Goal: Task Accomplishment & Management: Manage account settings

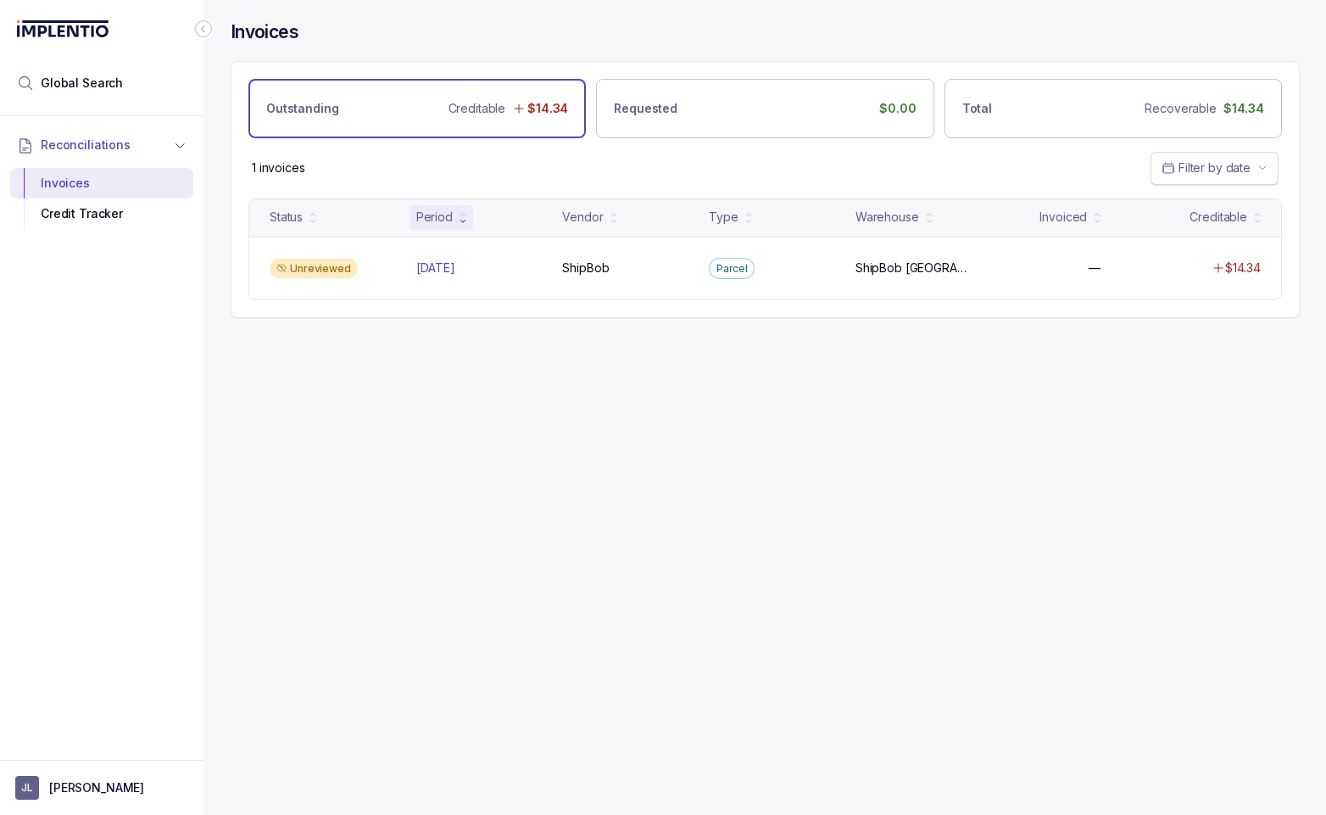
click at [1214, 164] on span "Filter by date" at bounding box center [1214, 167] width 72 height 14
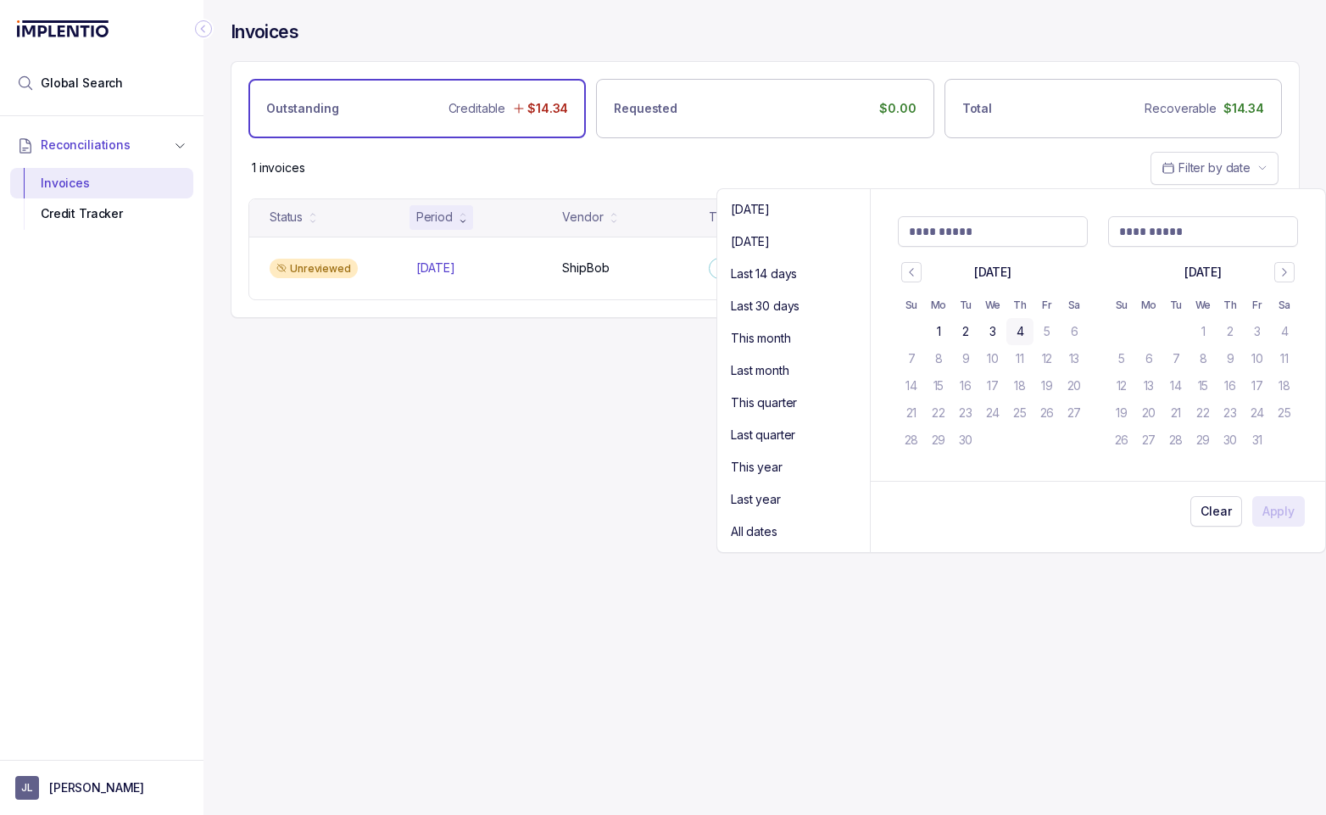
click at [797, 158] on div "1 invoices Filter by date" at bounding box center [764, 167] width 1067 height 59
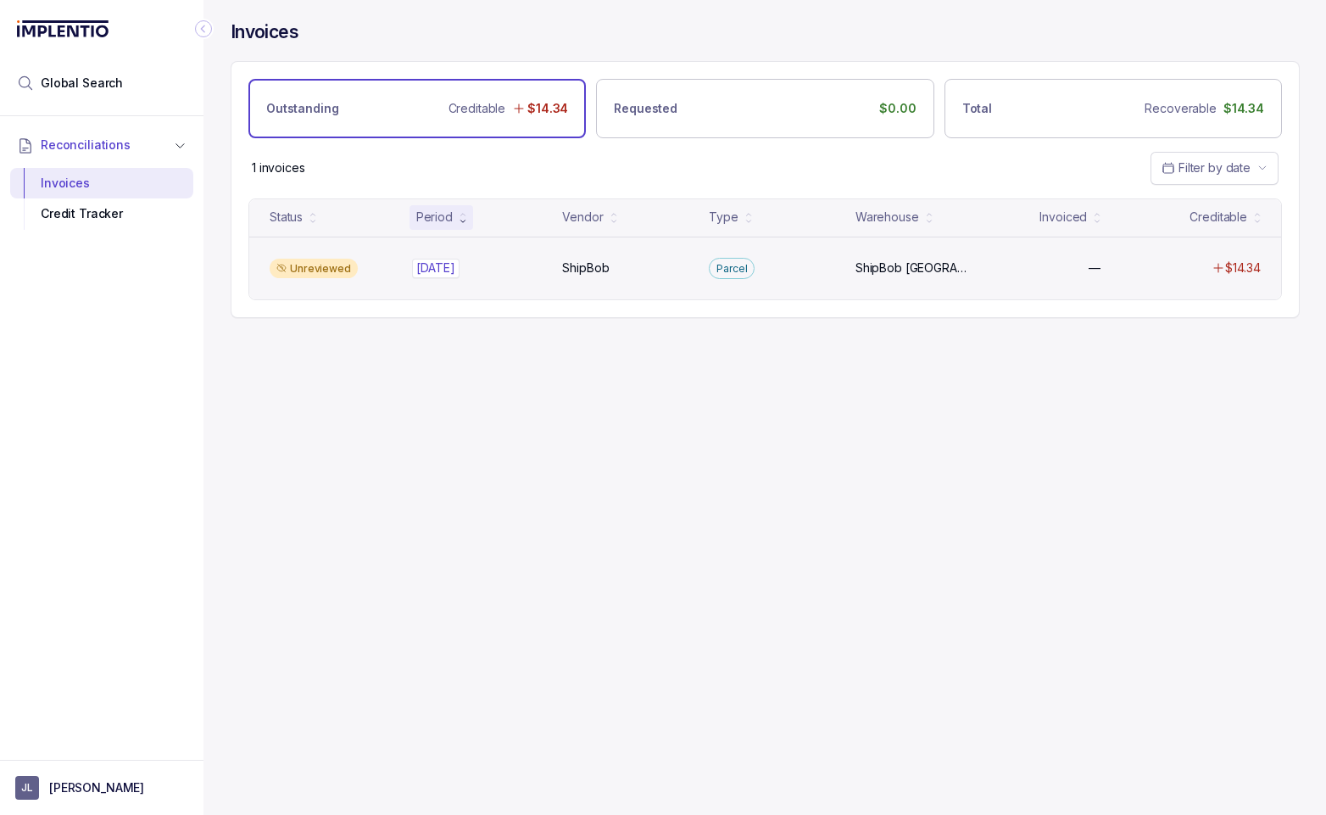
click at [499, 268] on div "[DATE] [DATE]" at bounding box center [479, 267] width 126 height 17
click at [371, 265] on div "Unreviewed" at bounding box center [333, 269] width 140 height 20
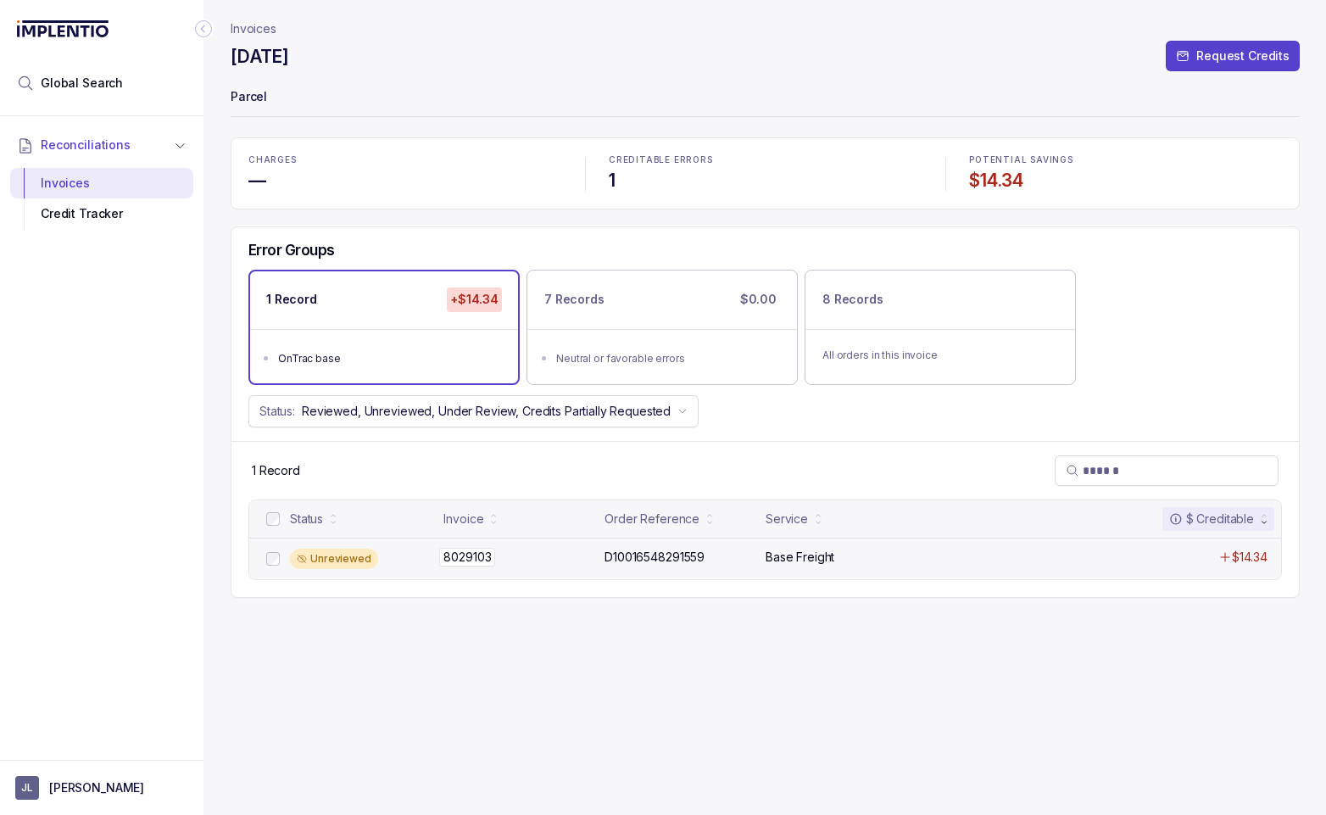
click at [538, 557] on div "8029103 8029103" at bounding box center [518, 557] width 151 height 17
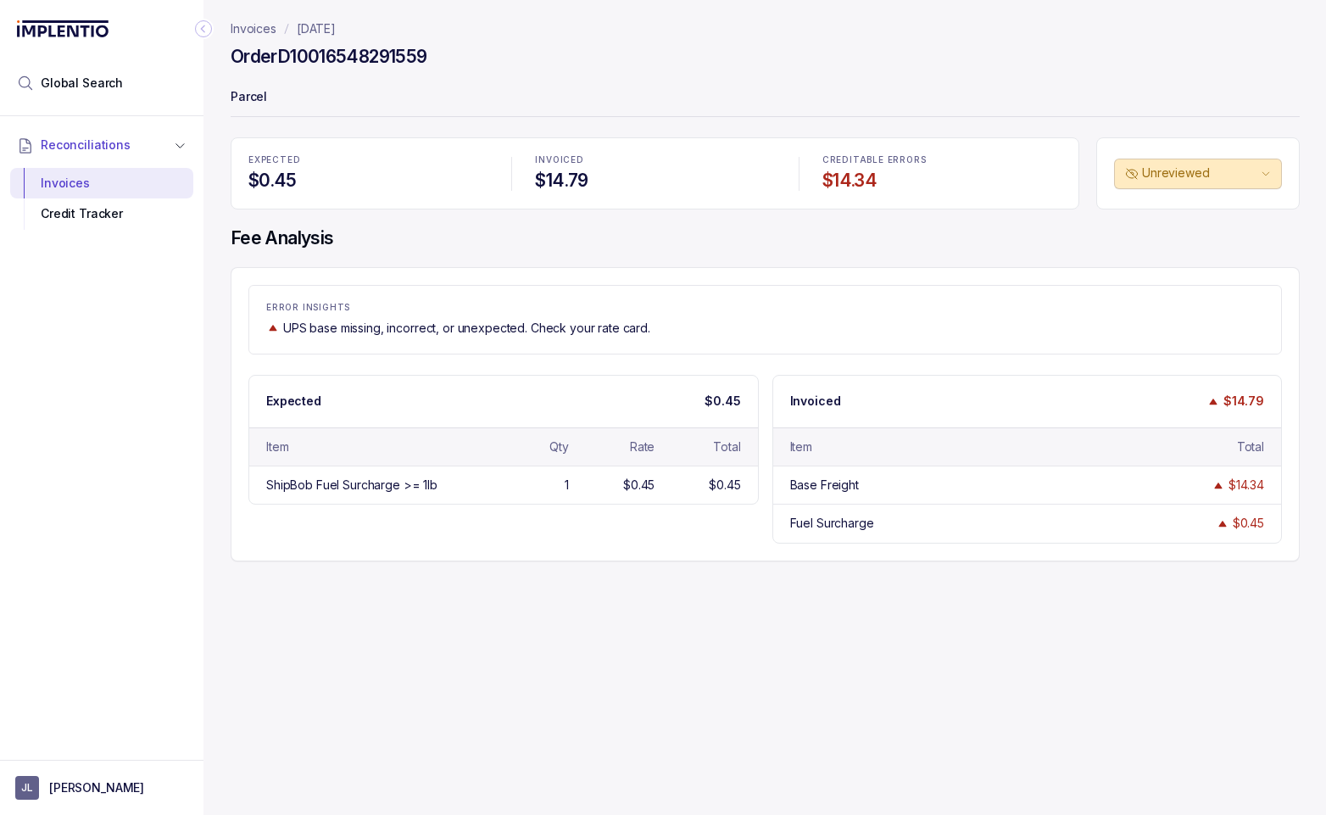
click at [203, 25] on icon "Collapse Icon" at bounding box center [203, 29] width 4 height 8
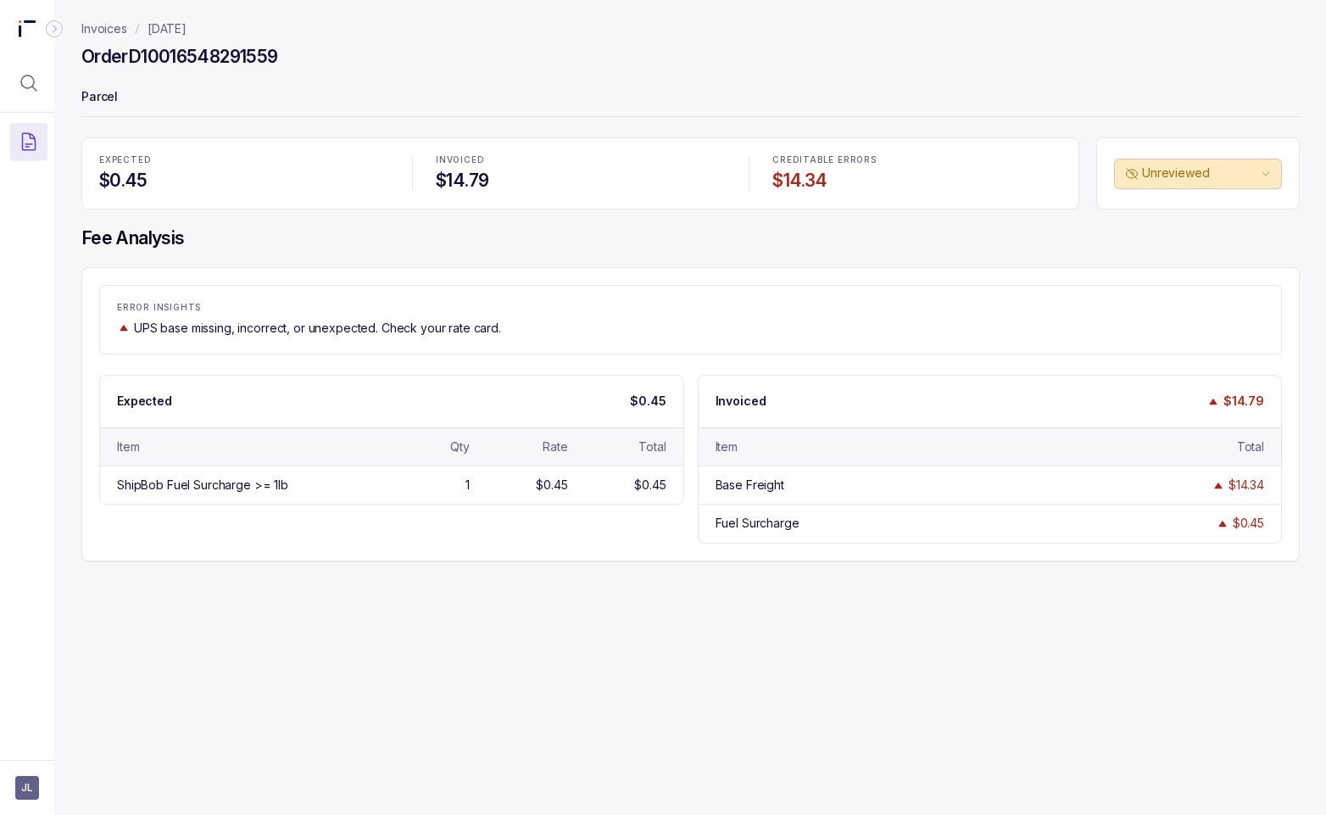
click at [58, 25] on icon "Collapse Icon" at bounding box center [54, 28] width 17 height 17
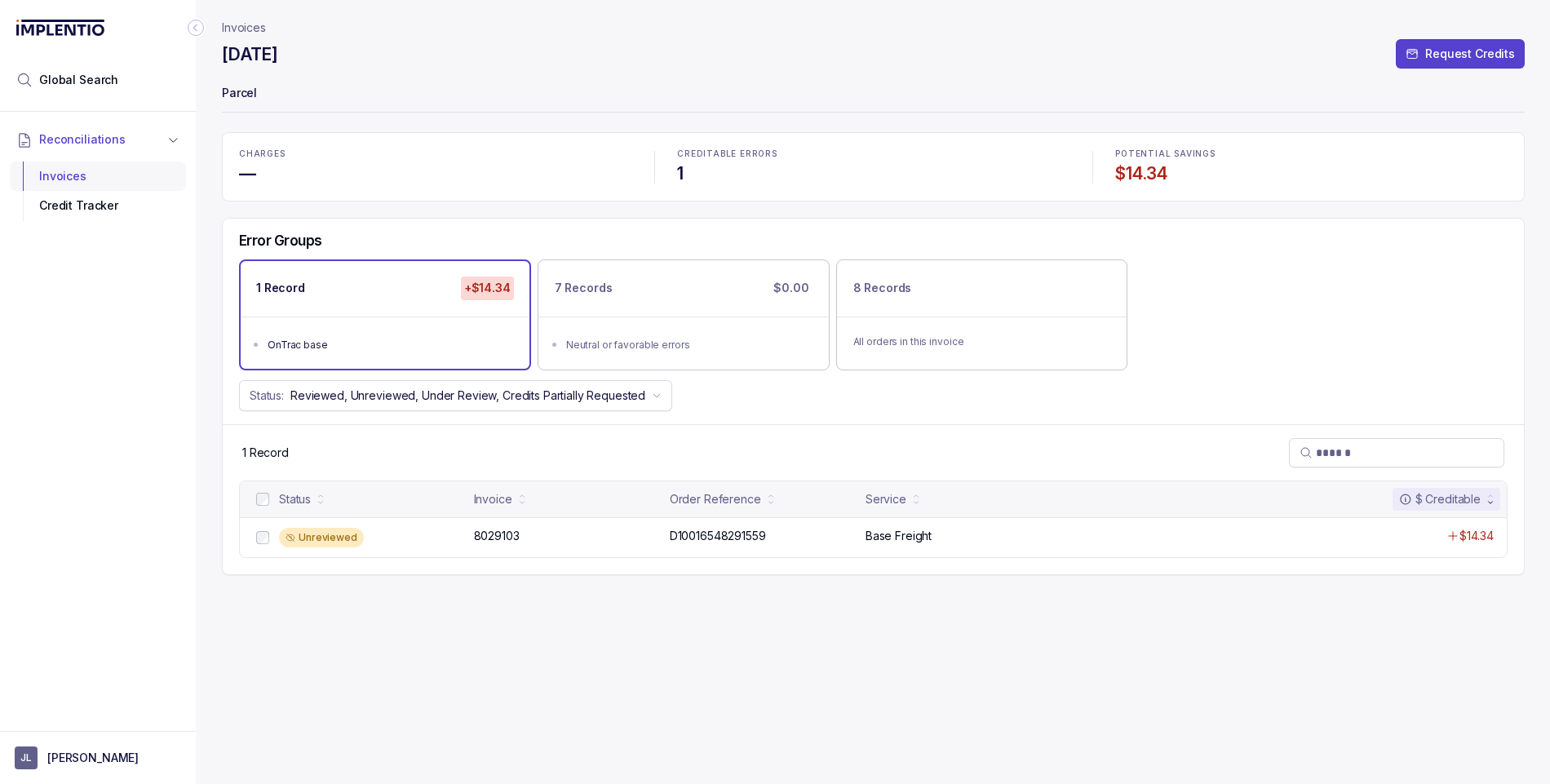
click at [79, 172] on div "Invoices" at bounding box center [98, 176] width 150 height 30
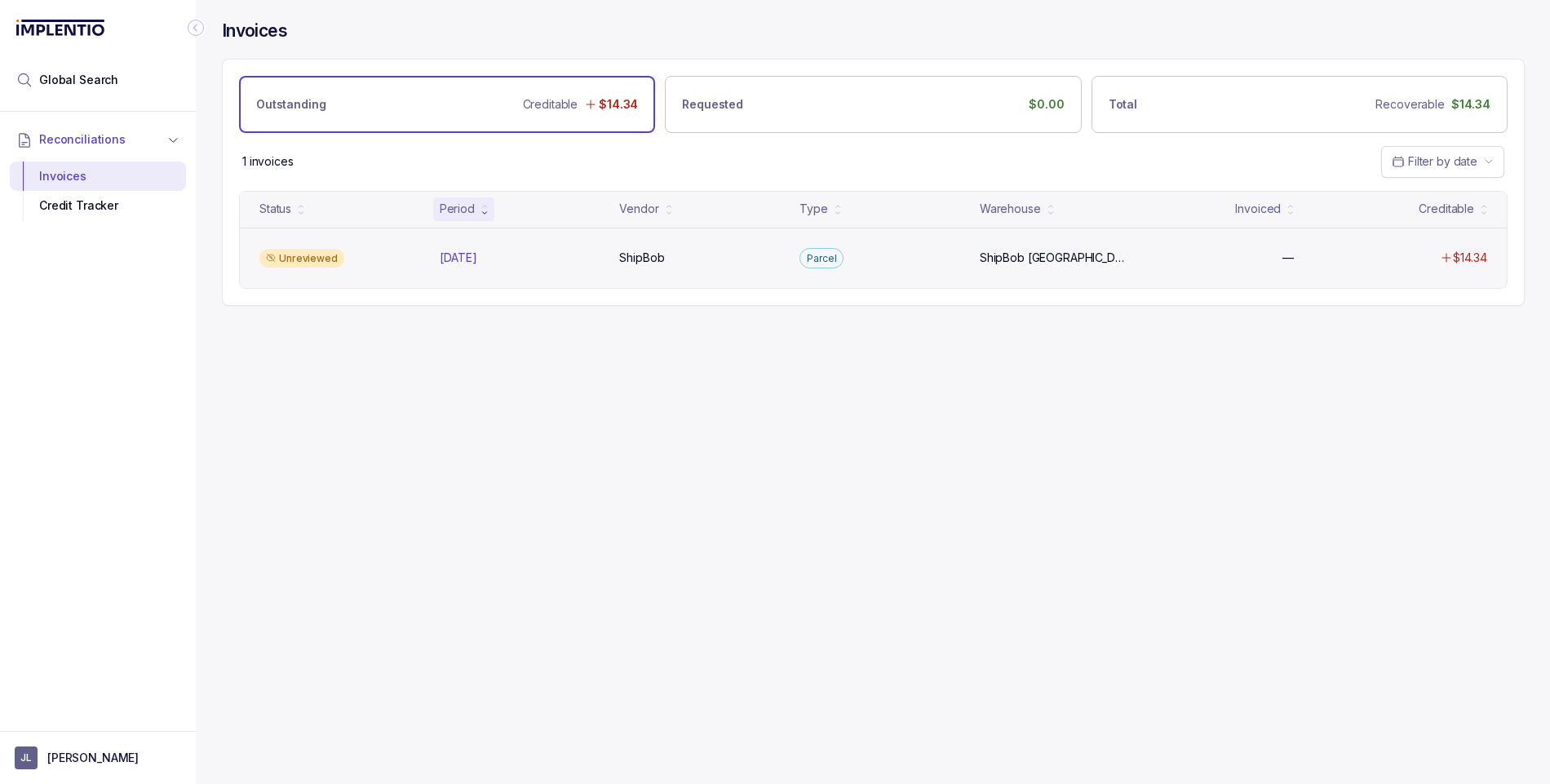
click at [381, 252] on div "Unreviewed" at bounding box center [340, 259] width 174 height 19
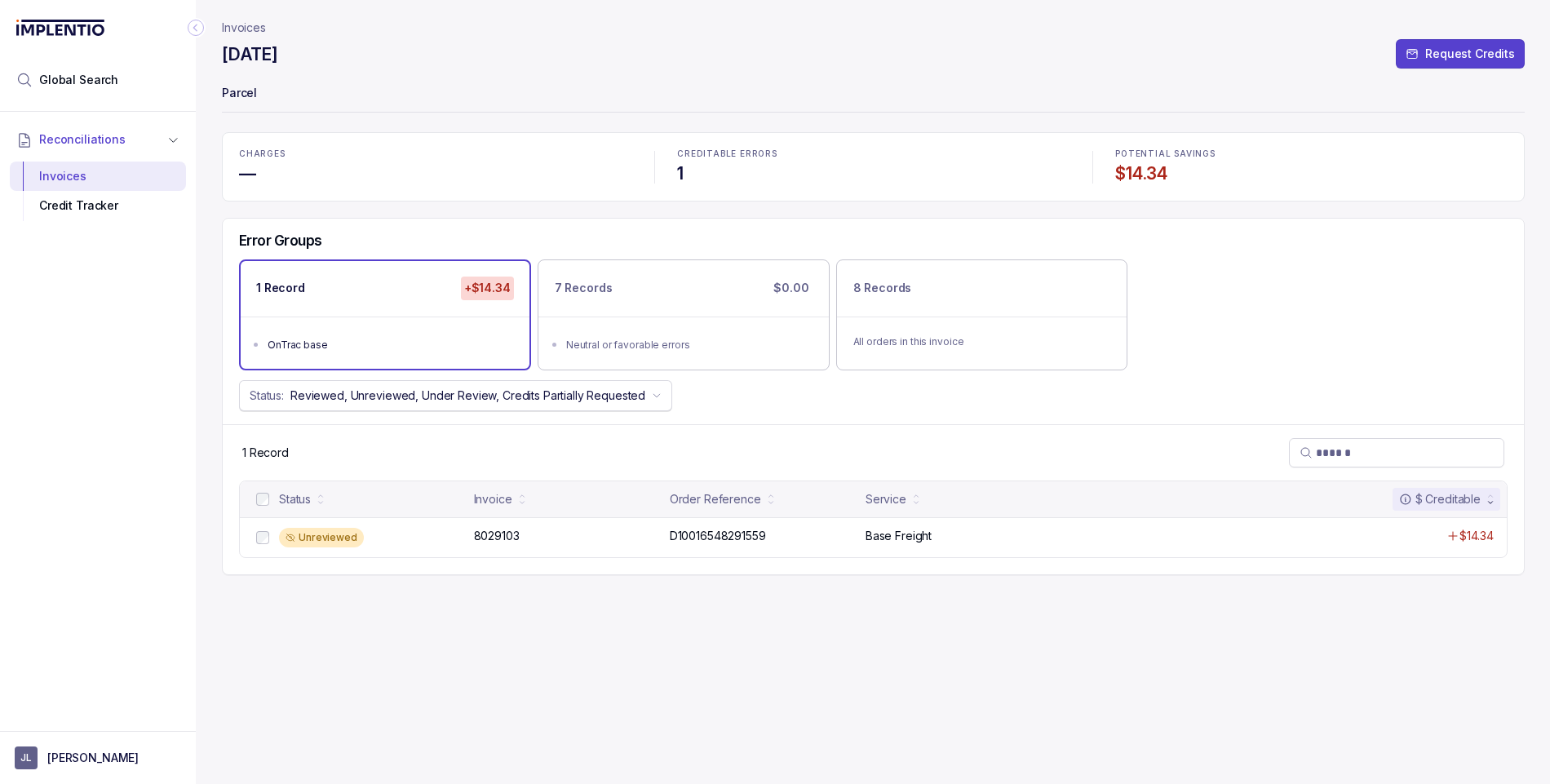
click at [511, 402] on p "Reviewed, Unreviewed, Under Review, Credits Partially Requested" at bounding box center [468, 395] width 355 height 16
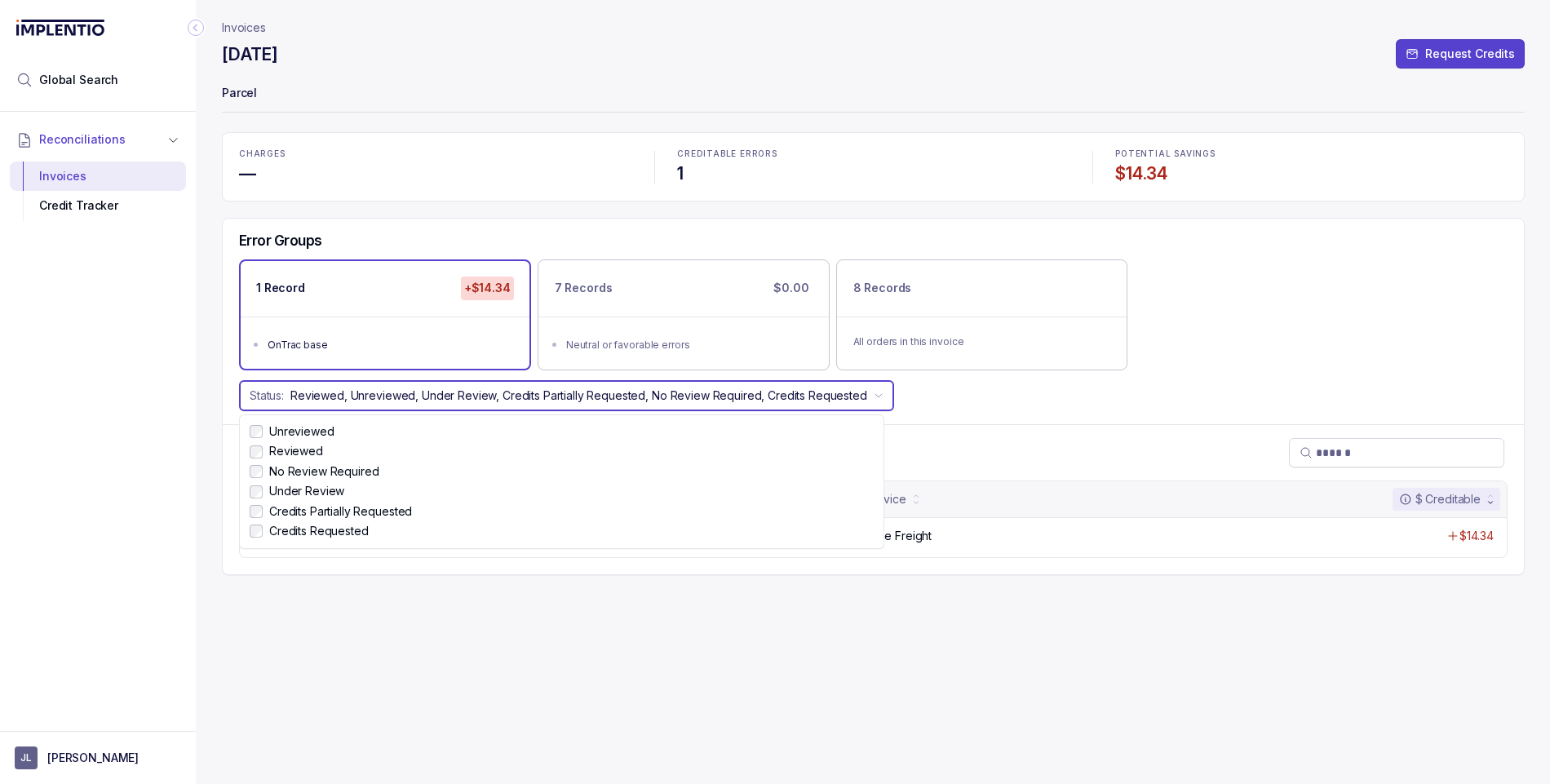
click at [1036, 394] on div "Status: Reviewed, Unreviewed, Under Review, Credits Partially Requested, No Rev…" at bounding box center [873, 395] width 1301 height 31
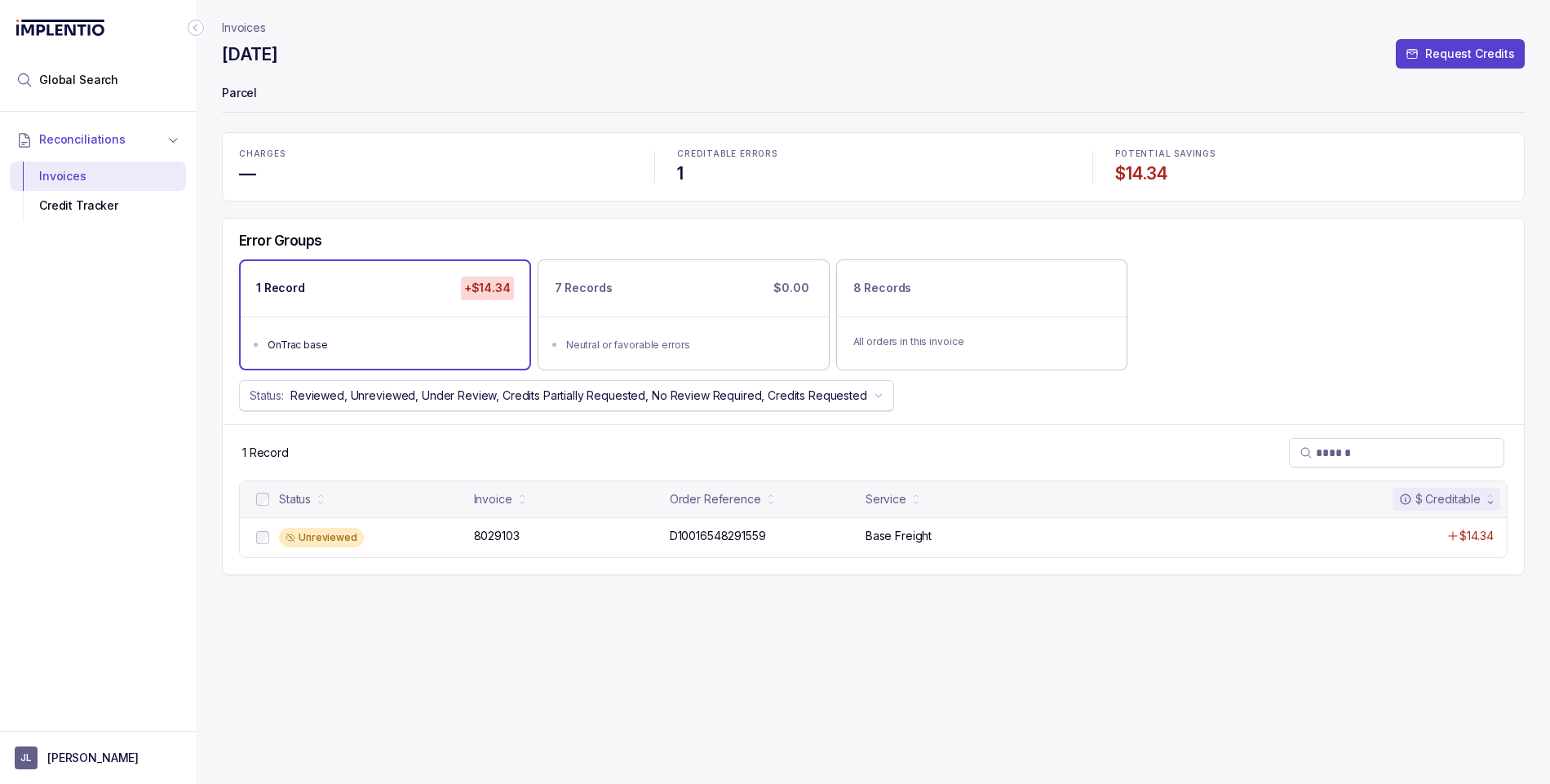
click at [701, 398] on p "Reviewed, Unreviewed, Under Review, Credits Partially Requested, No Review Requ…" at bounding box center [578, 395] width 576 height 16
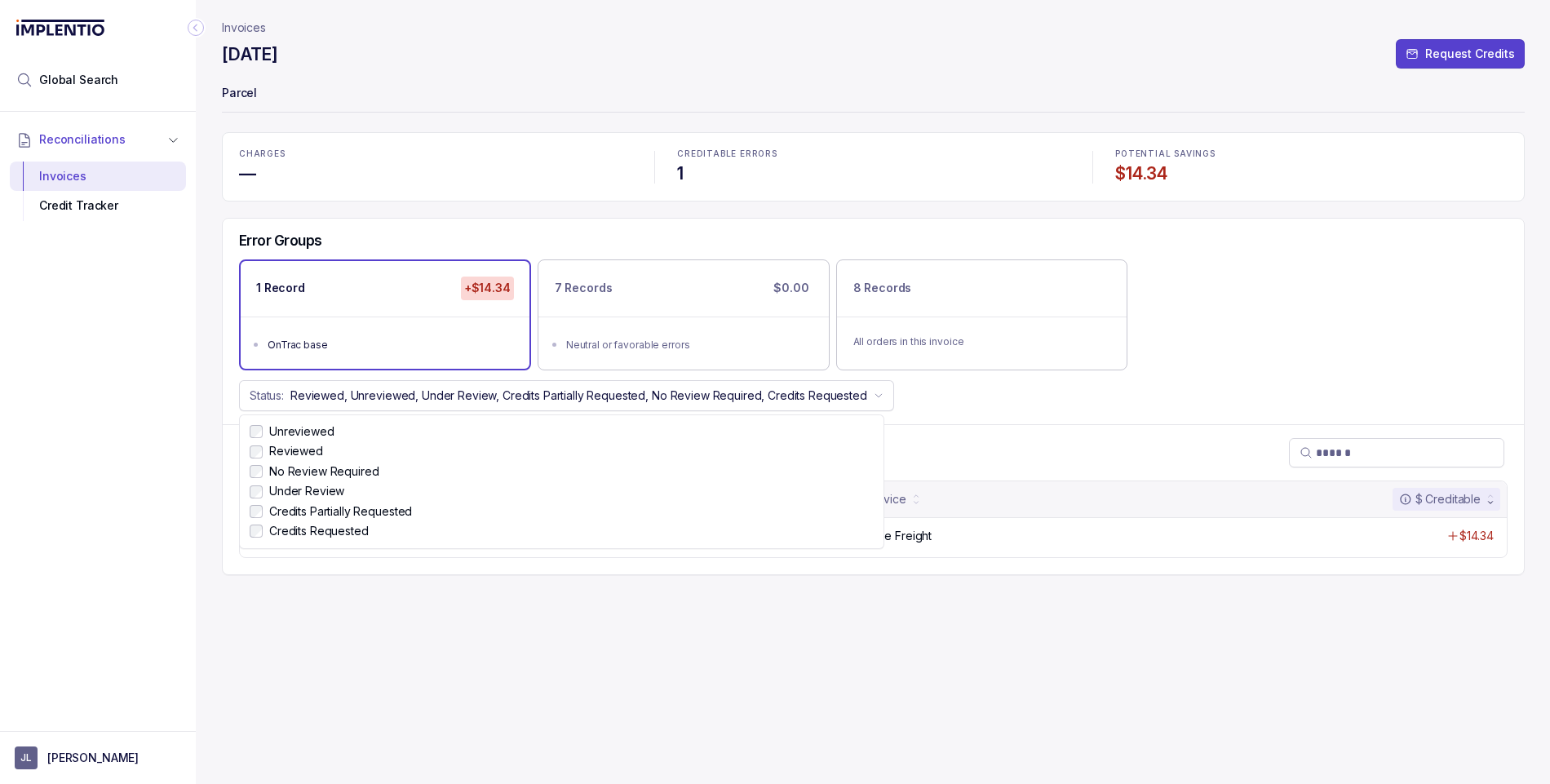
click at [959, 397] on div "Status: Reviewed, Unreviewed, Under Review, Credits Partially Requested, No Rev…" at bounding box center [873, 395] width 1301 height 31
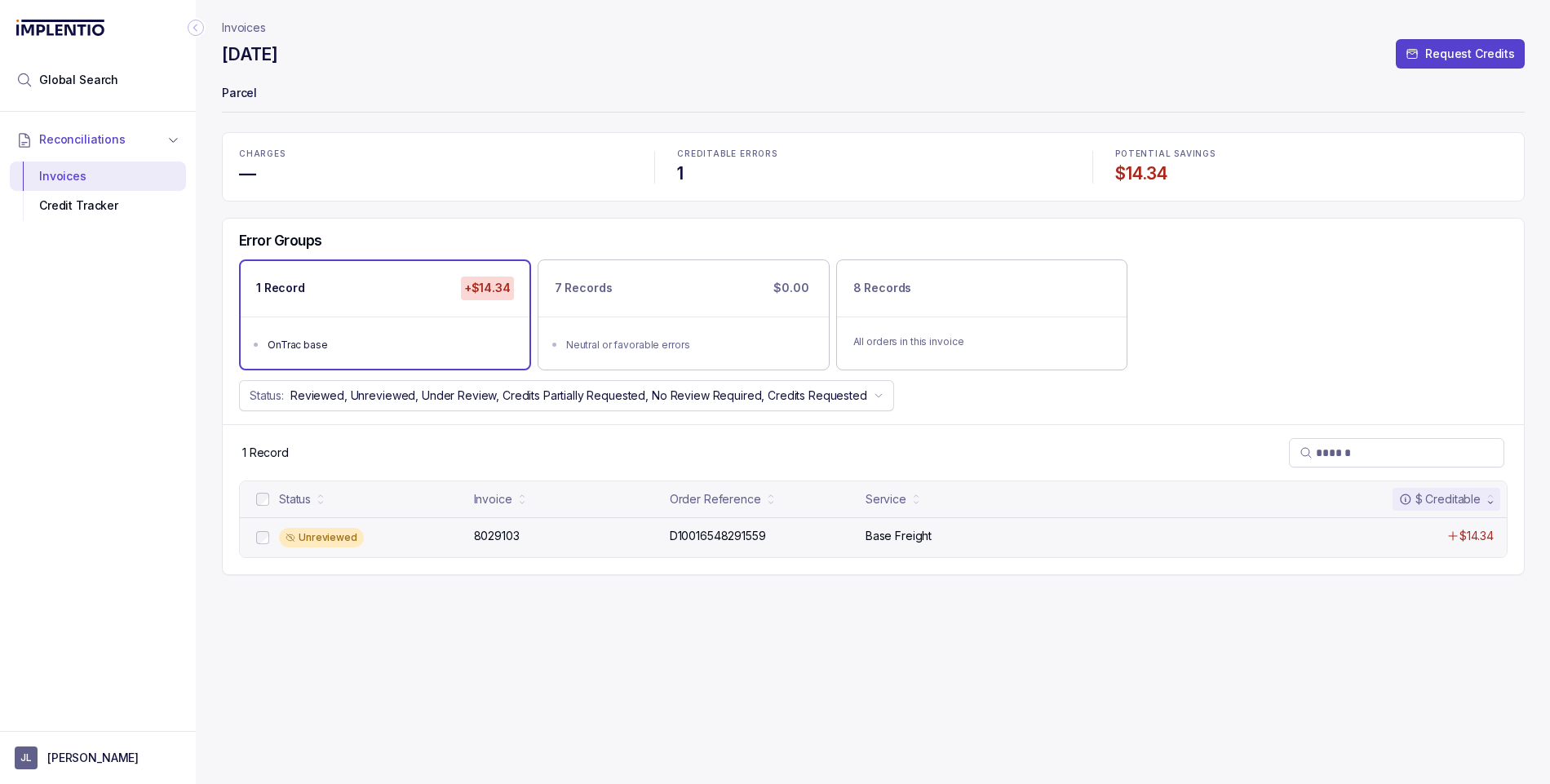
click at [397, 538] on div "Unreviewed" at bounding box center [371, 538] width 185 height 19
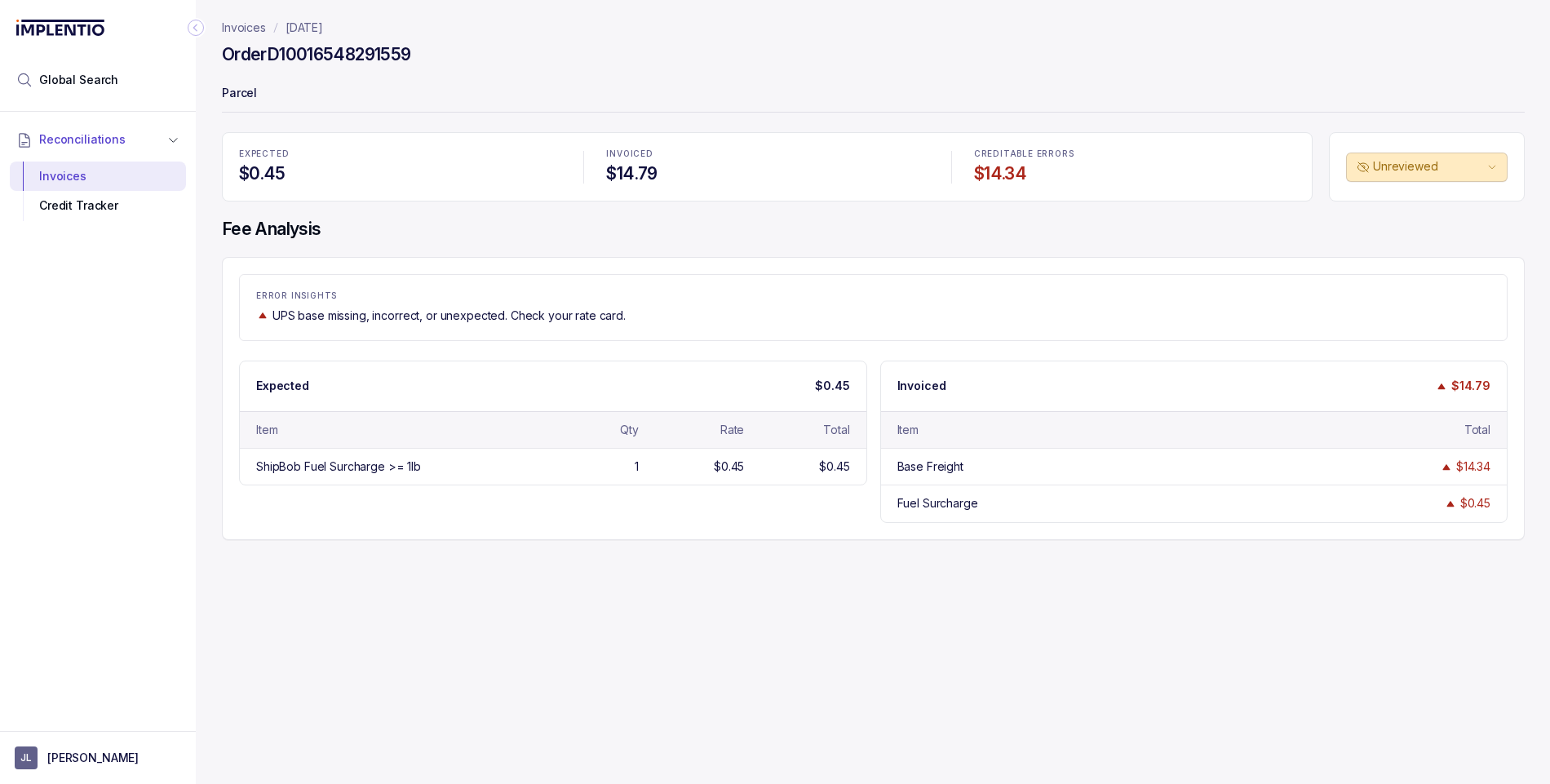
click at [234, 26] on p "Invoices" at bounding box center [244, 27] width 44 height 16
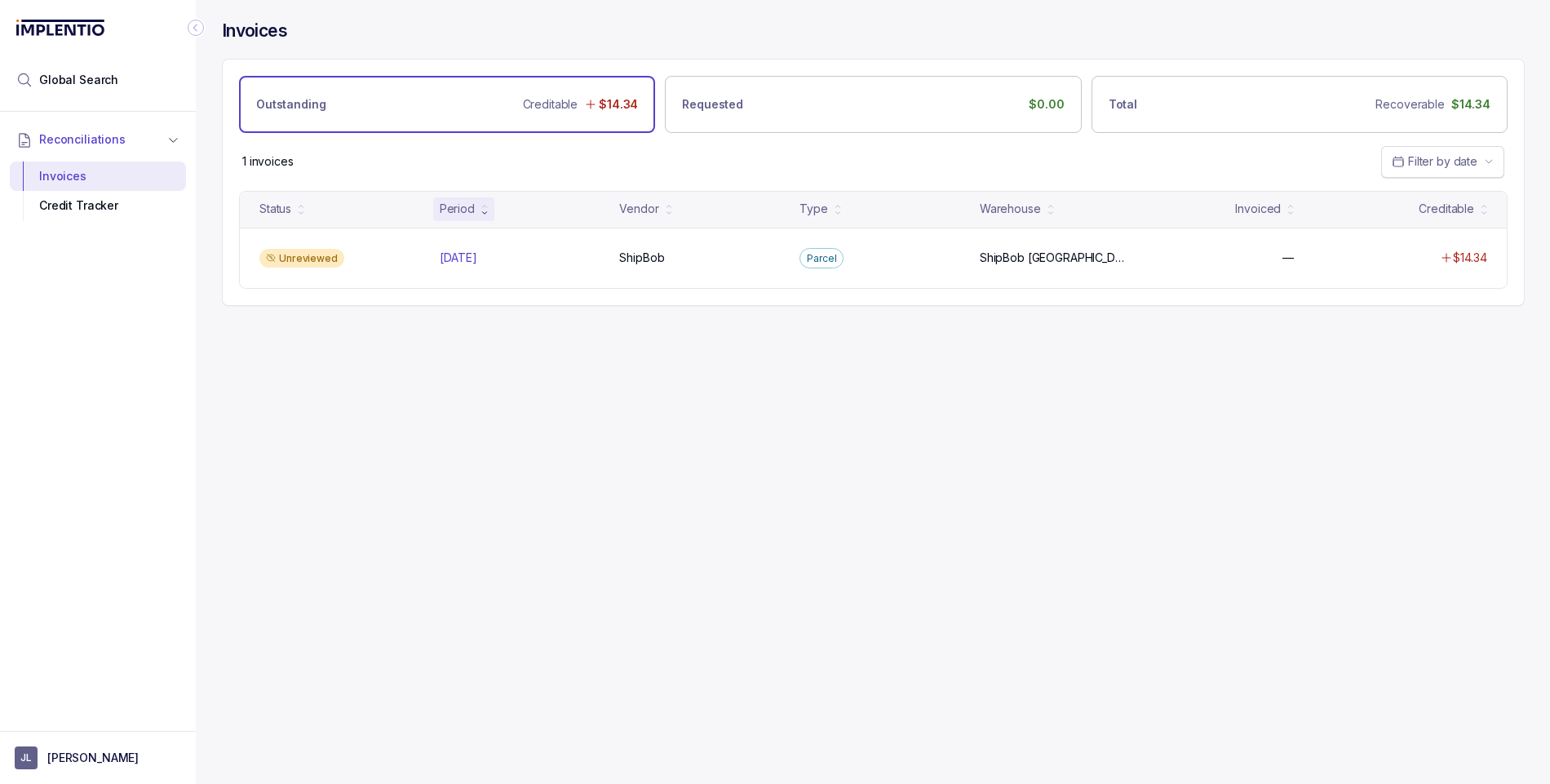
click at [1275, 153] on p "Filter by date" at bounding box center [1442, 161] width 69 height 16
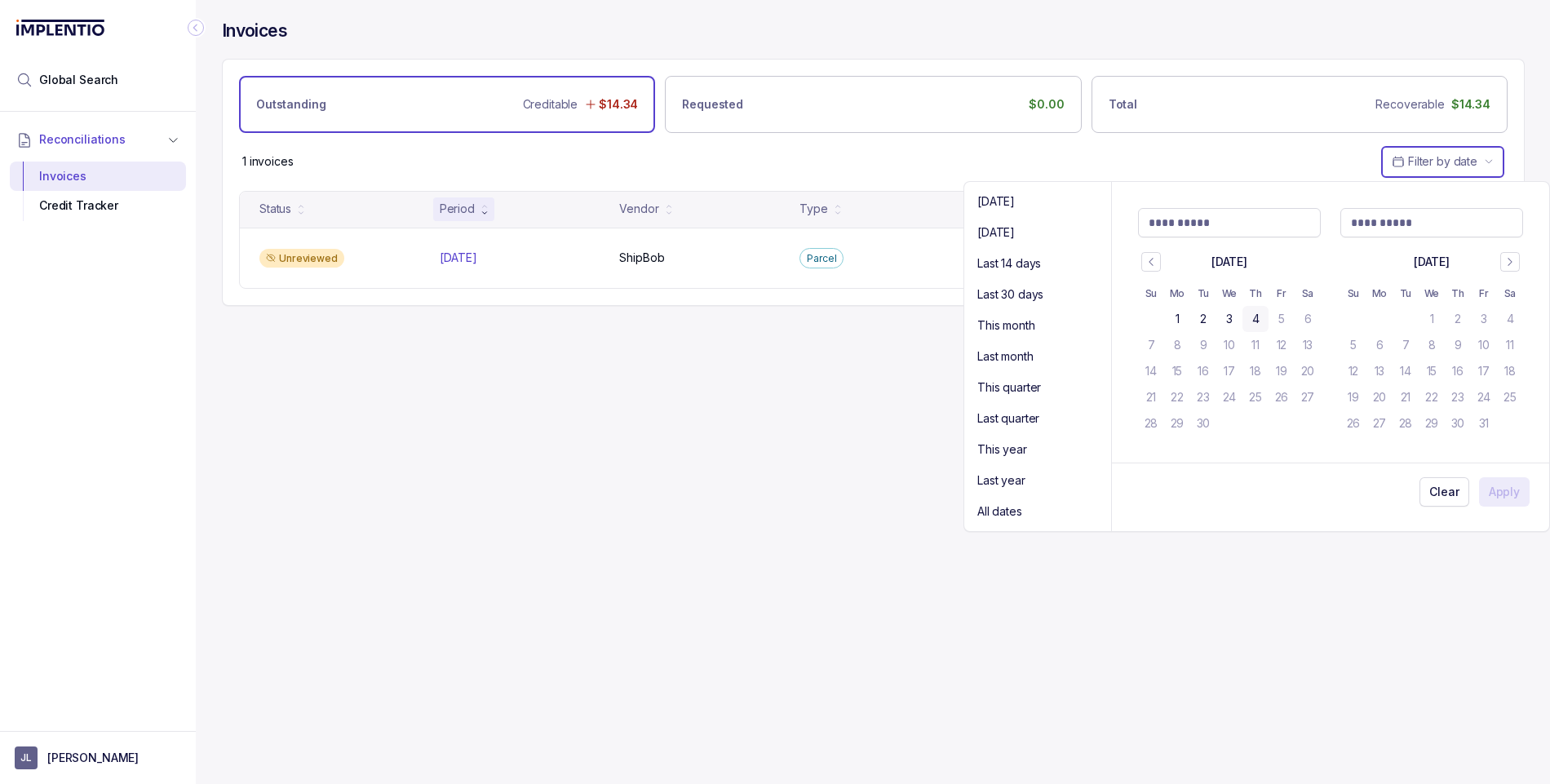
click at [1219, 30] on div "Invoices" at bounding box center [874, 38] width 1303 height 39
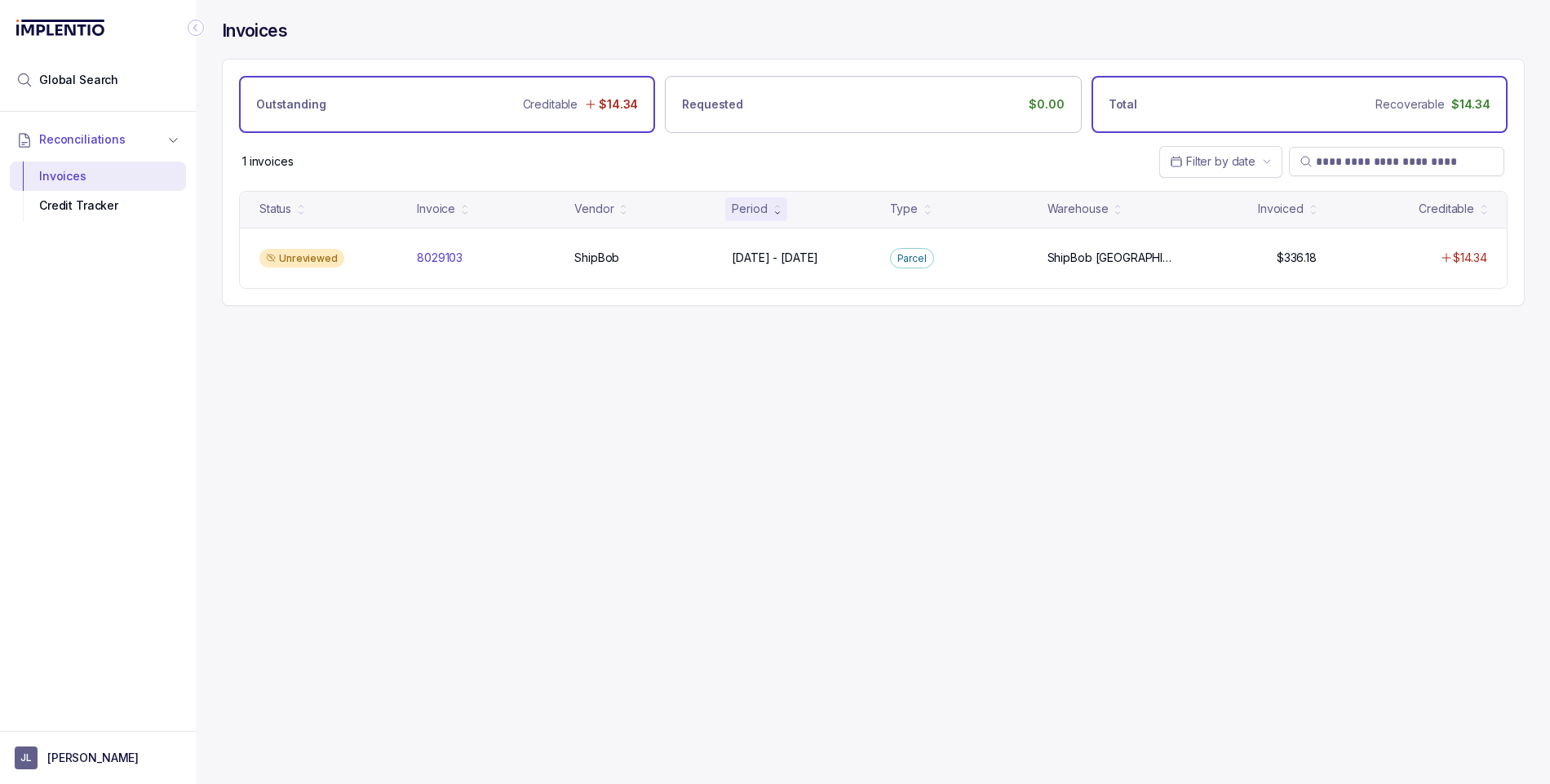
click at [1233, 105] on div "Total Recoverable $14.34" at bounding box center [1299, 104] width 416 height 57
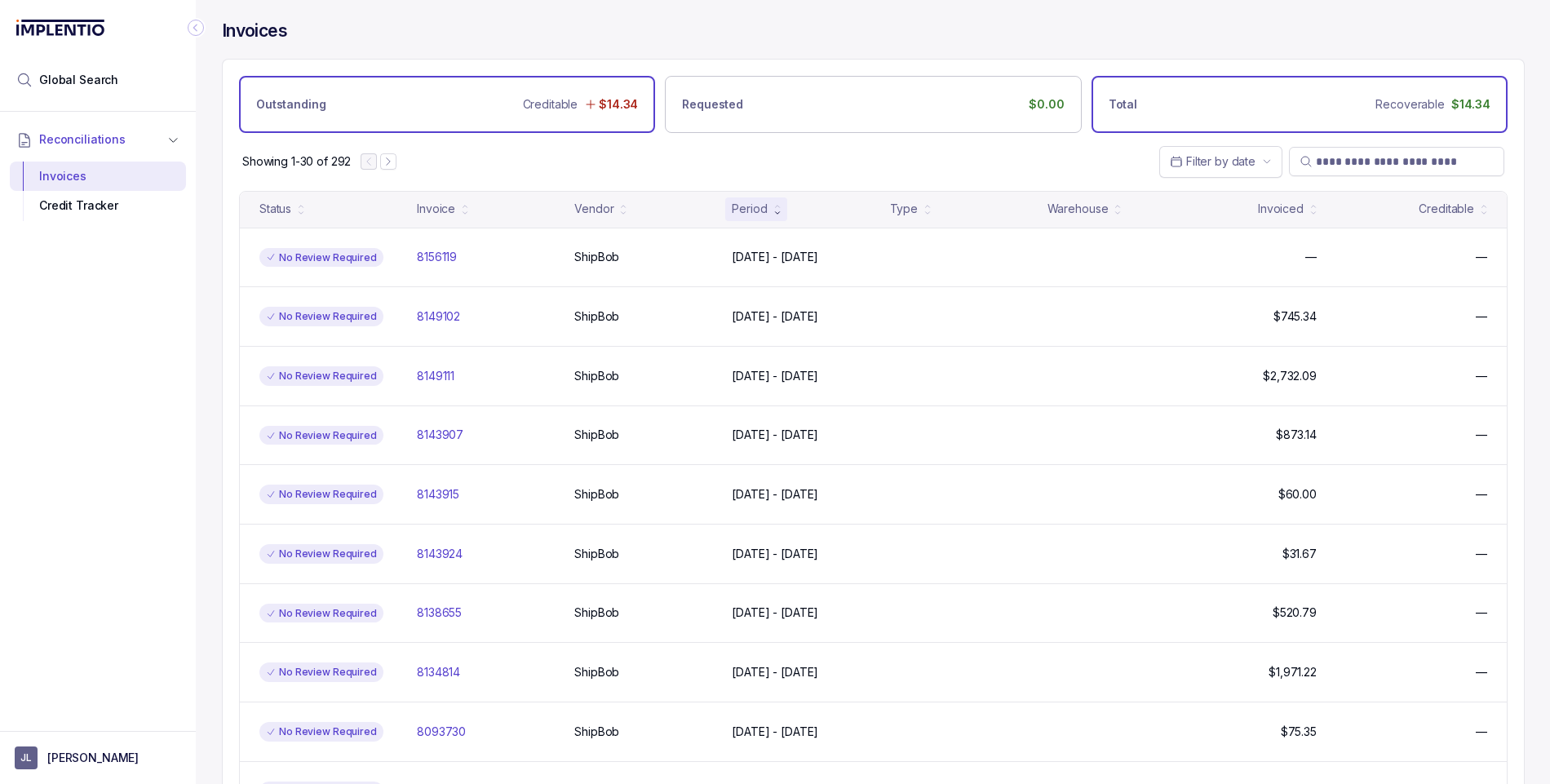
click at [453, 93] on div "Outstanding Creditable $14.34" at bounding box center [446, 104] width 416 height 57
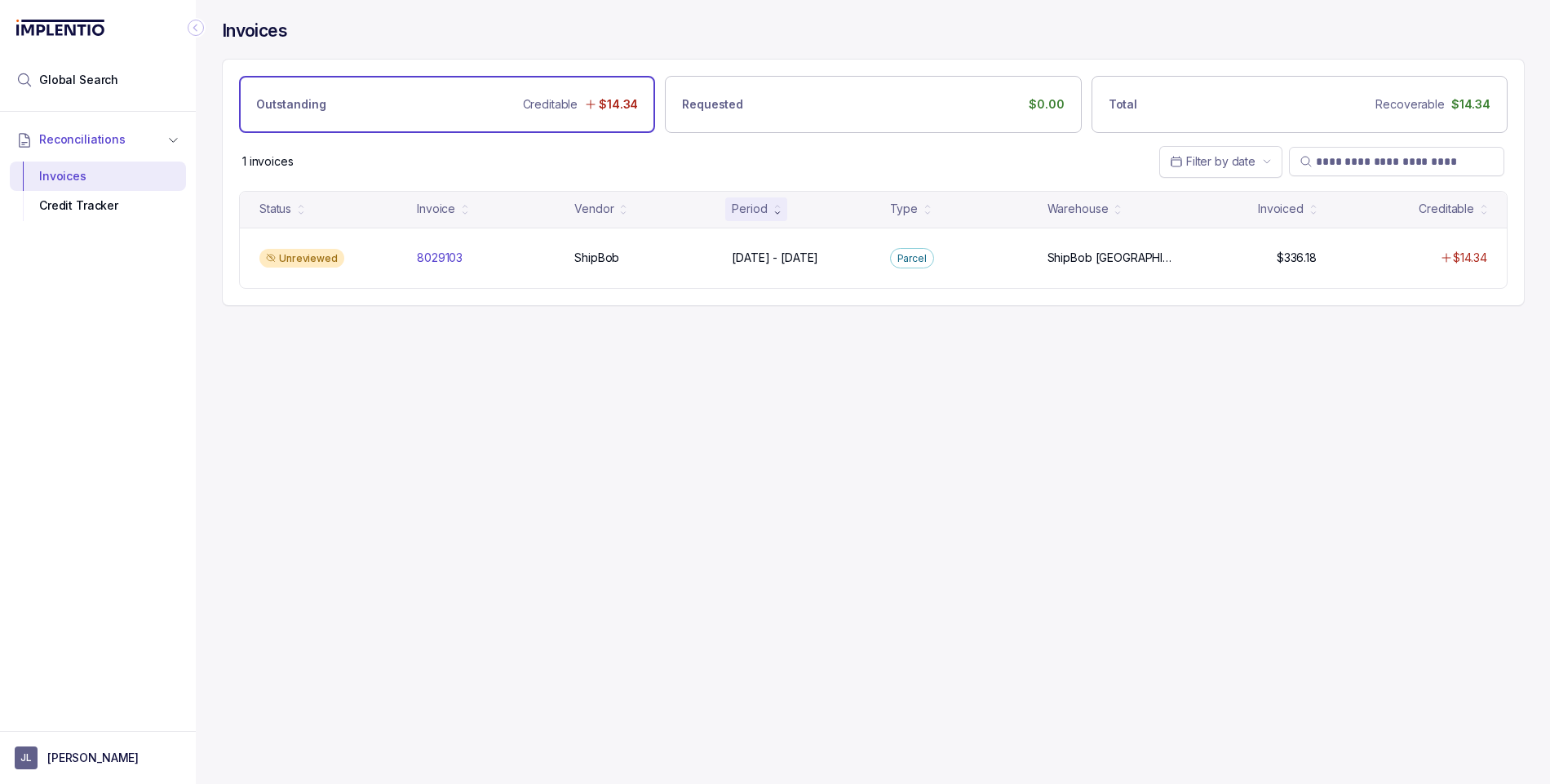
click at [460, 93] on div "Outstanding Creditable $14.34" at bounding box center [446, 104] width 416 height 57
click at [1200, 105] on div "Total Recoverable $14.34" at bounding box center [1299, 104] width 416 height 57
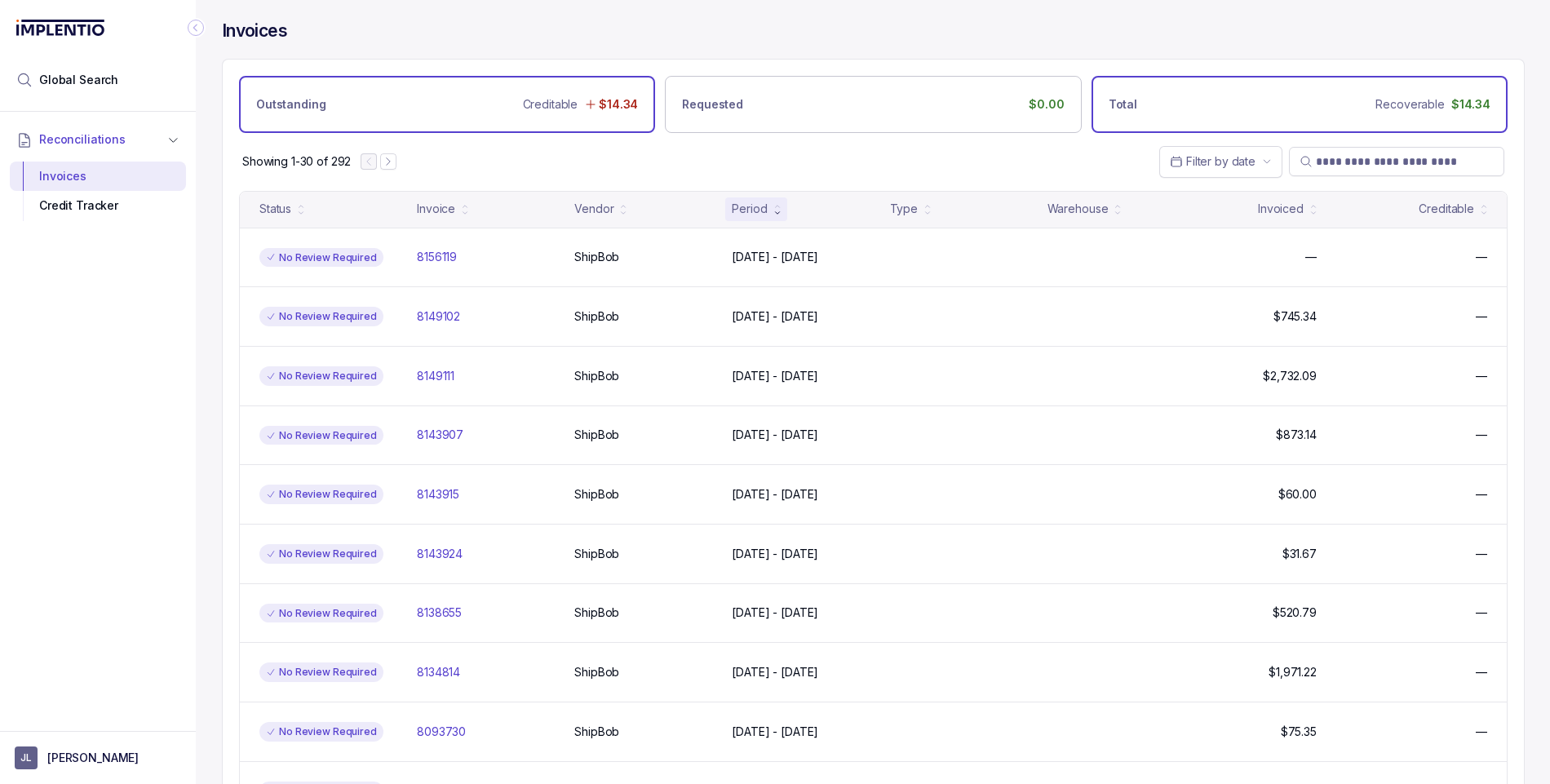
click at [368, 99] on div "Outstanding Creditable $14.34" at bounding box center [446, 104] width 416 height 57
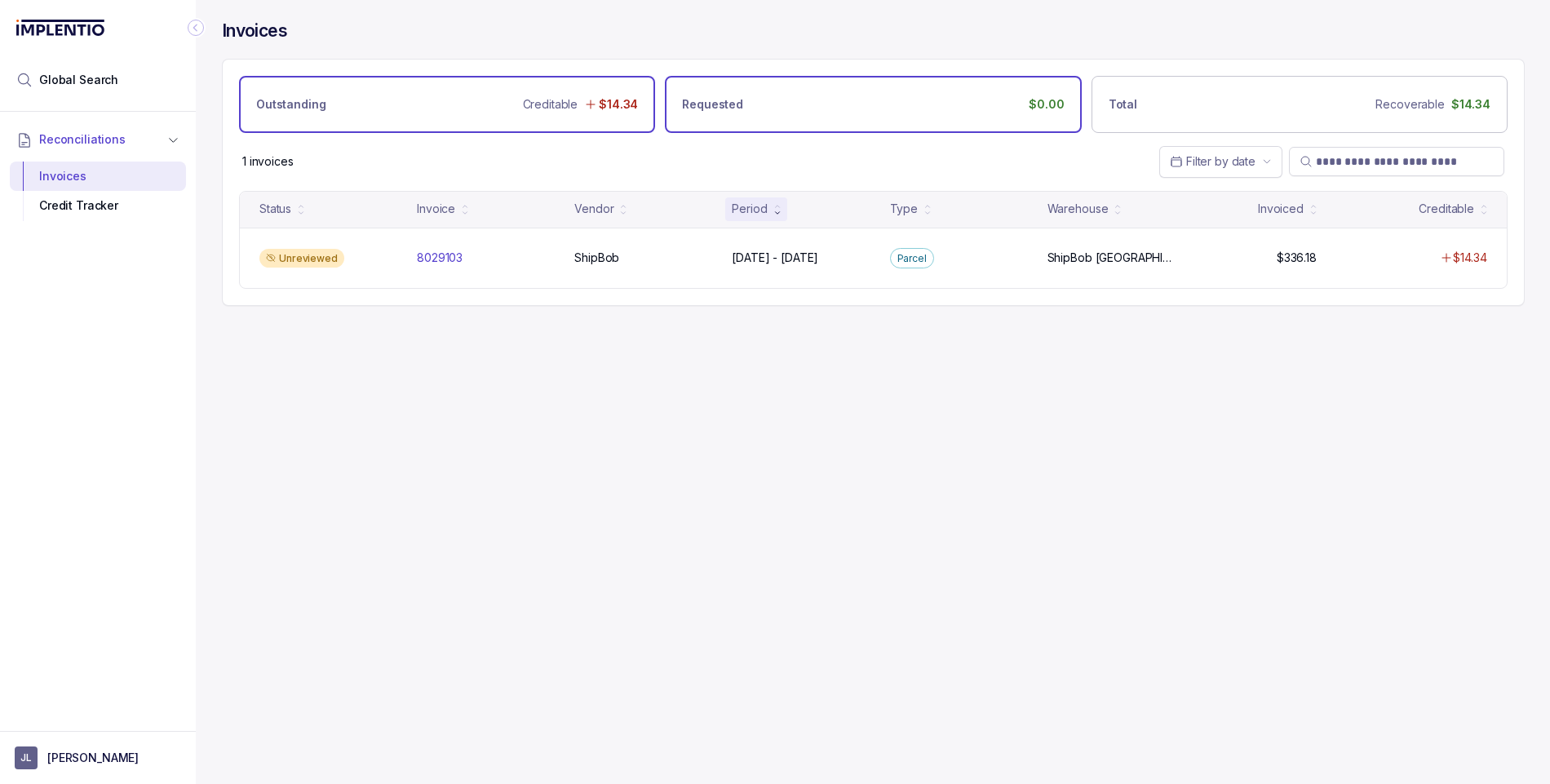
click at [764, 97] on div "Requested $0.00" at bounding box center [873, 104] width 416 height 57
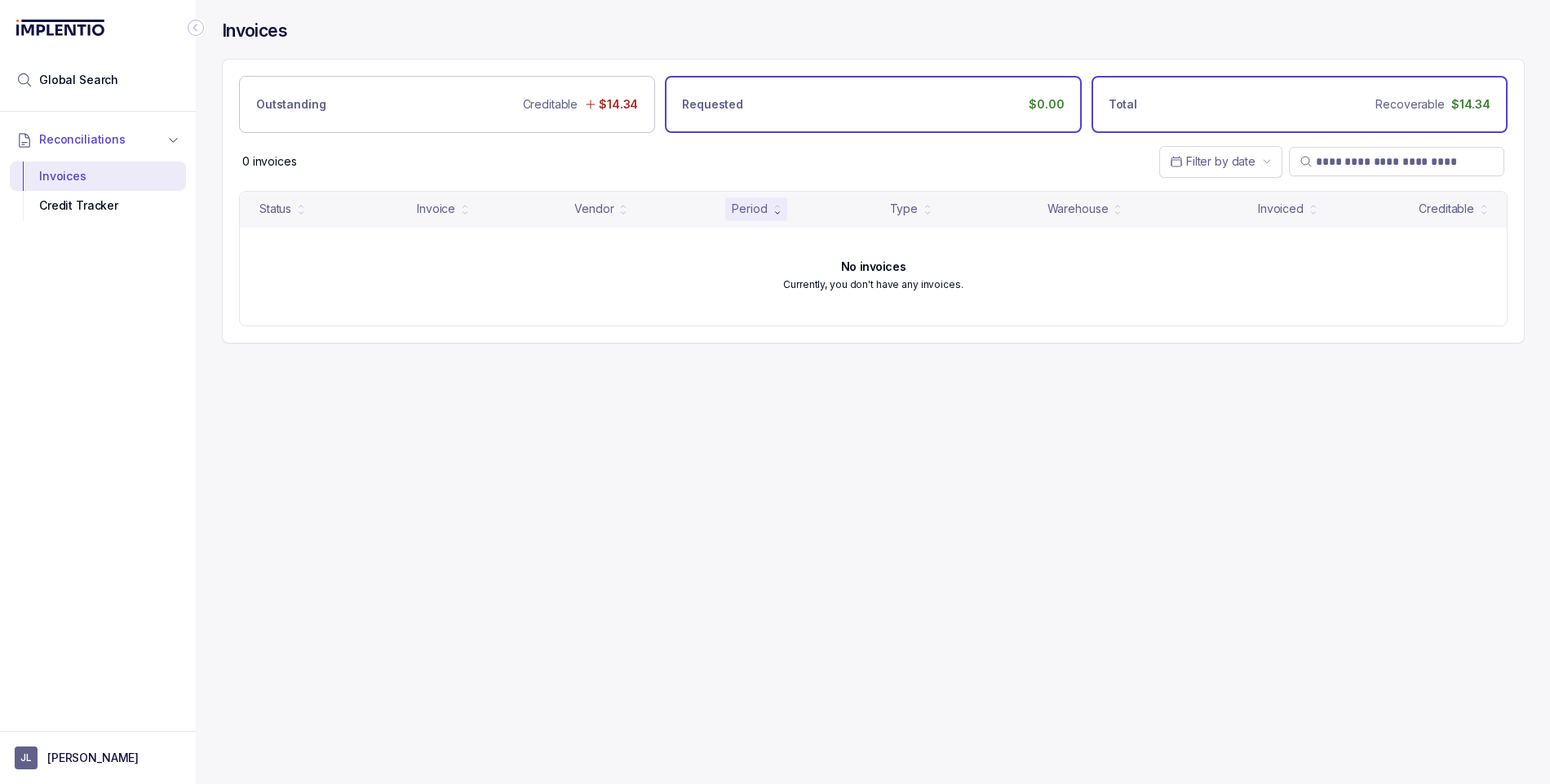
click at [1204, 92] on div "Total Recoverable $14.34" at bounding box center [1299, 104] width 416 height 57
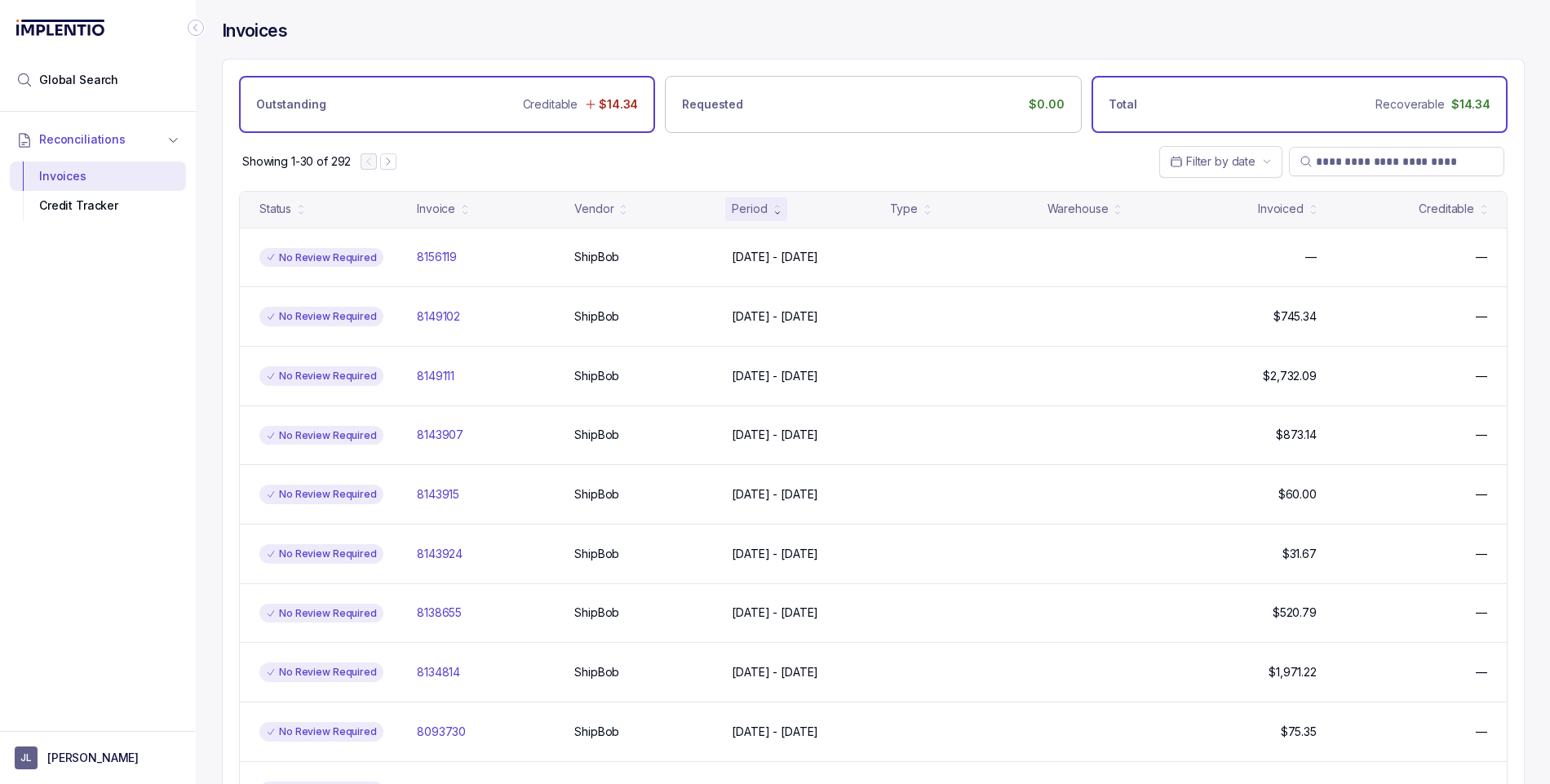
click at [526, 91] on div "Outstanding Creditable $14.34" at bounding box center [446, 104] width 416 height 57
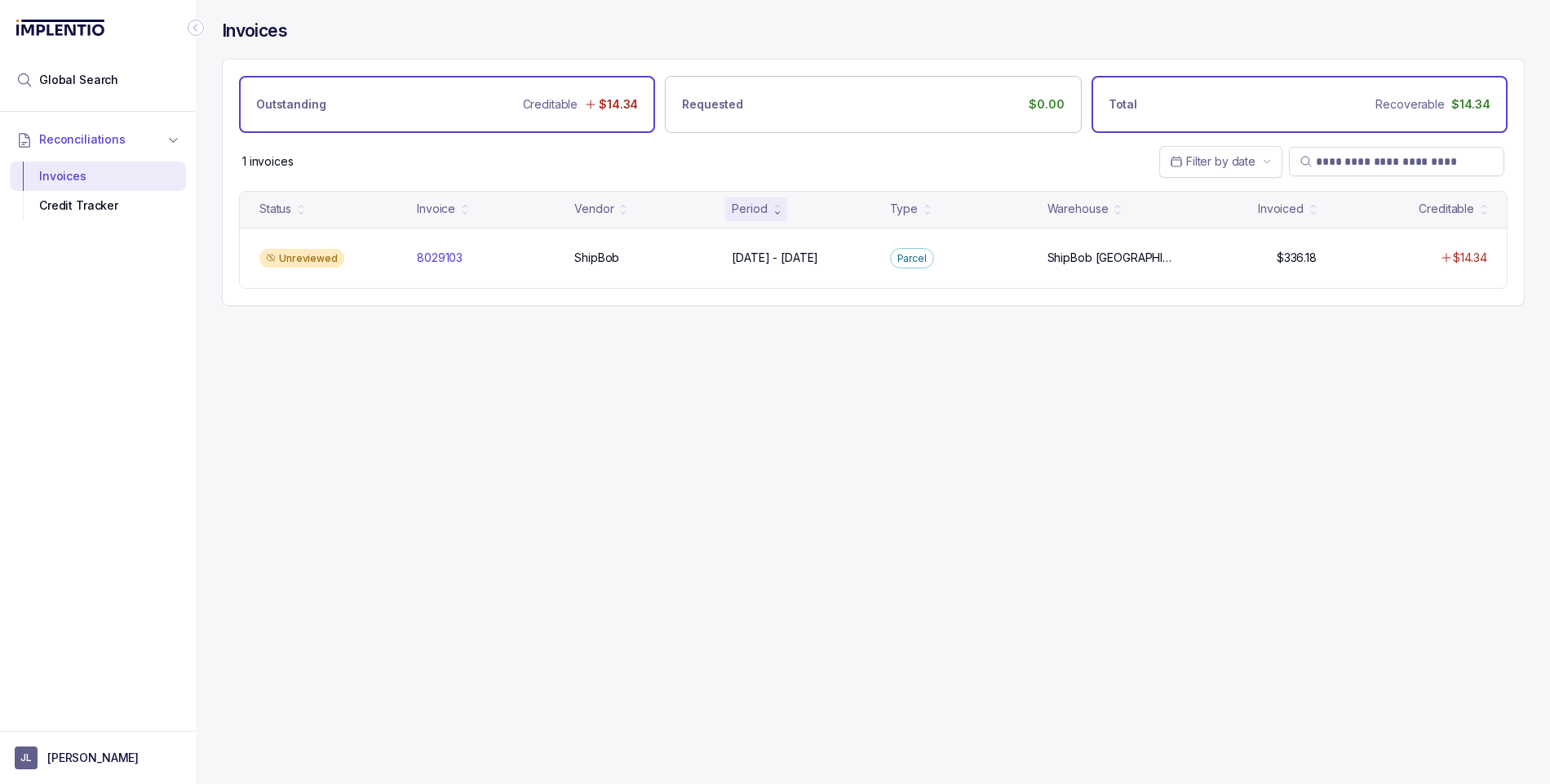
click at [1249, 107] on div "Total Recoverable $14.34" at bounding box center [1299, 104] width 416 height 57
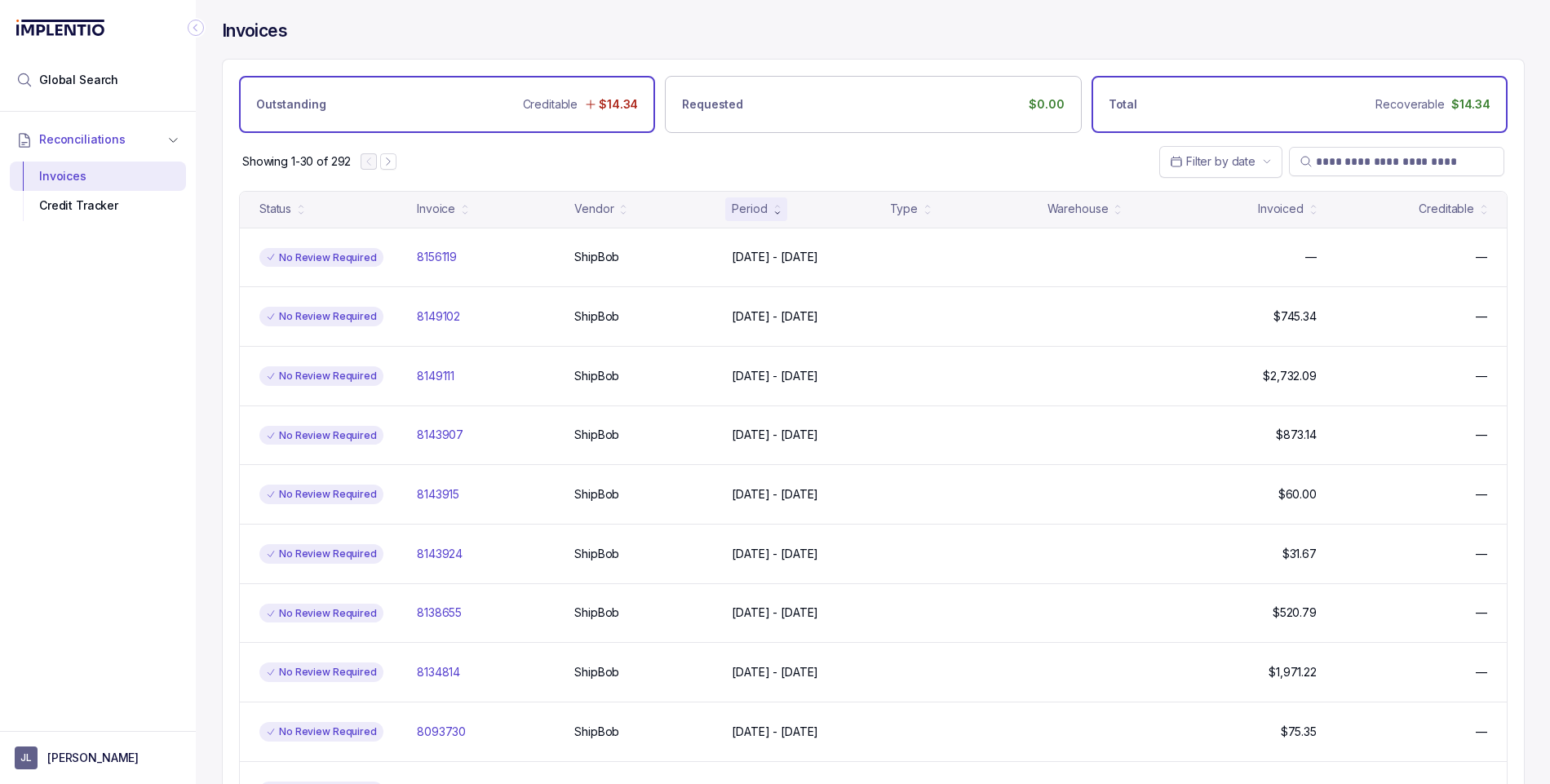
click at [479, 101] on div "Outstanding Creditable $14.34" at bounding box center [446, 104] width 416 height 57
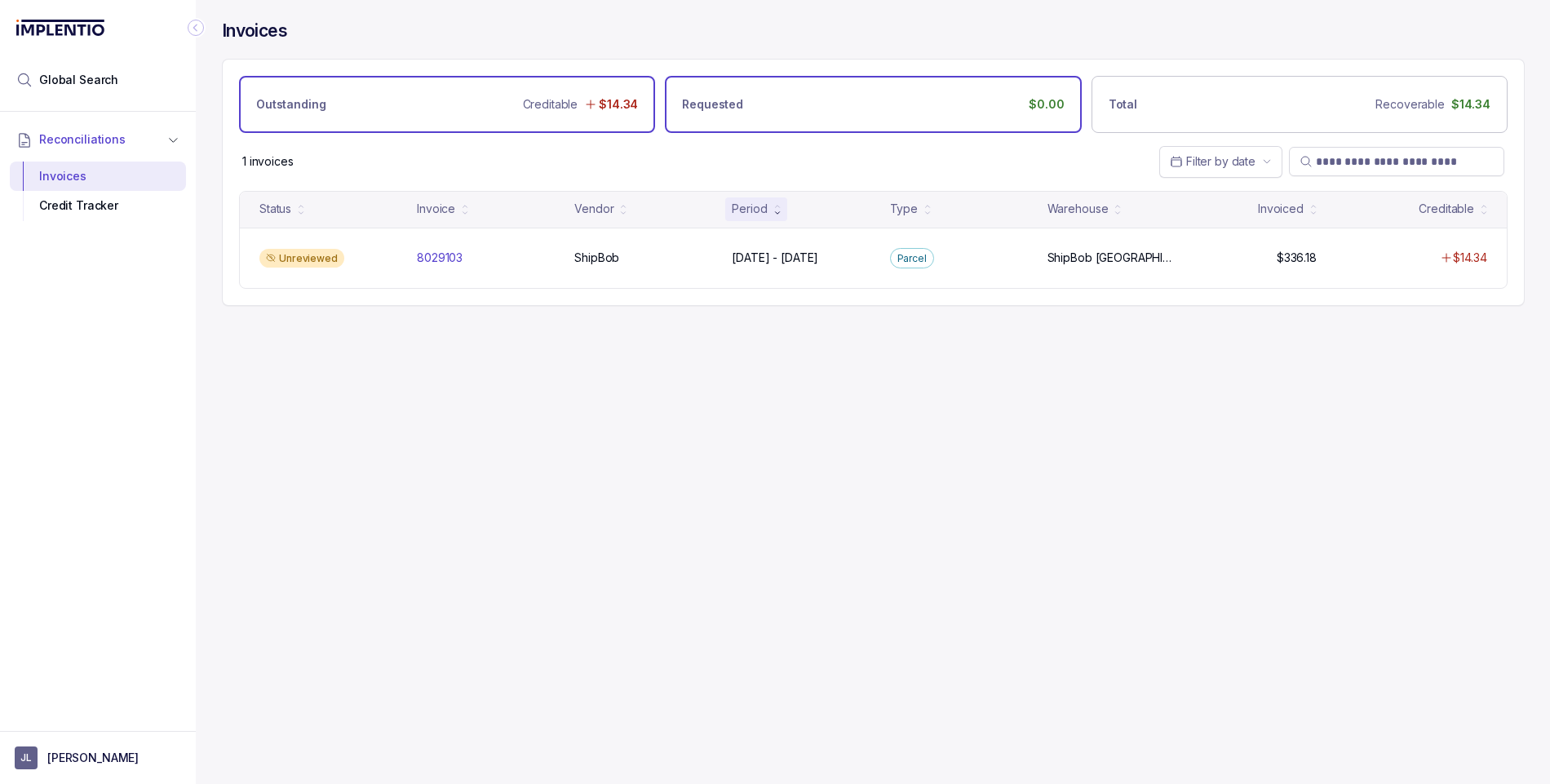
click at [764, 88] on div "Requested $0.00" at bounding box center [873, 104] width 416 height 57
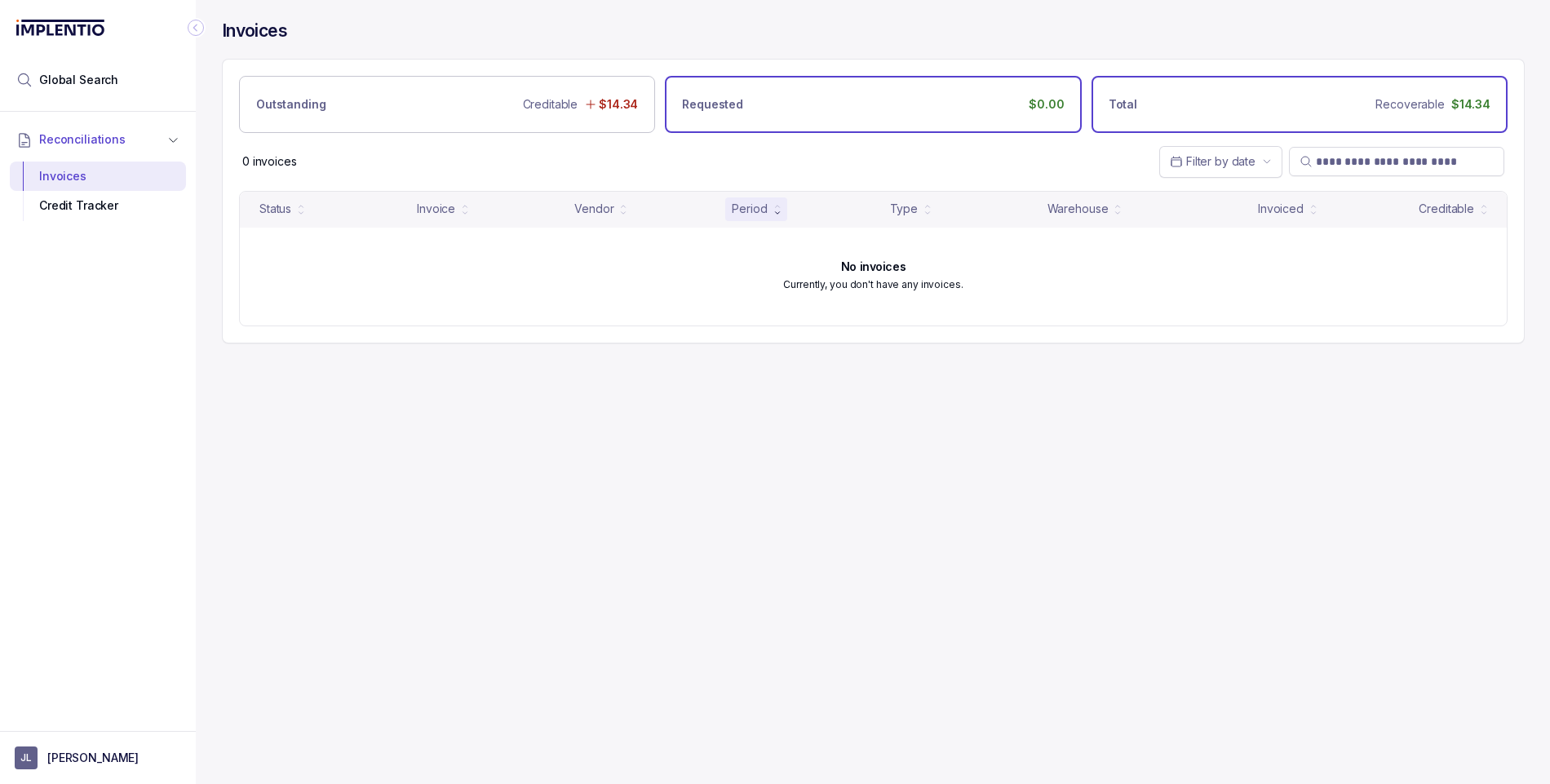
click at [1171, 99] on div "Total Recoverable $14.34" at bounding box center [1299, 104] width 416 height 57
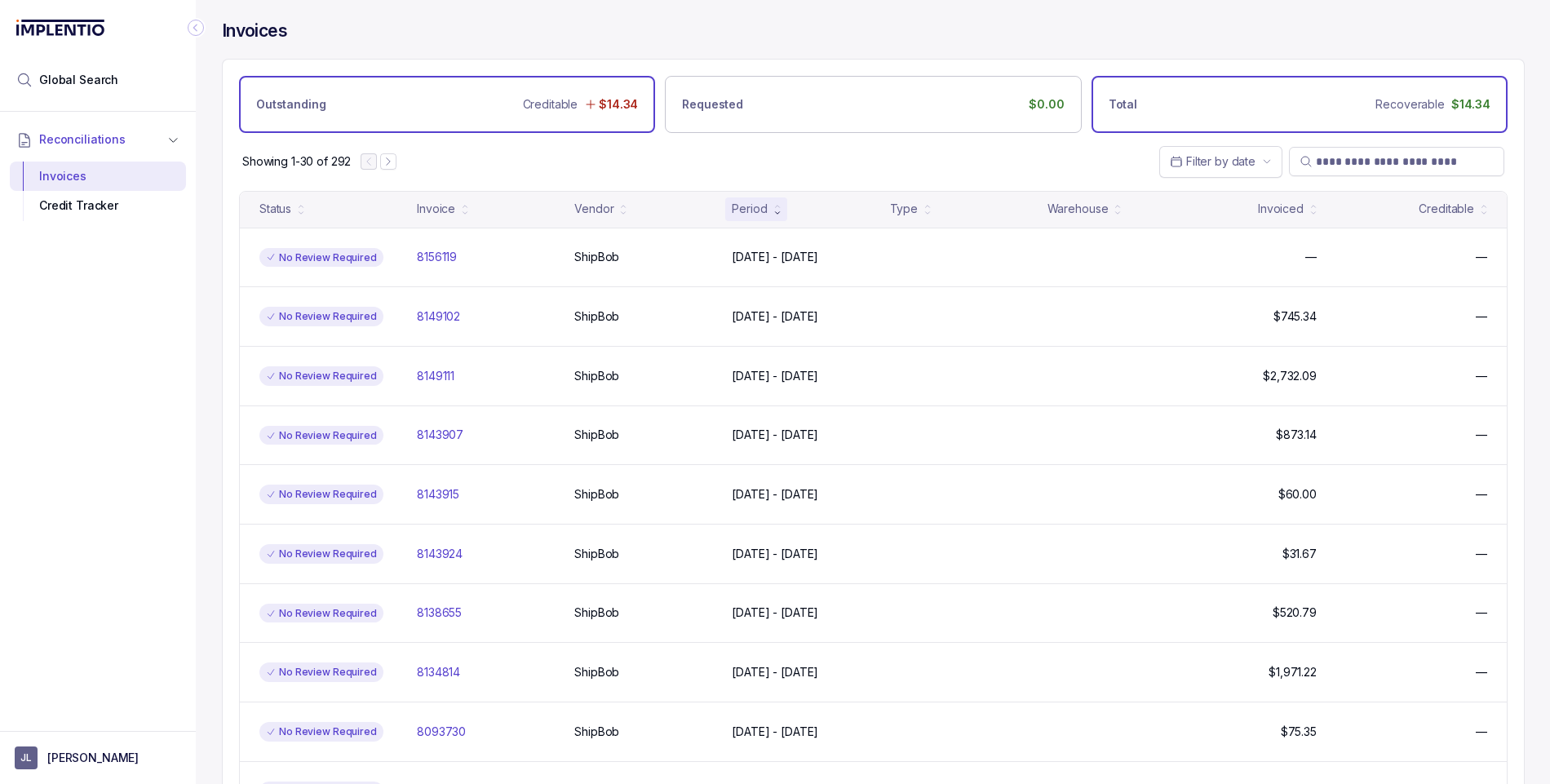
click at [561, 101] on p "Creditable" at bounding box center [550, 104] width 56 height 16
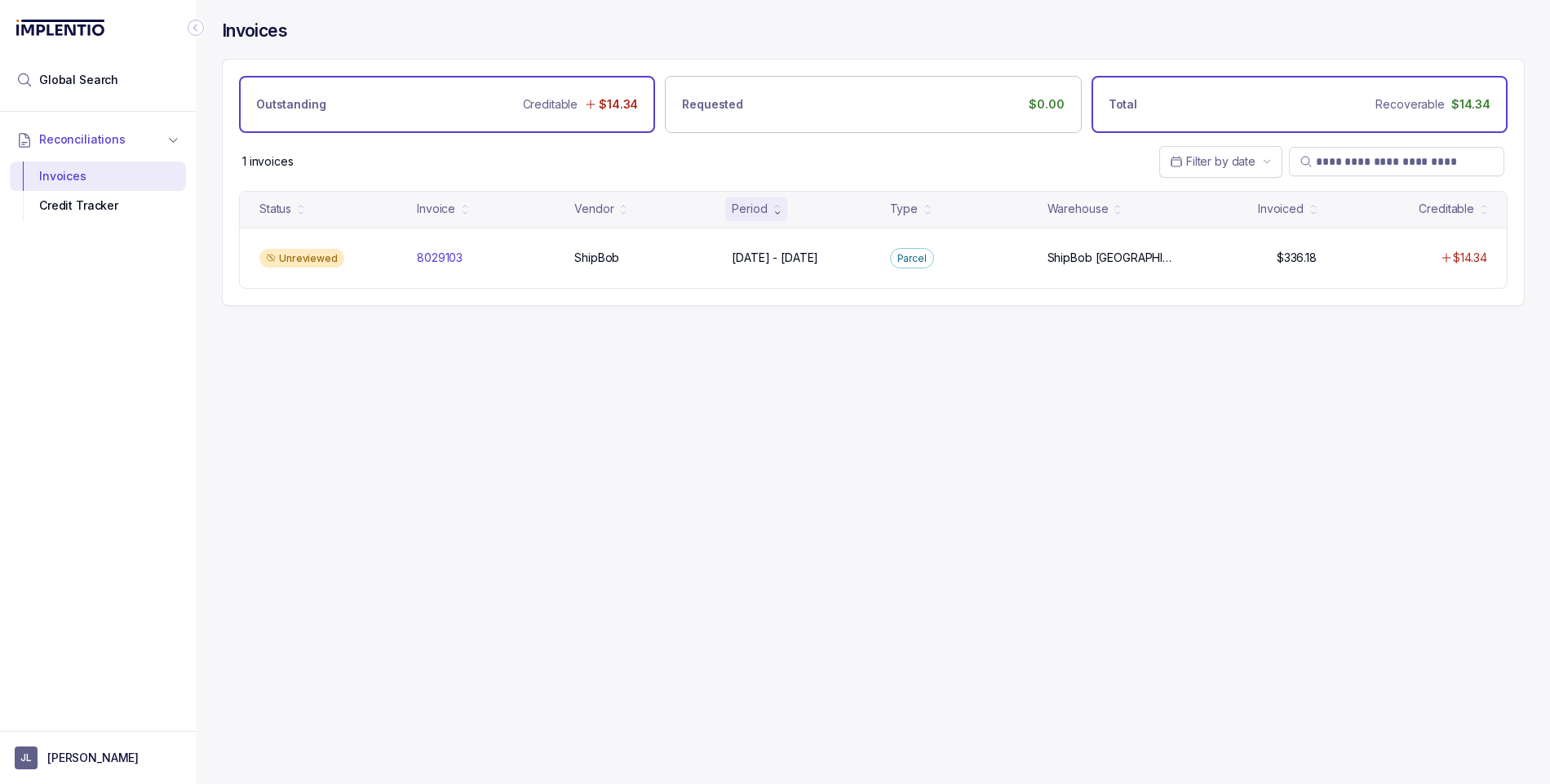
click at [1193, 92] on div "Total Recoverable $14.34" at bounding box center [1299, 104] width 416 height 57
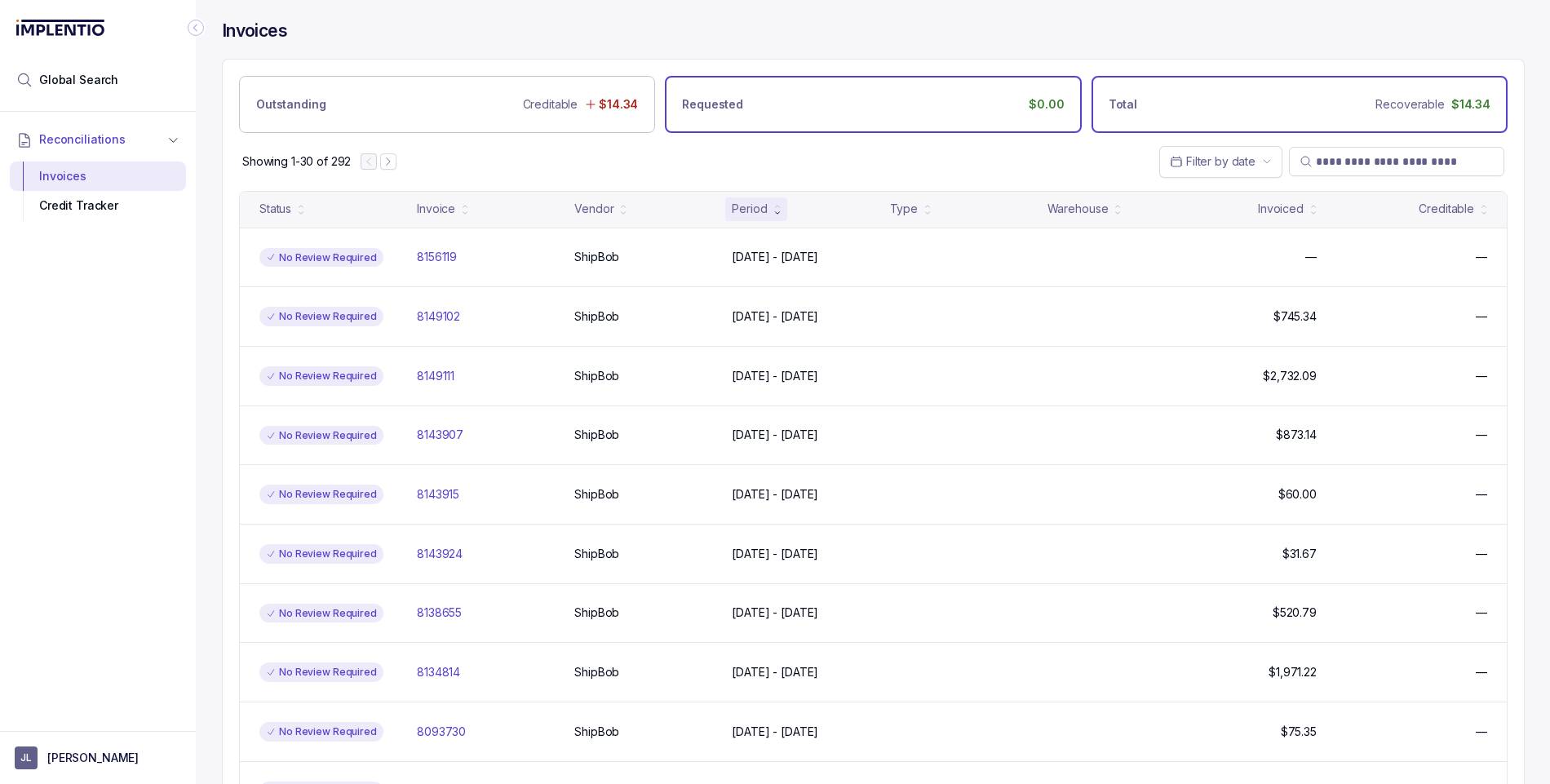
click at [894, 99] on div "Requested $0.00" at bounding box center [873, 104] width 416 height 57
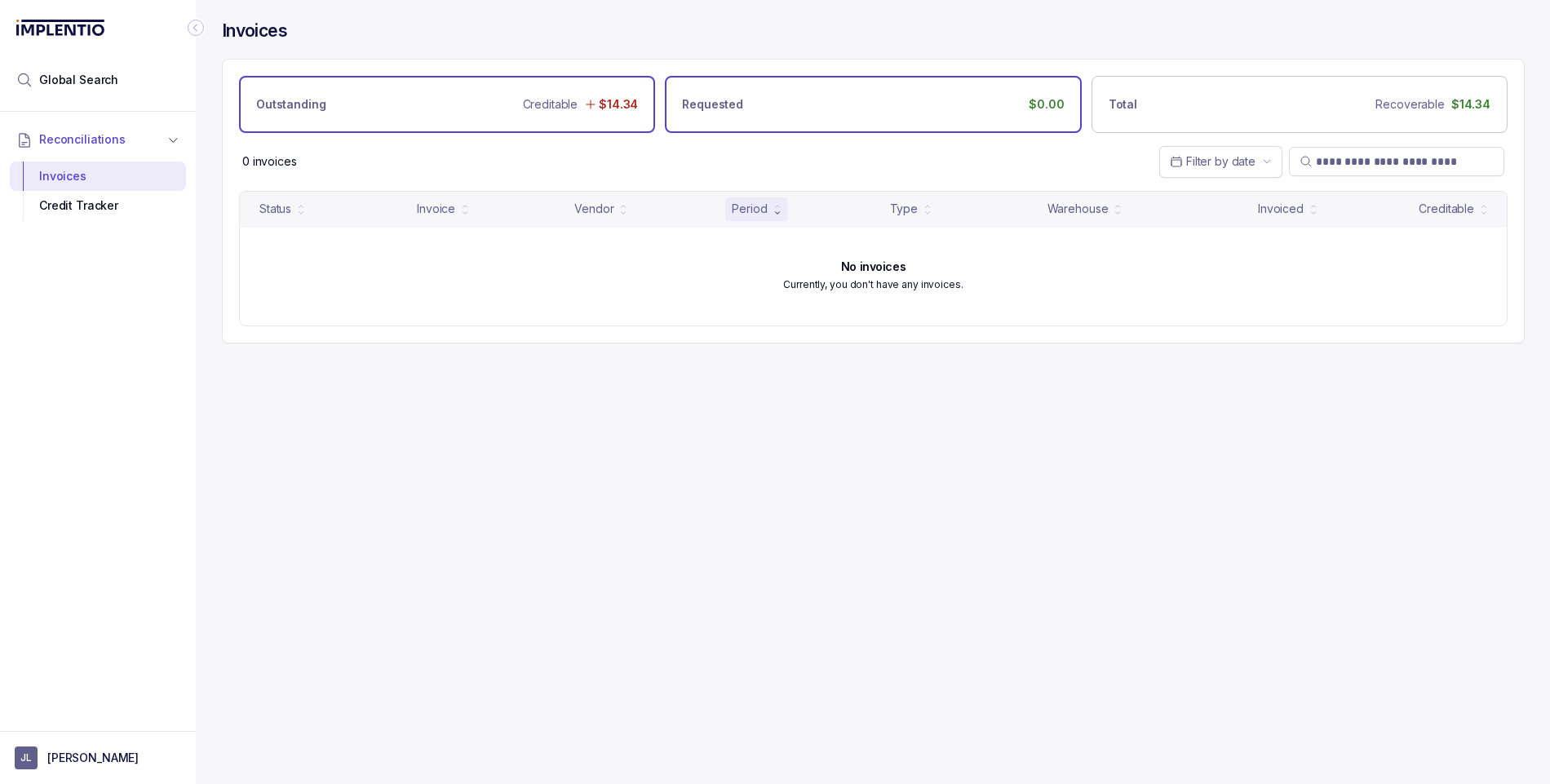
click at [439, 99] on div "Outstanding Creditable $14.34" at bounding box center [446, 104] width 416 height 57
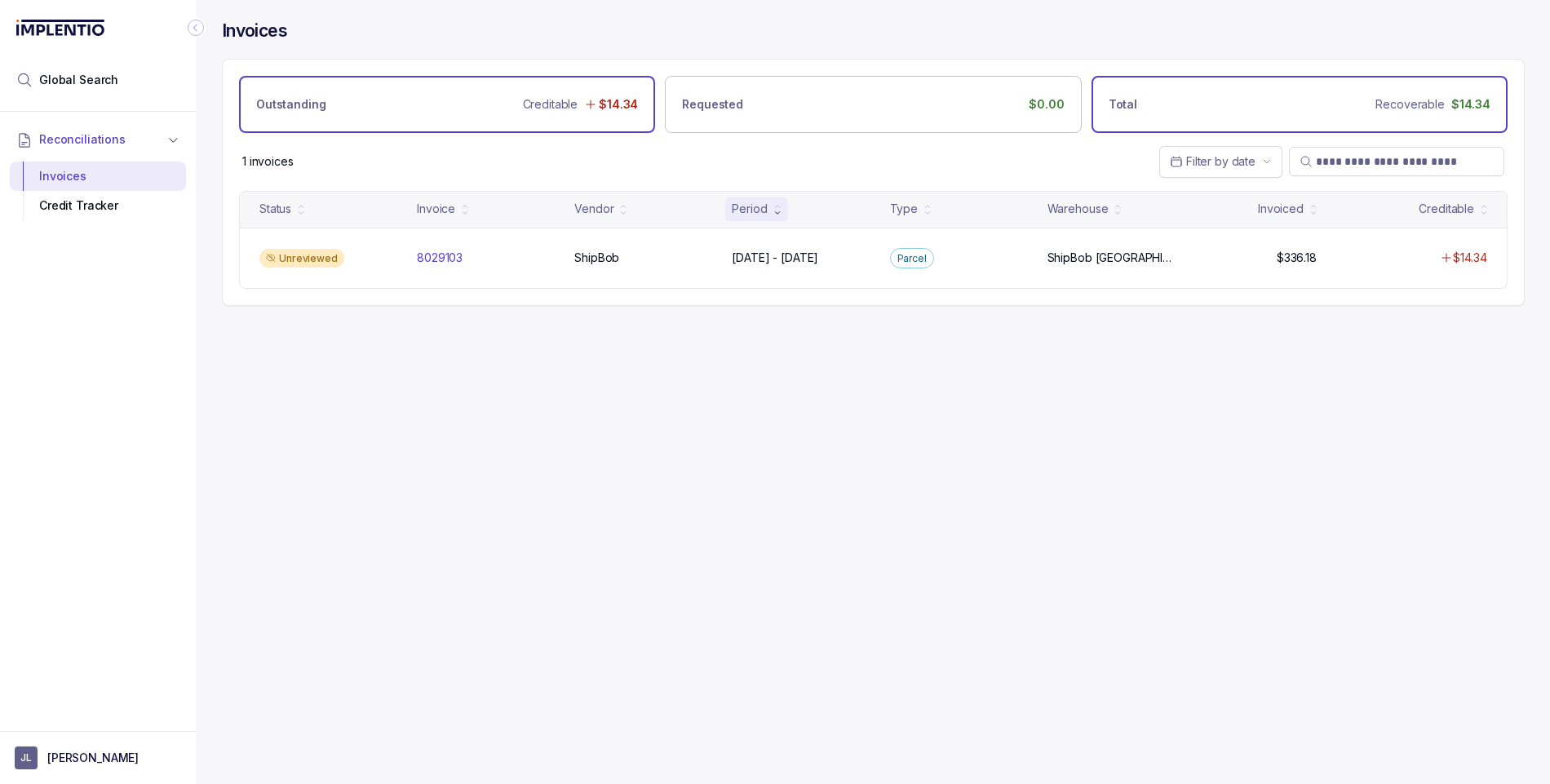
click at [1225, 102] on div "Total Recoverable $14.34" at bounding box center [1299, 104] width 416 height 57
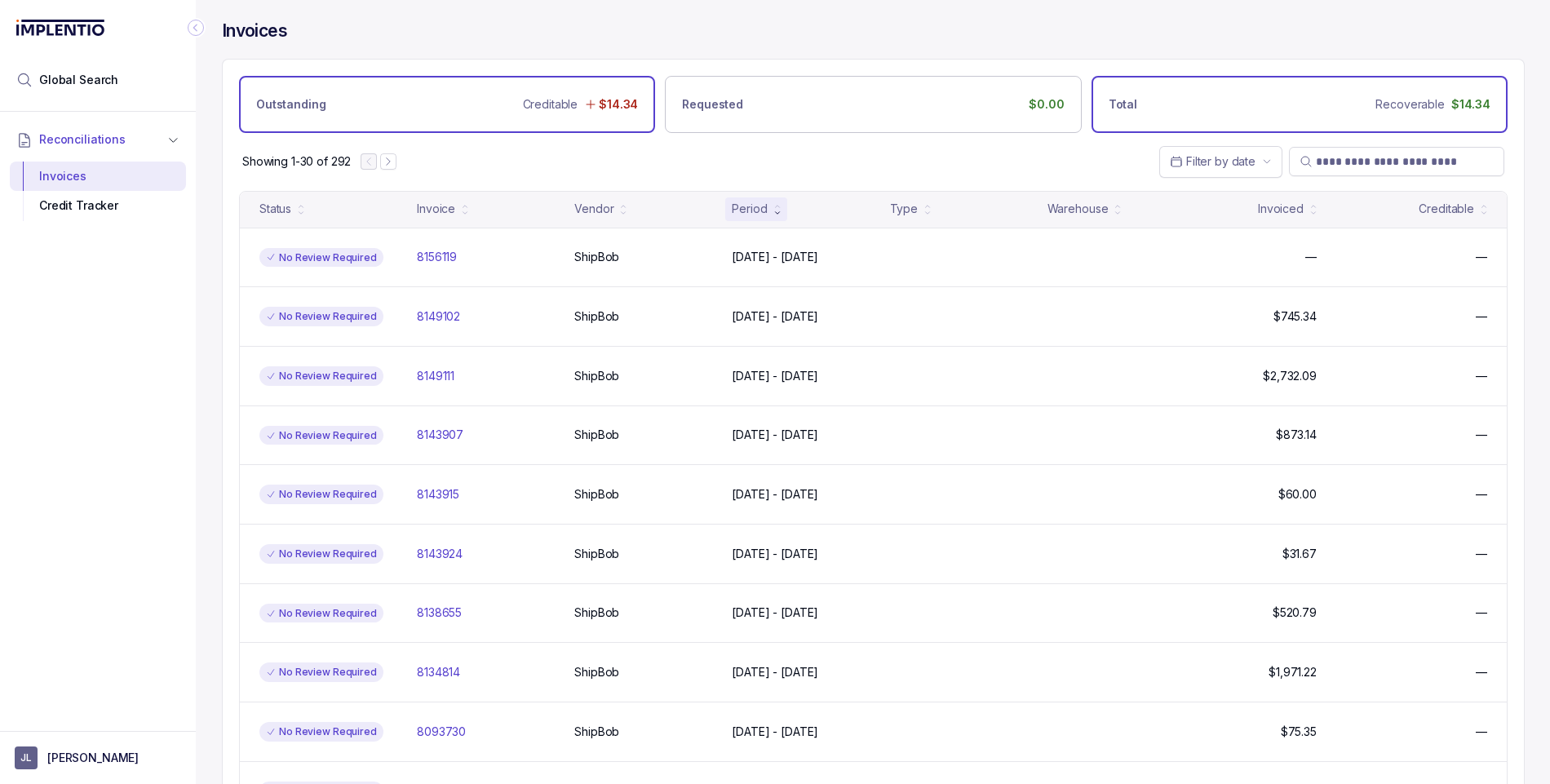
click at [485, 101] on div "Outstanding Creditable $14.34" at bounding box center [446, 104] width 416 height 57
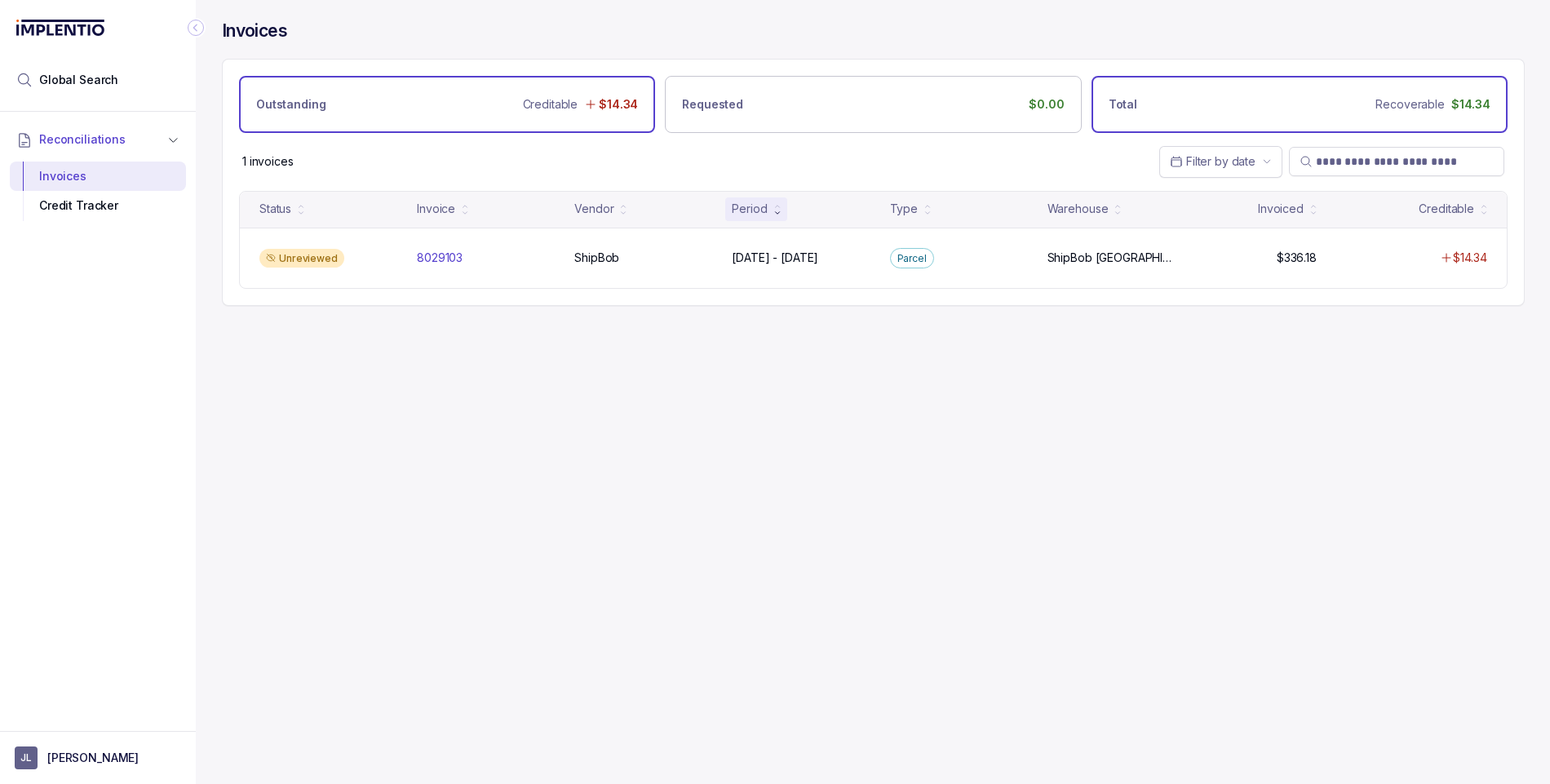
click at [1194, 91] on div "Total Recoverable $14.34" at bounding box center [1299, 104] width 416 height 57
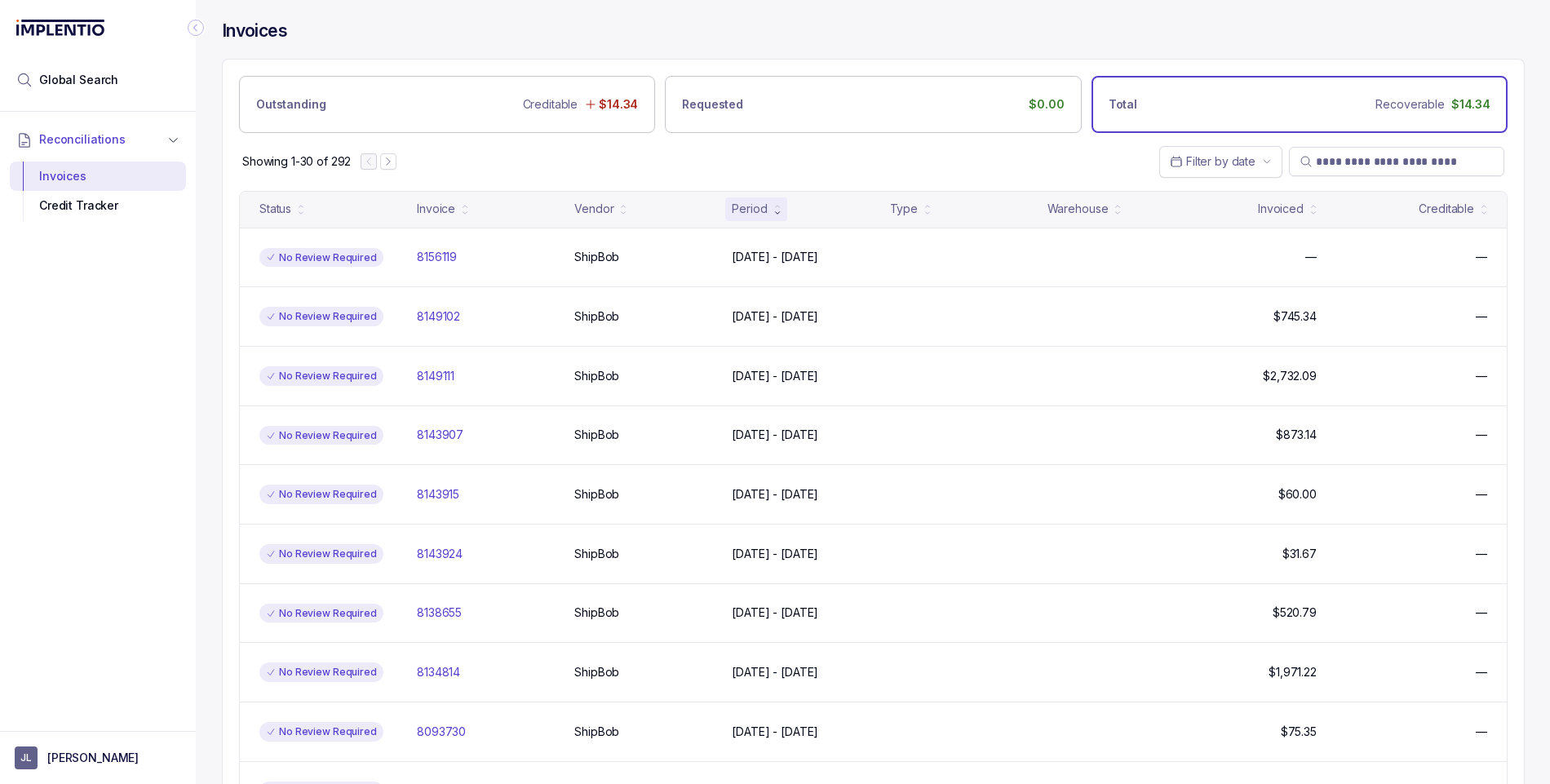
click at [1119, 97] on p "Total" at bounding box center [1123, 104] width 29 height 16
click at [470, 89] on div "Outstanding Creditable $14.34" at bounding box center [446, 104] width 416 height 57
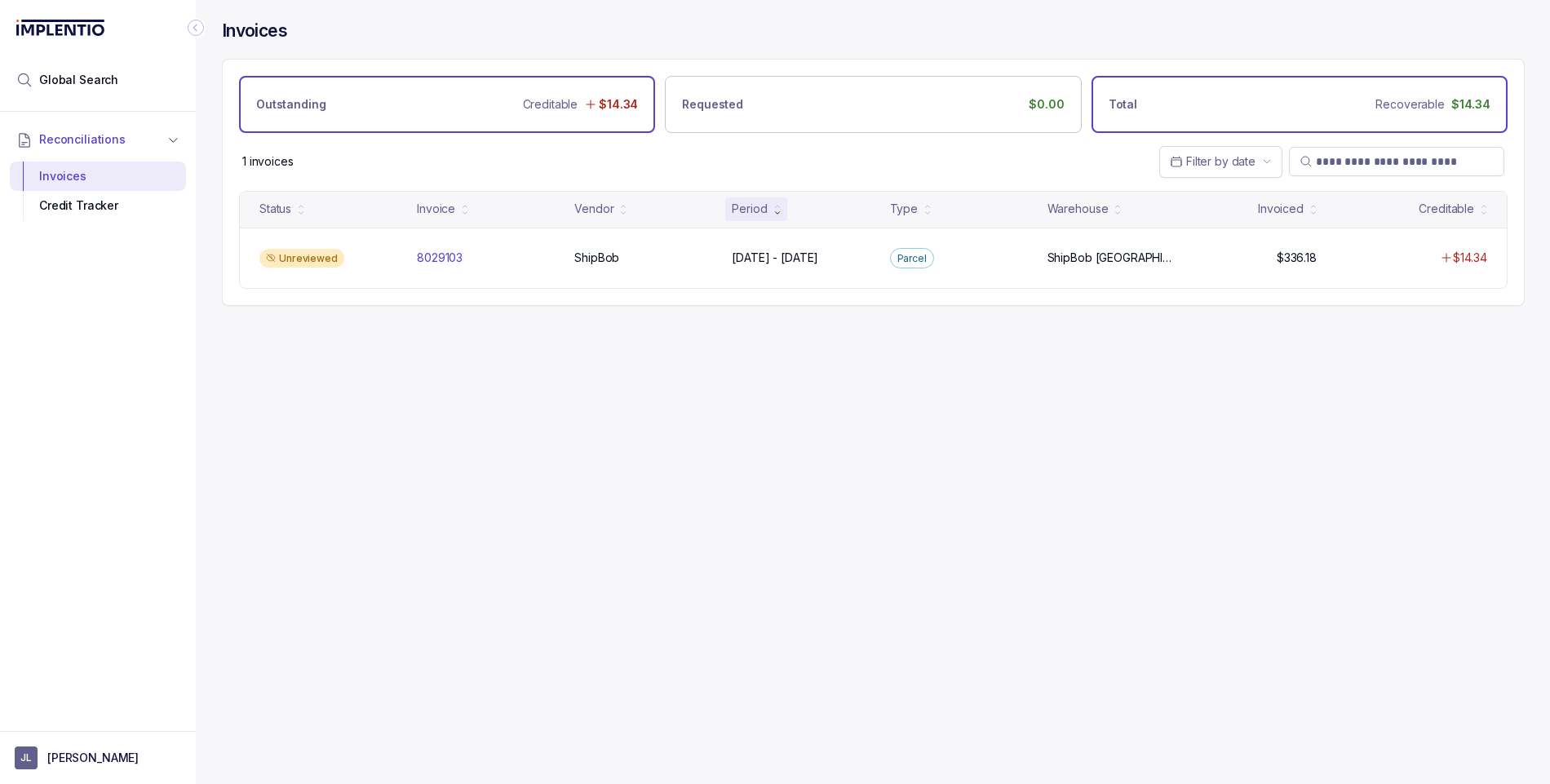
click at [1198, 99] on div "Total Recoverable $14.34" at bounding box center [1299, 104] width 416 height 57
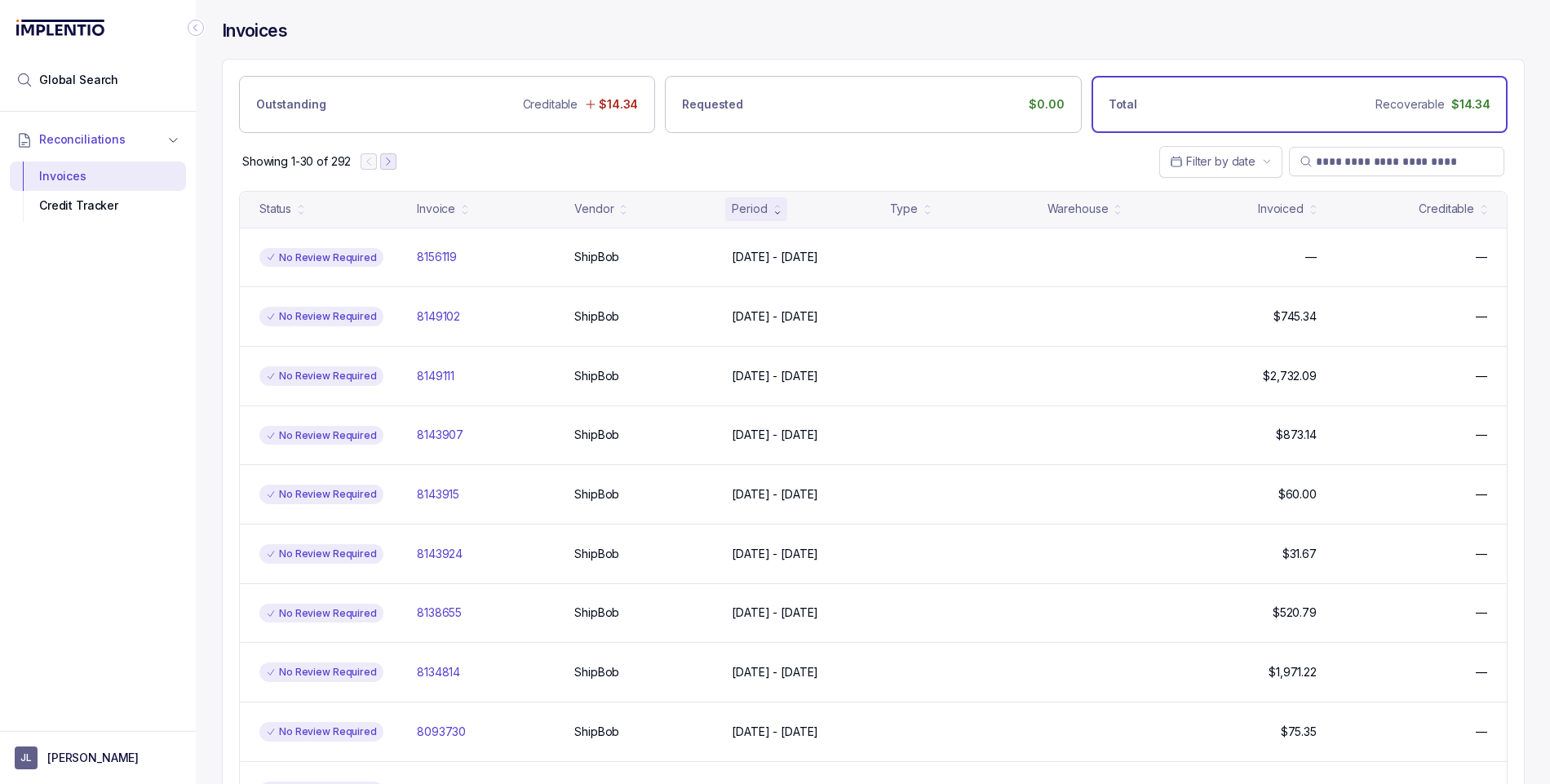
click at [389, 163] on icon "Next Page" at bounding box center [389, 162] width 12 height 12
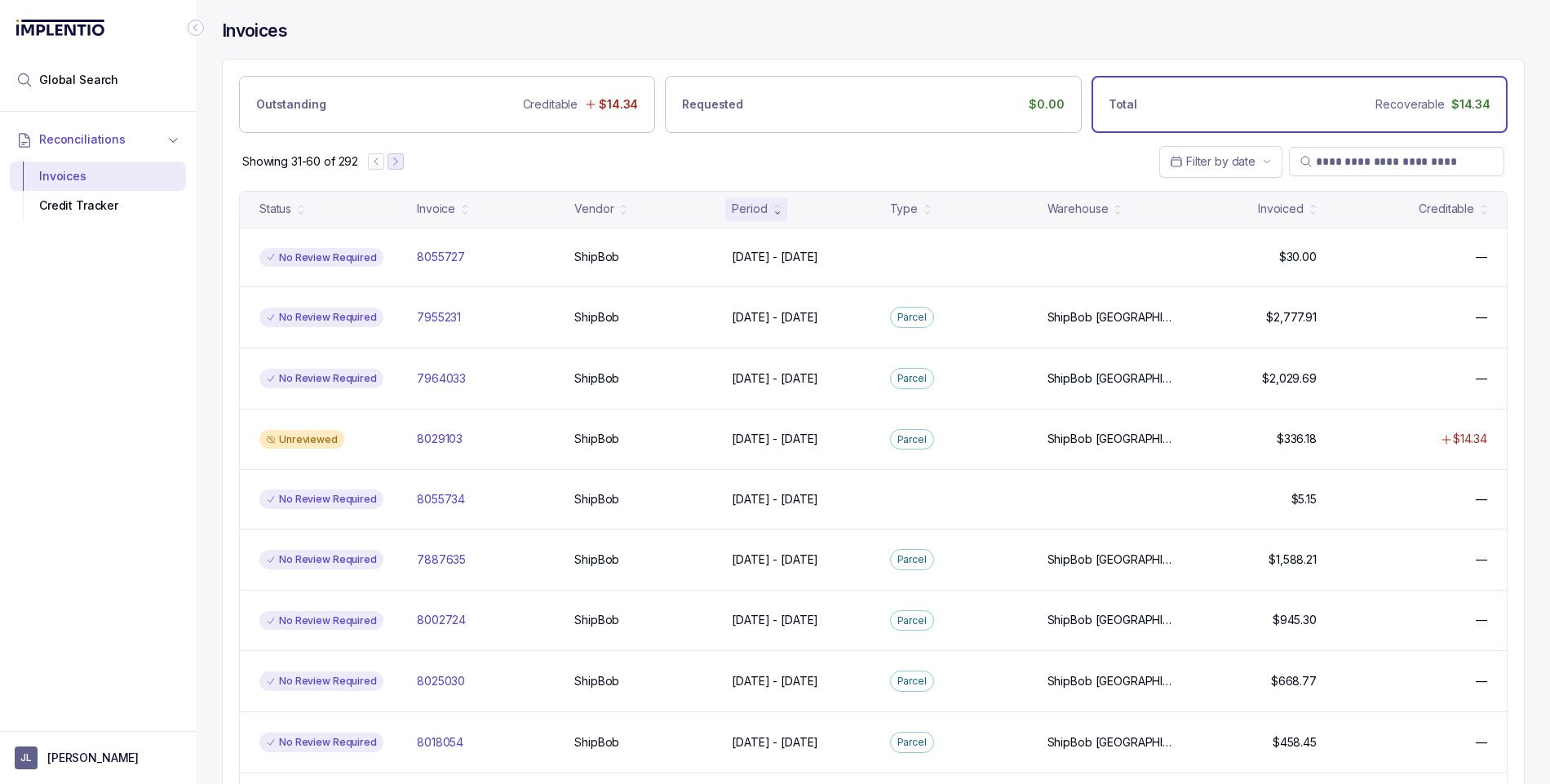
click at [397, 162] on icon "Next Page" at bounding box center [394, 162] width 3 height 8
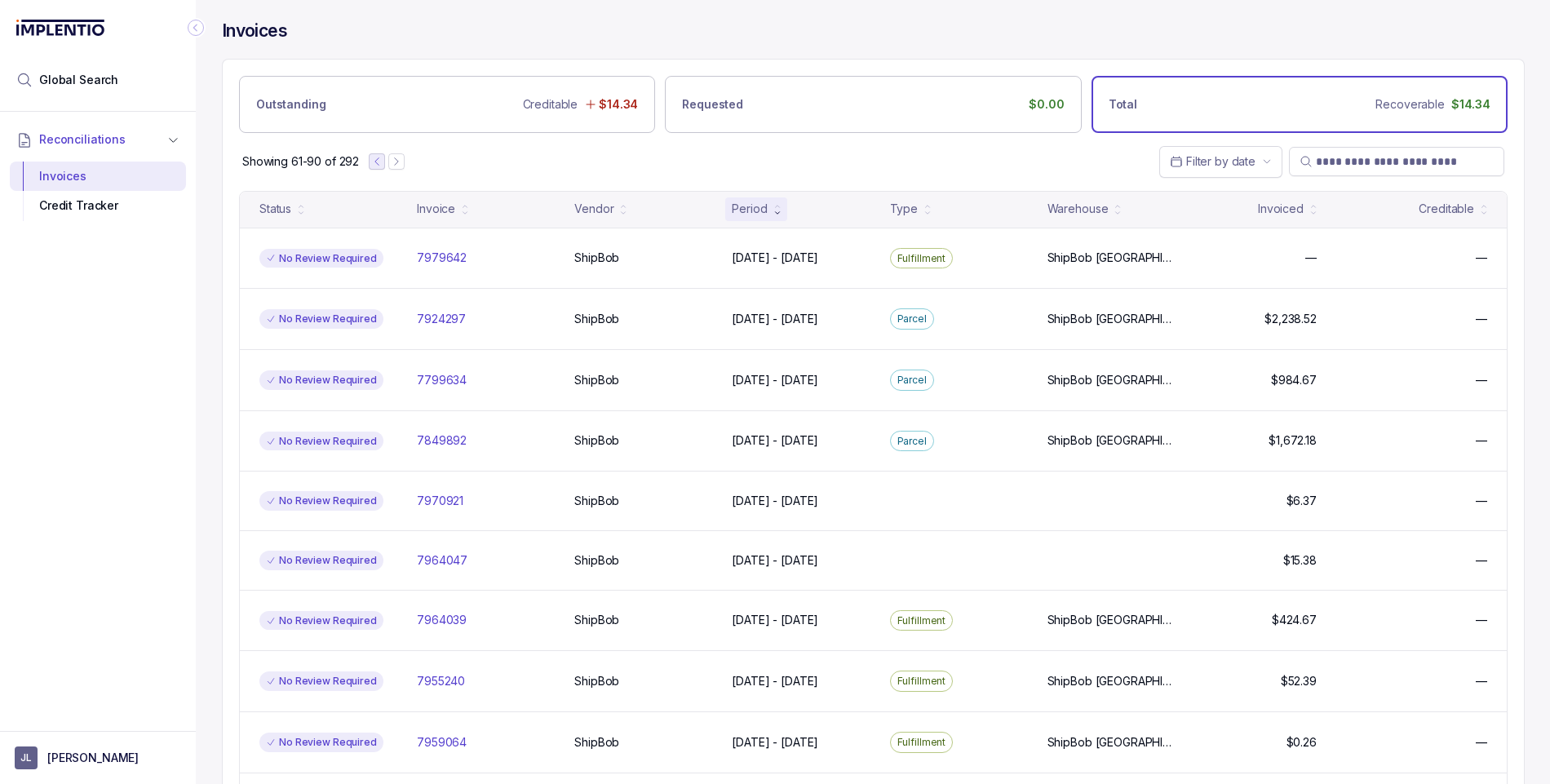
click at [381, 162] on icon "Previous Page" at bounding box center [377, 162] width 12 height 12
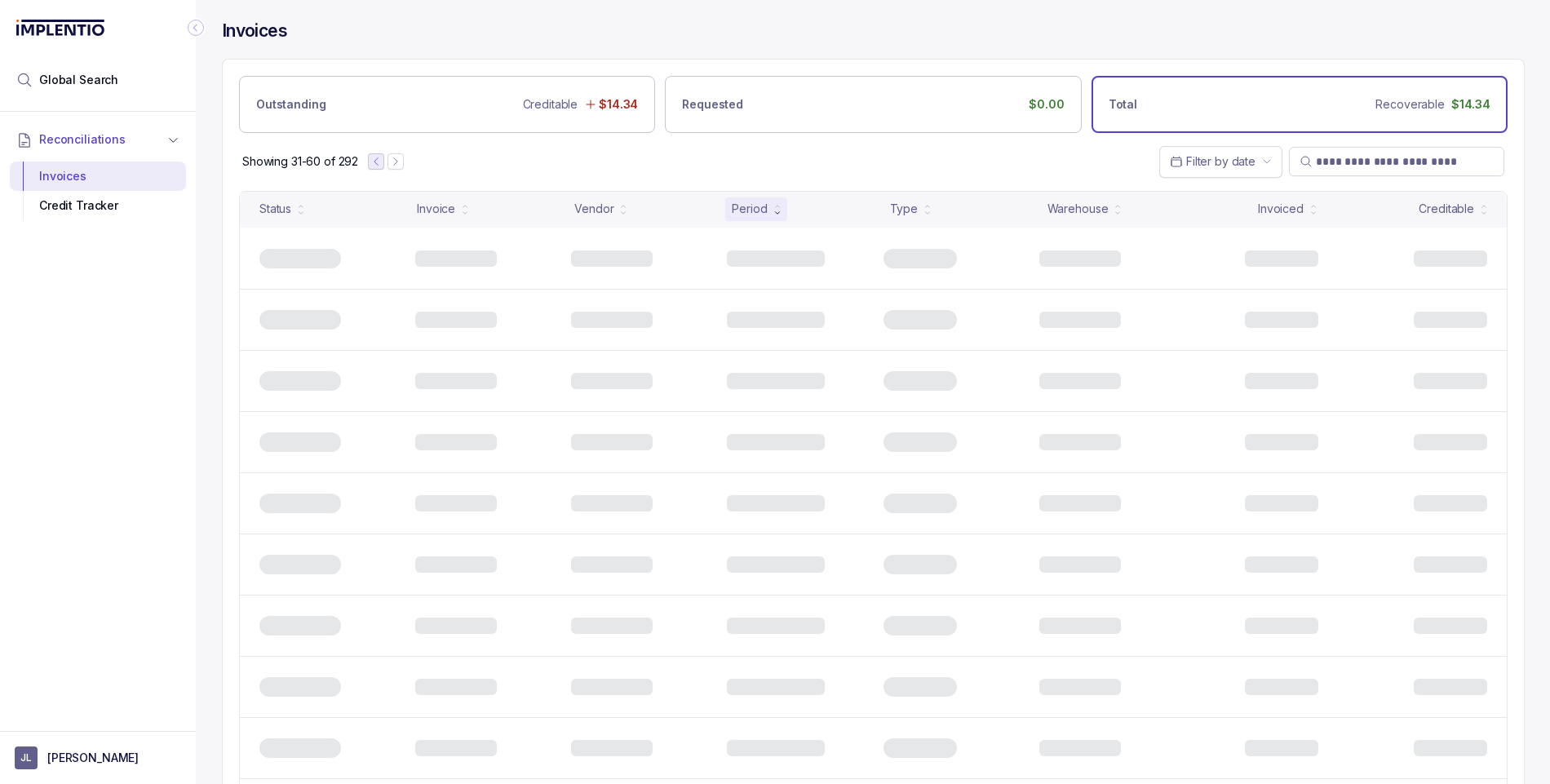
click at [380, 162] on icon "Previous Page" at bounding box center [376, 162] width 12 height 12
click at [380, 162] on div at bounding box center [378, 161] width 36 height 16
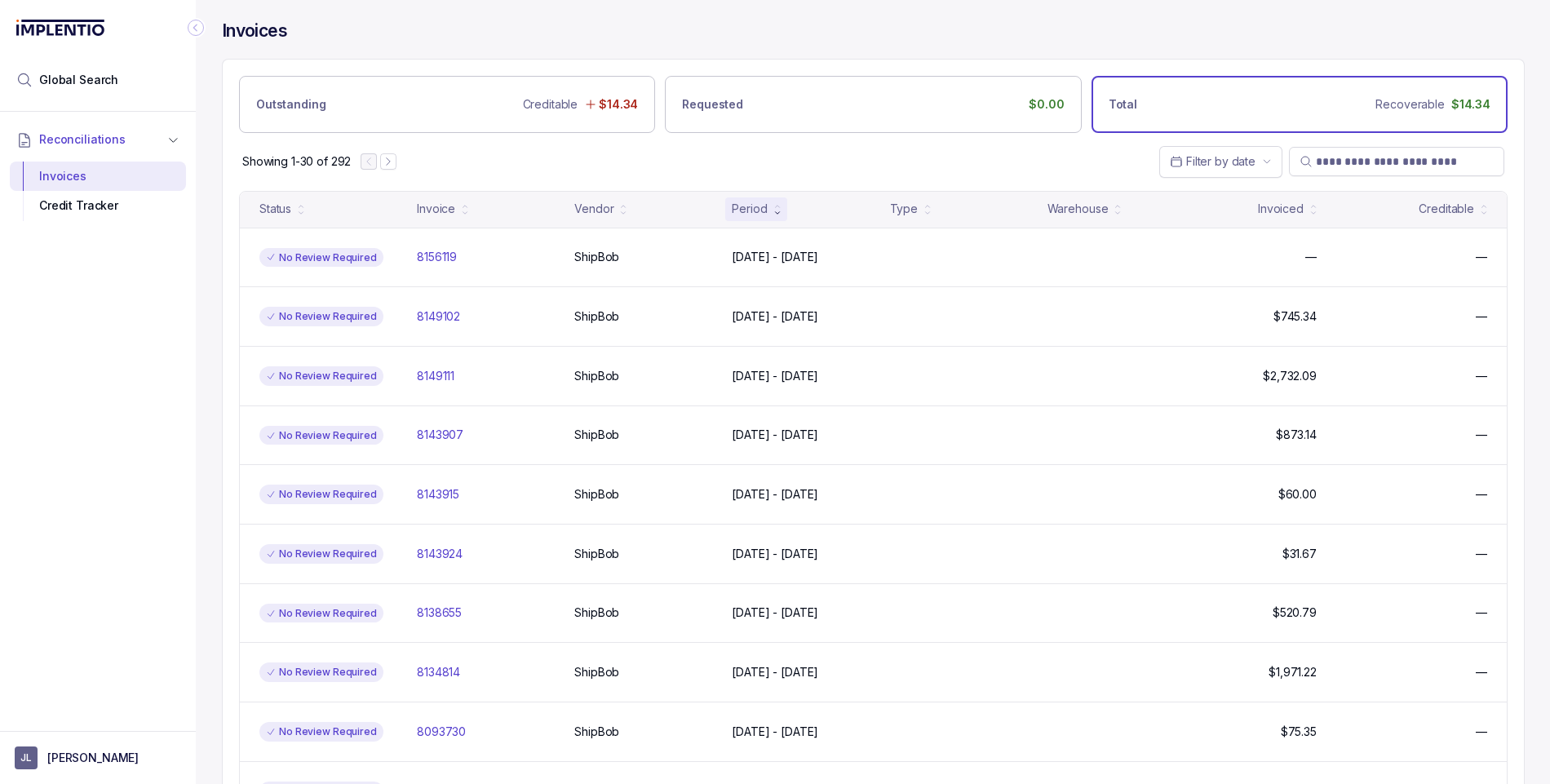
click at [656, 17] on header "Invoices" at bounding box center [874, 29] width 1303 height 59
click at [1097, 211] on div "Warehouse" at bounding box center [1079, 209] width 62 height 16
click at [1290, 208] on div "Invoiced" at bounding box center [1280, 209] width 45 height 16
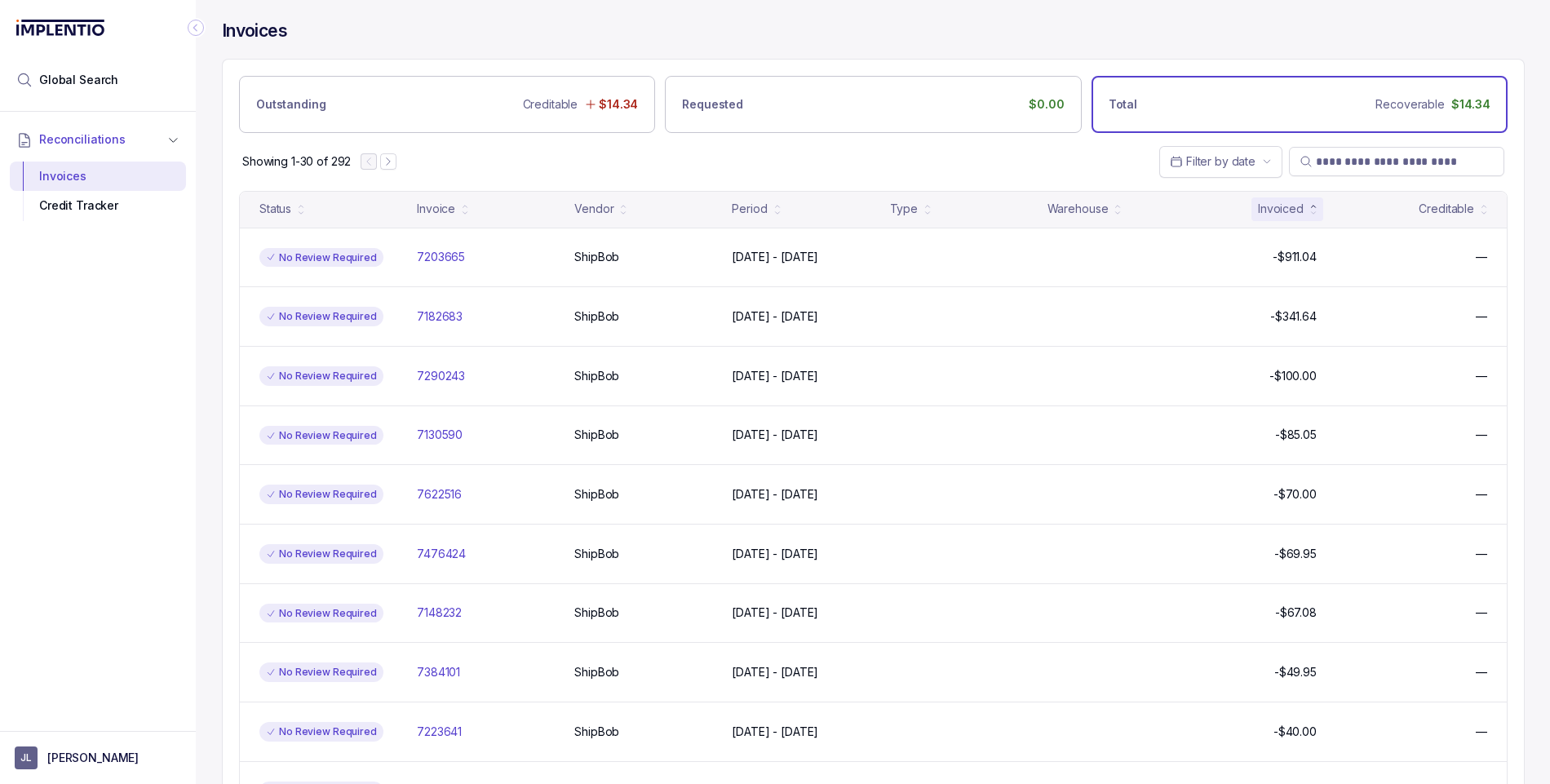
click at [1290, 208] on div "Invoiced" at bounding box center [1280, 209] width 45 height 16
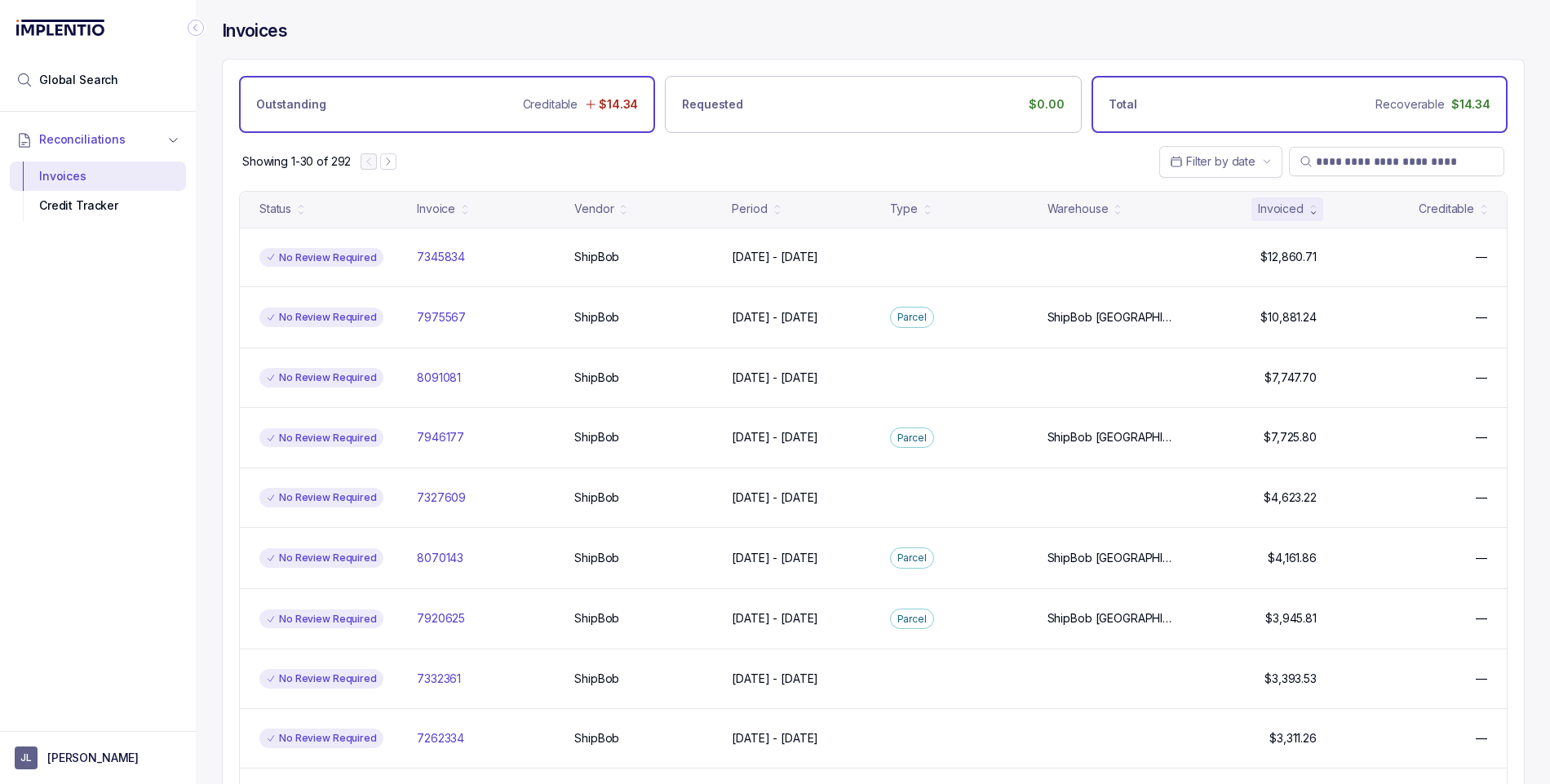
click at [416, 110] on div "Outstanding Creditable $14.34" at bounding box center [446, 104] width 416 height 57
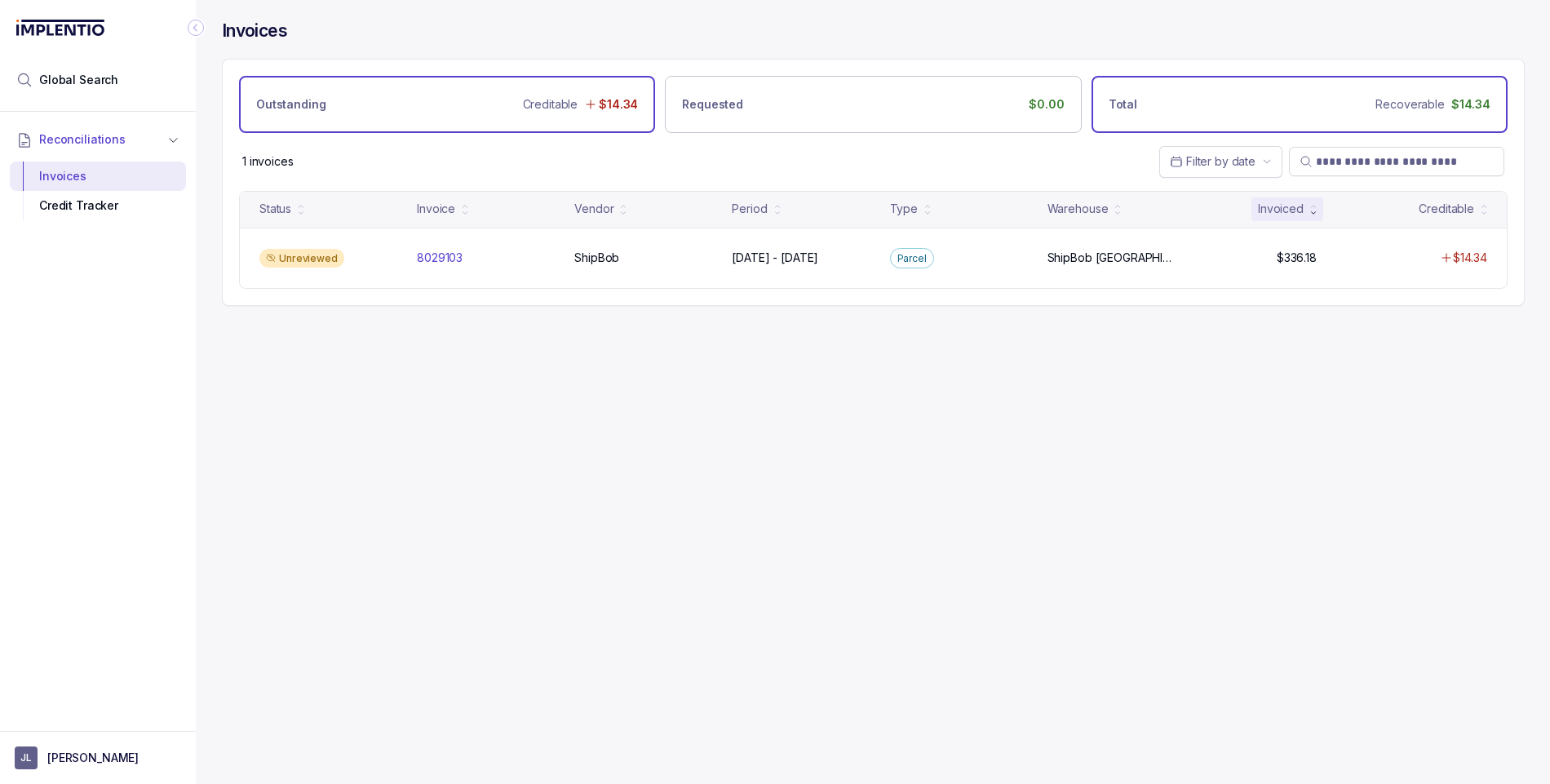
drag, startPoint x: 1252, startPoint y: 110, endPoint x: 1241, endPoint y: 103, distance: 13.0
click at [1252, 110] on div "Total Recoverable $14.34" at bounding box center [1299, 104] width 416 height 57
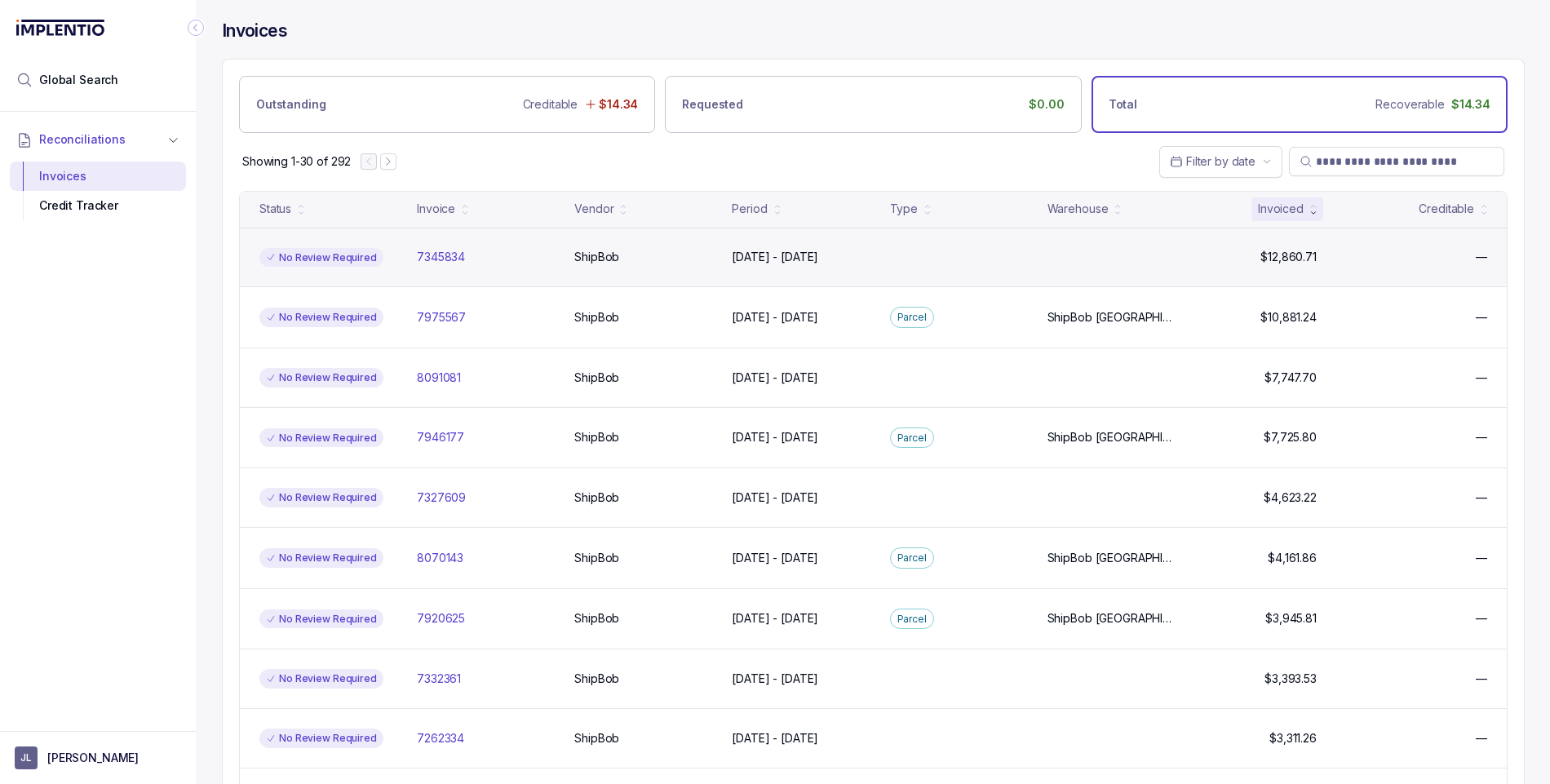
click at [318, 256] on div "No Review Required" at bounding box center [321, 258] width 124 height 19
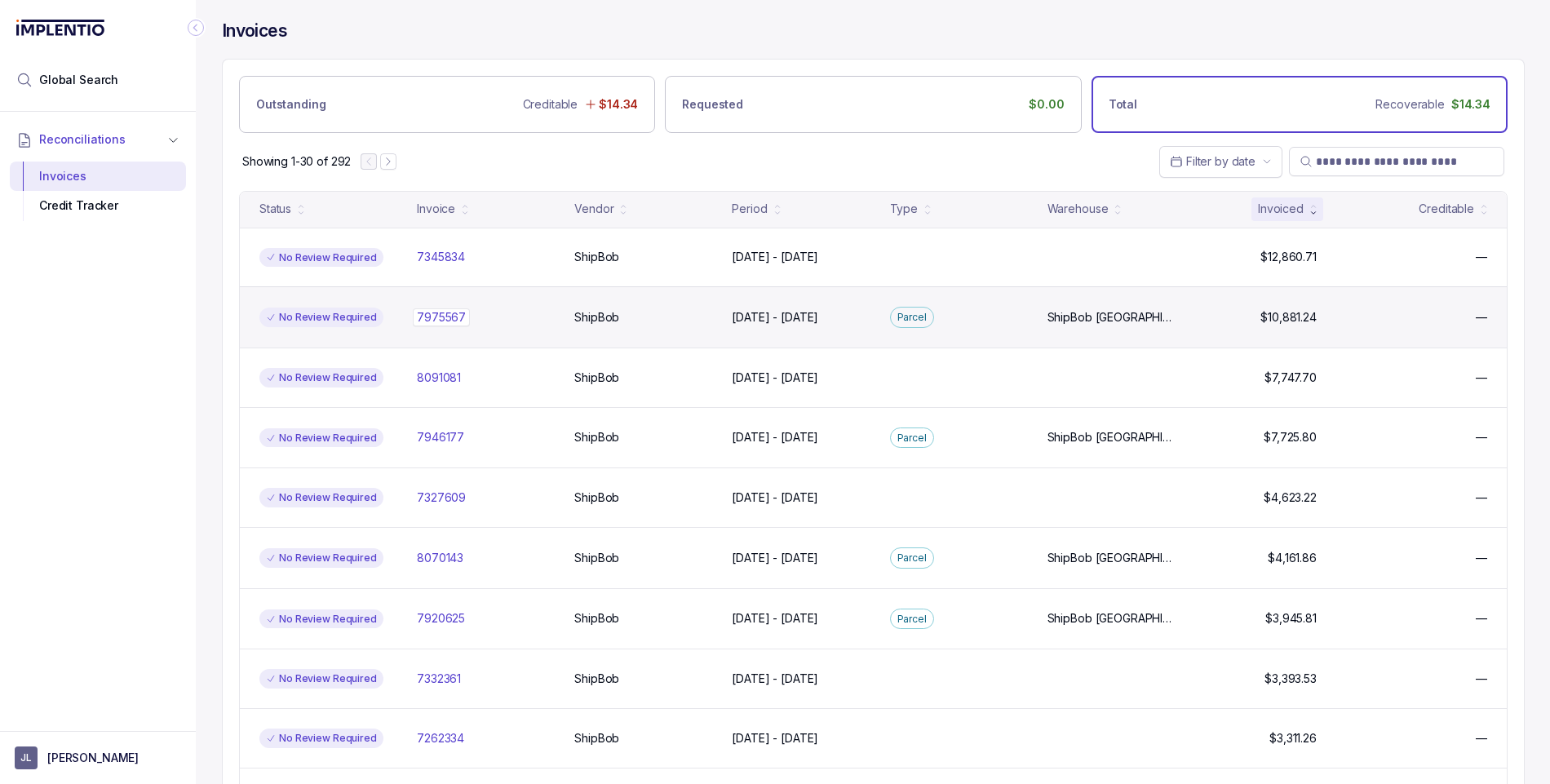
click at [496, 318] on div "7975567 7975567" at bounding box center [485, 316] width 138 height 16
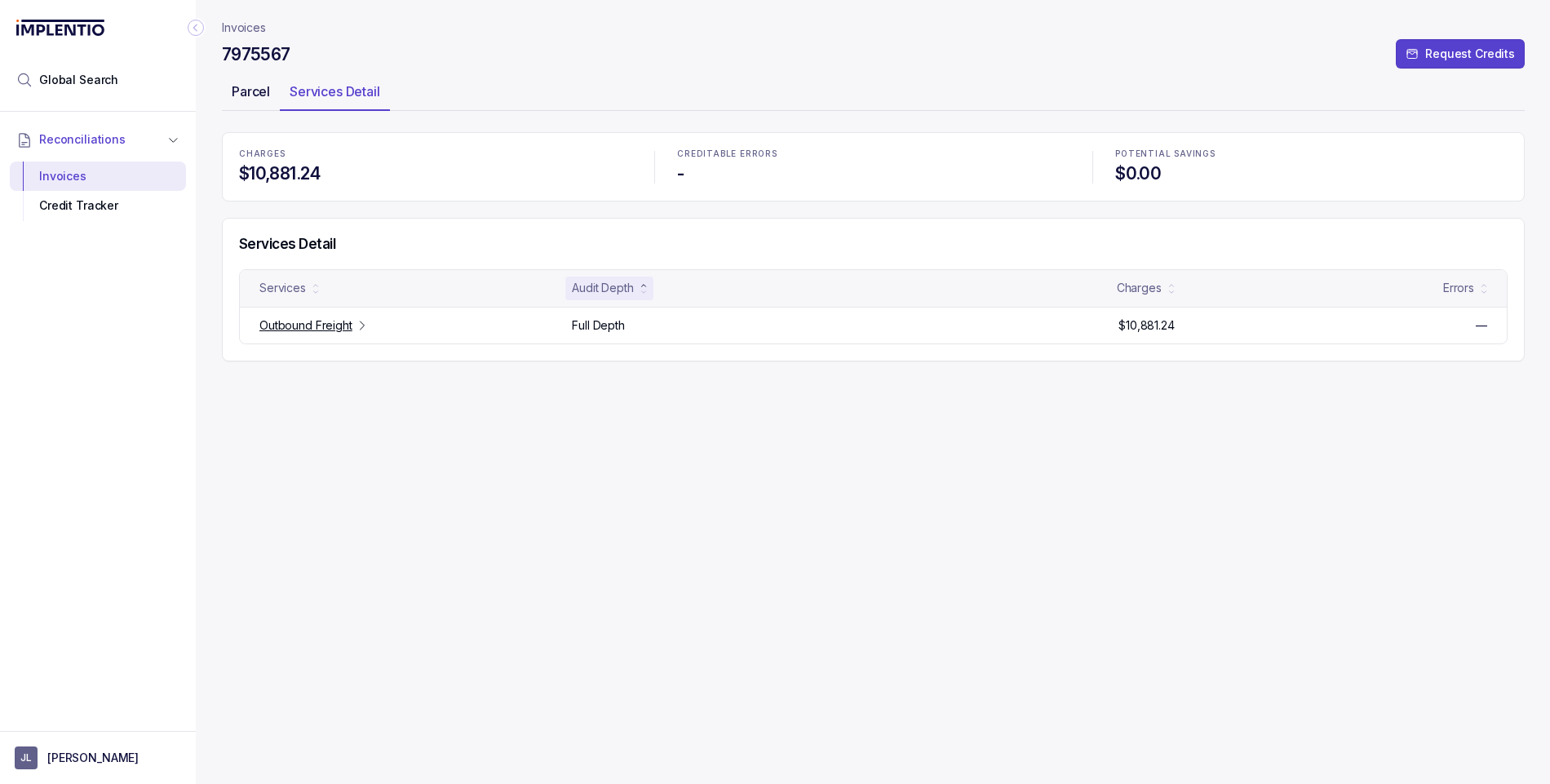
click at [251, 89] on p "Parcel" at bounding box center [251, 91] width 38 height 19
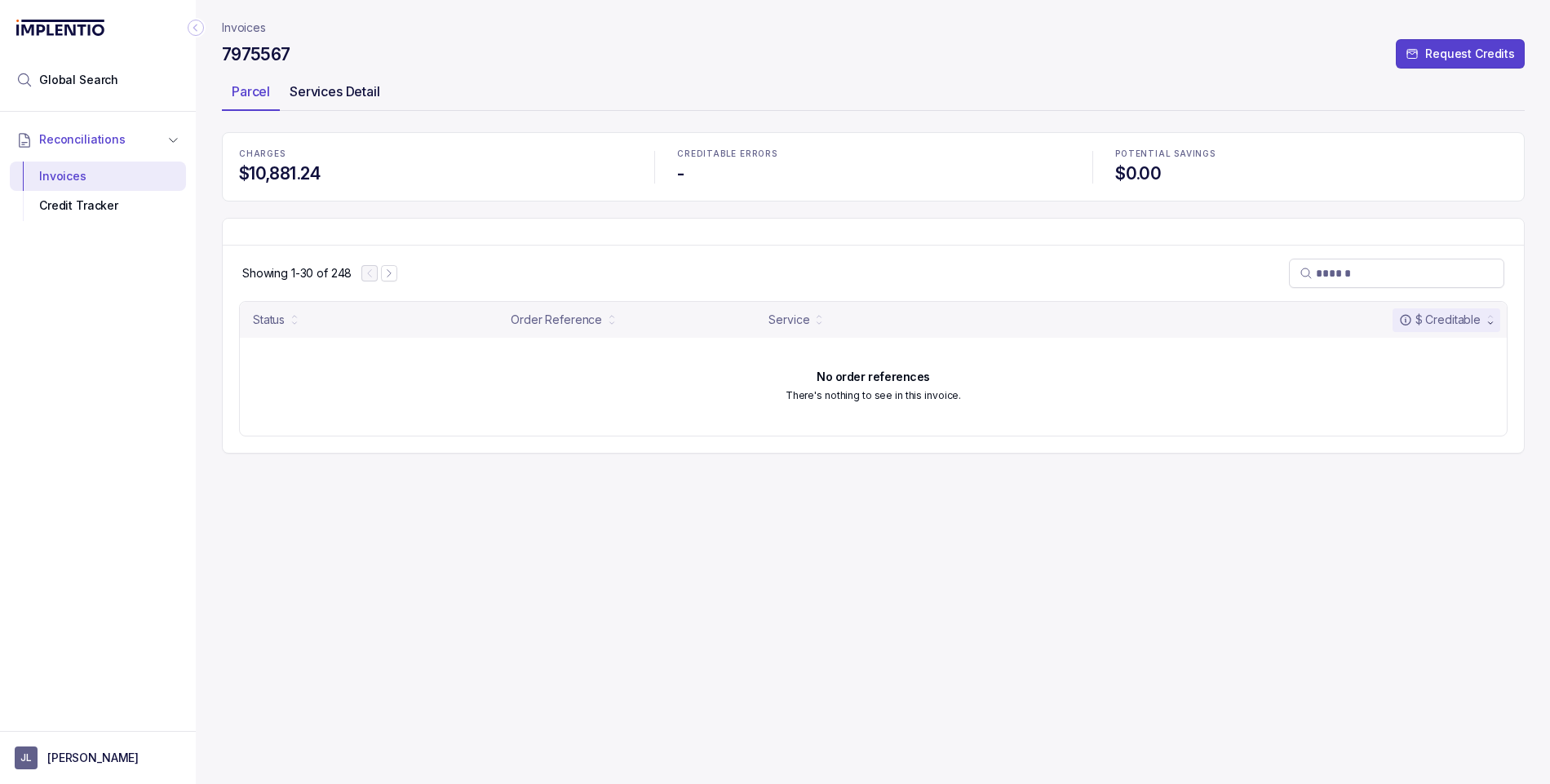
click at [351, 91] on p "Services Detail" at bounding box center [335, 91] width 90 height 19
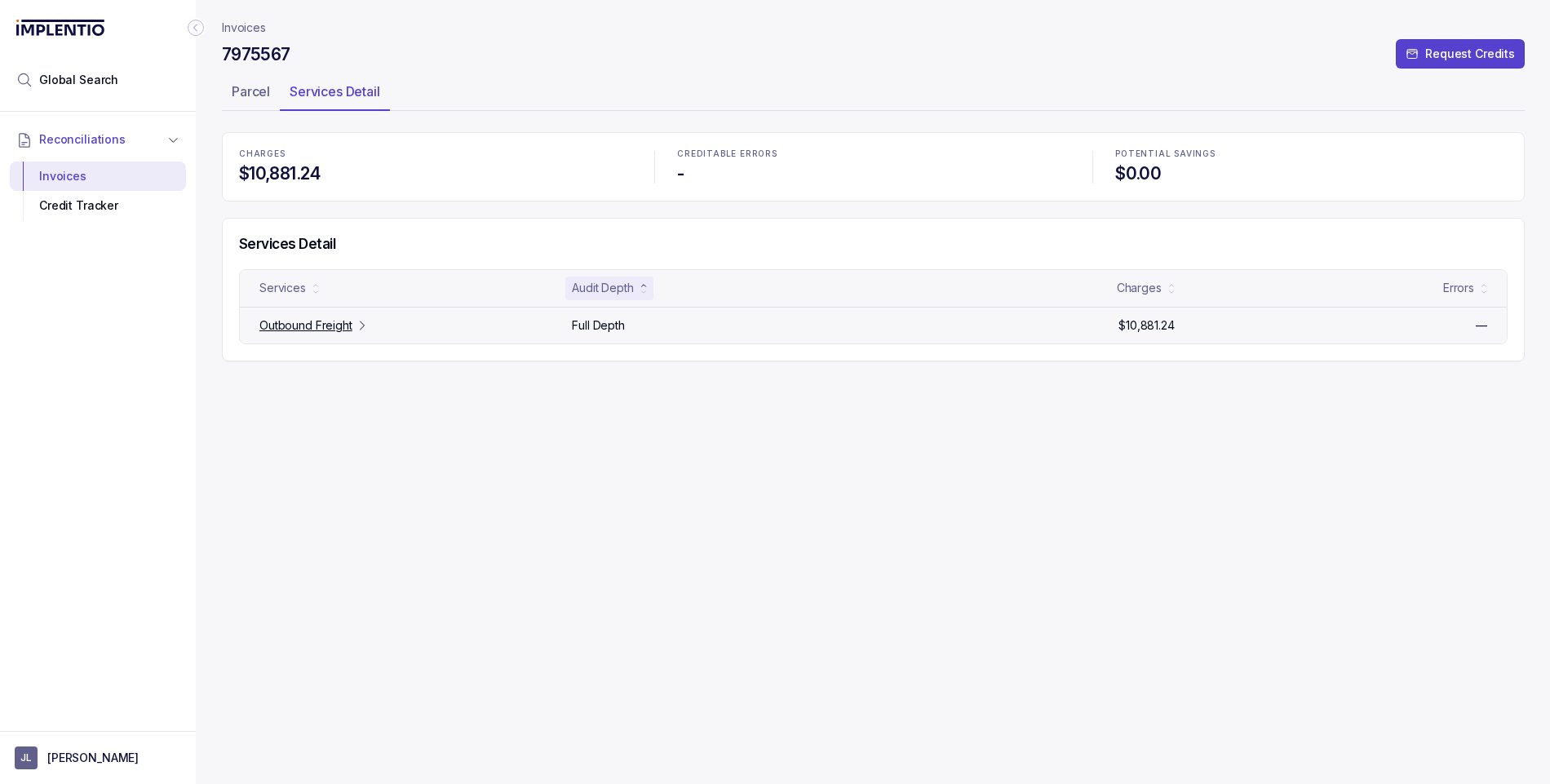
click at [284, 324] on p "Outbound Freight" at bounding box center [306, 325] width 93 height 16
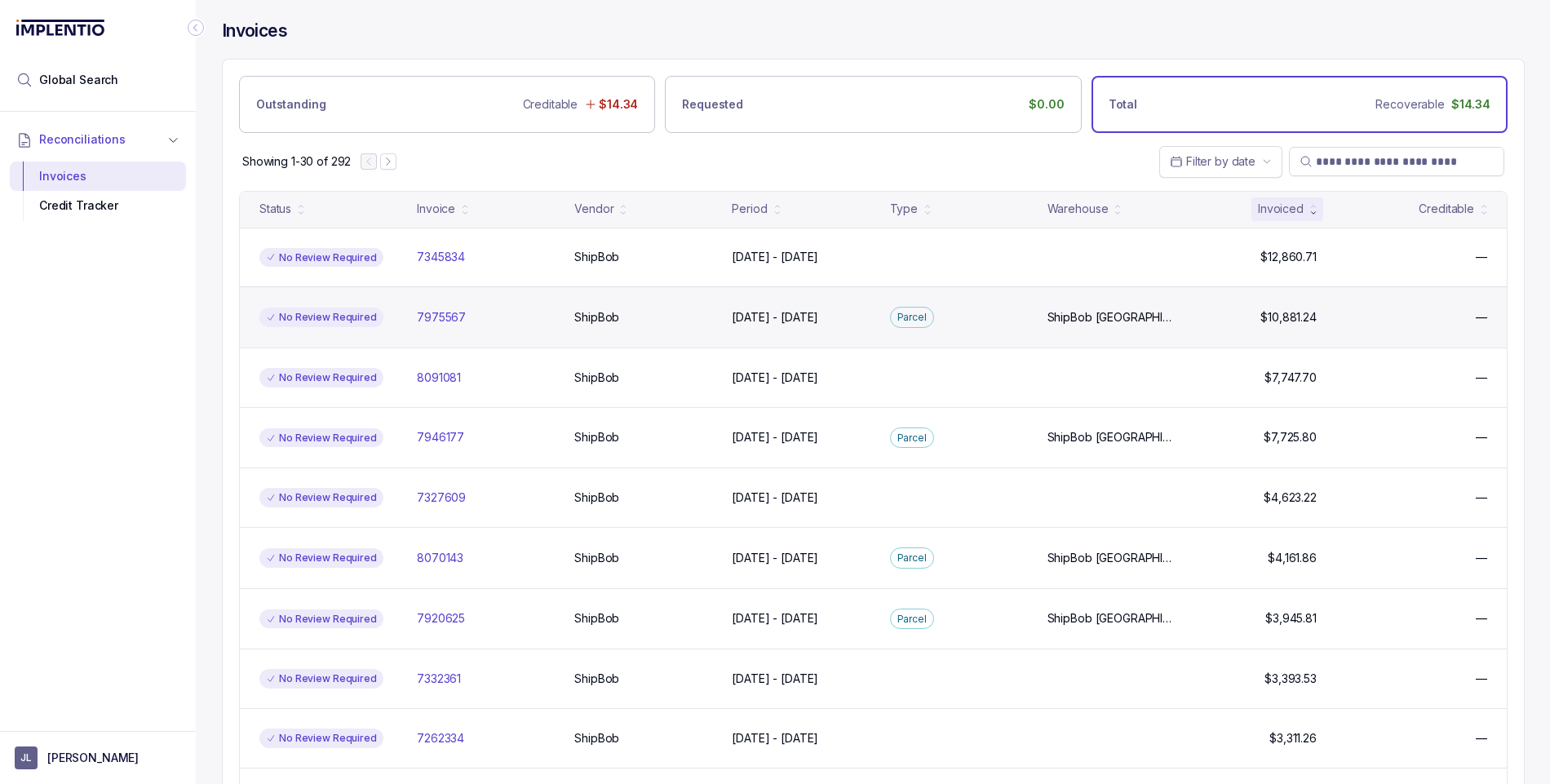
click at [330, 318] on div "No Review Required" at bounding box center [321, 317] width 124 height 19
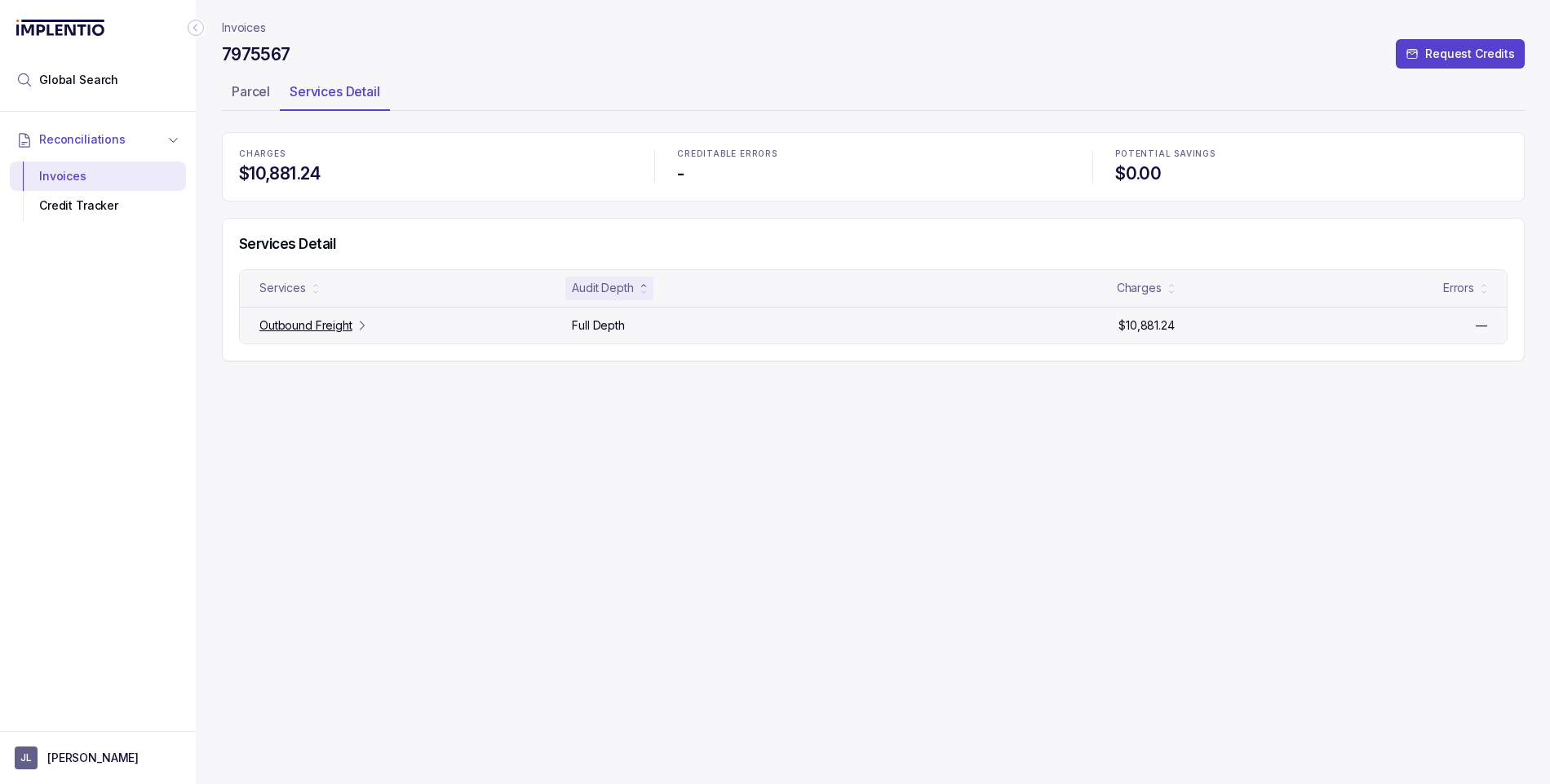
click at [302, 320] on p "Outbound Freight" at bounding box center [306, 325] width 93 height 16
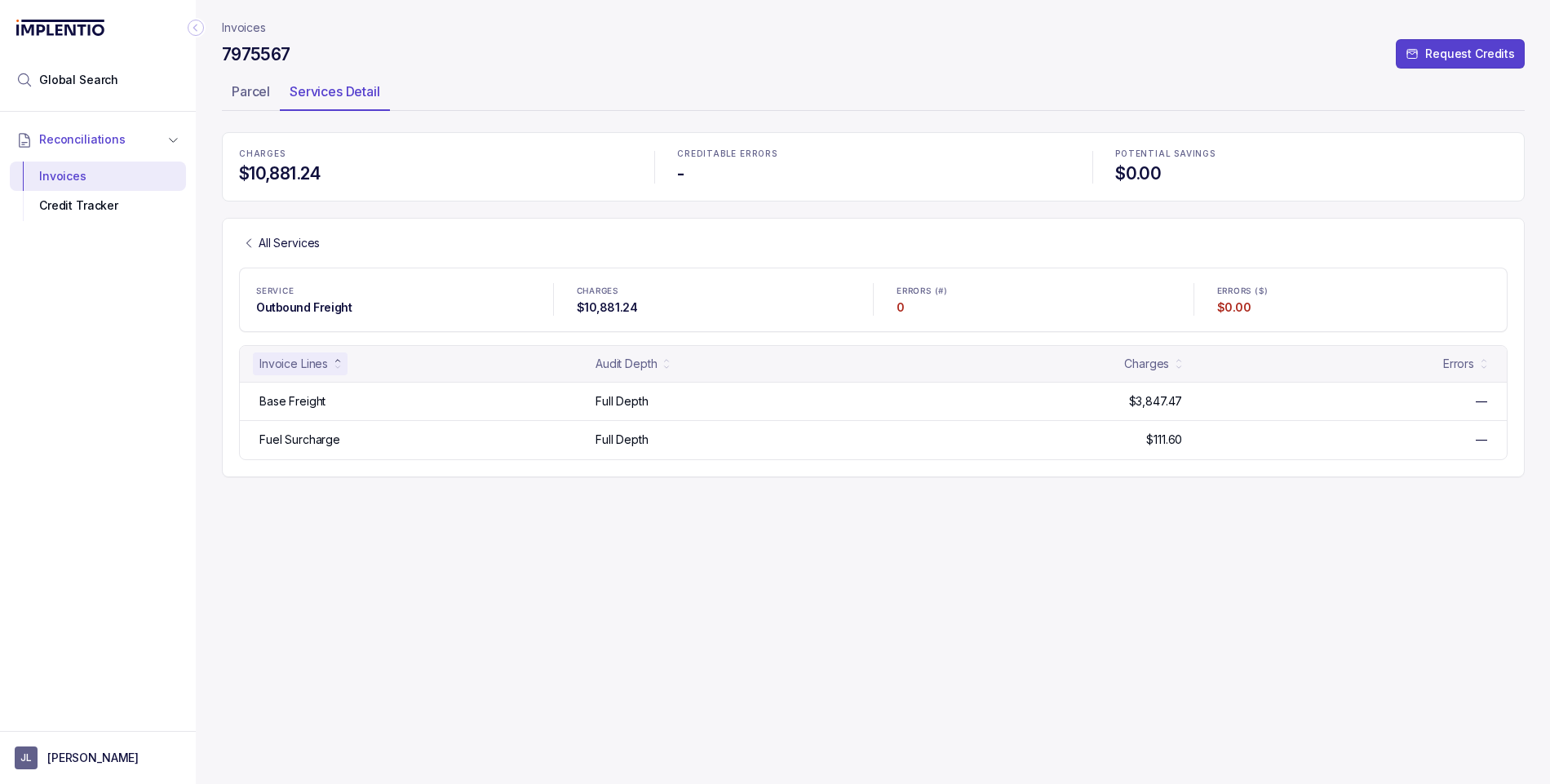
click at [250, 244] on icon "Link All Services" at bounding box center [249, 243] width 13 height 13
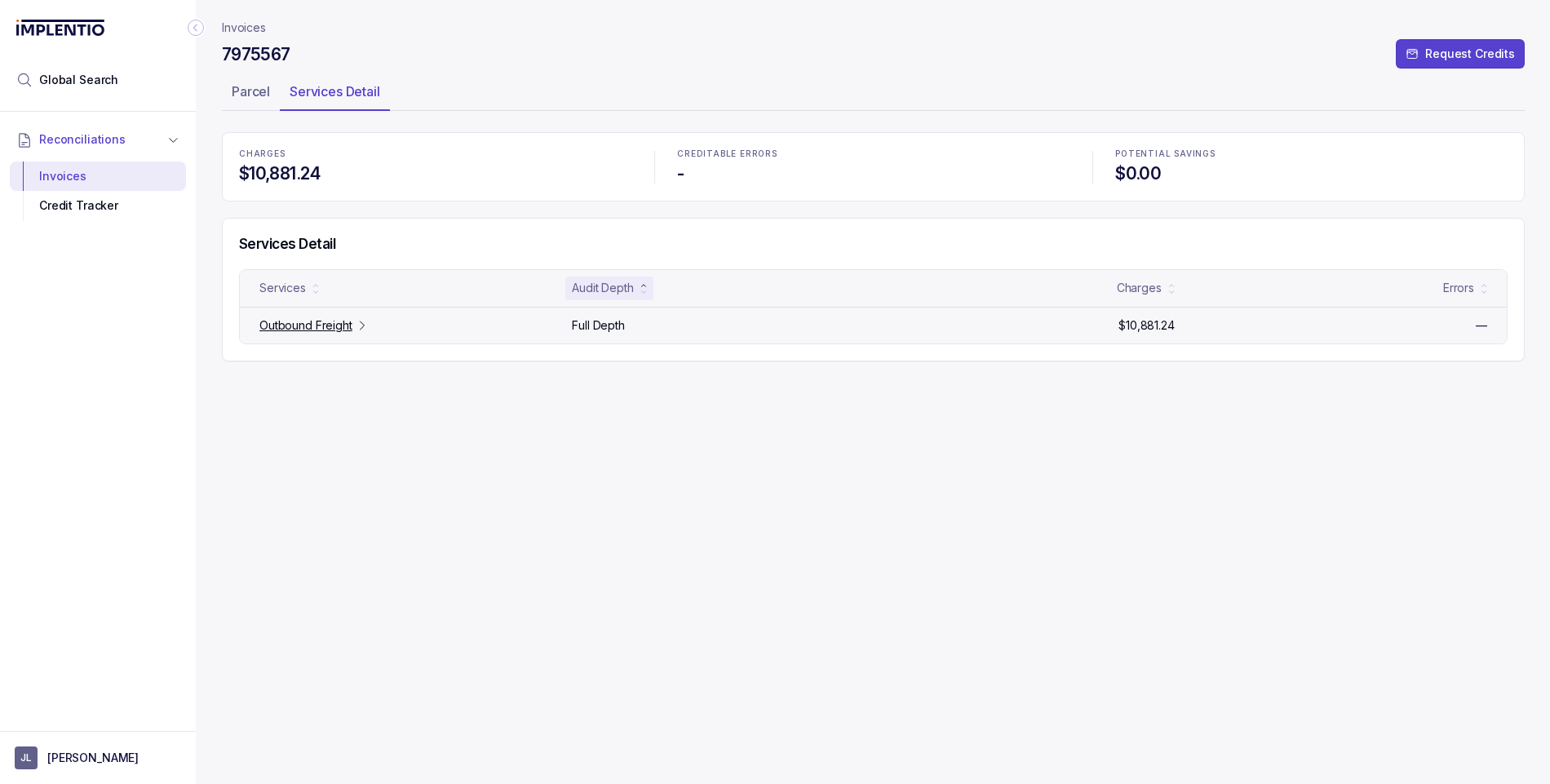
click at [303, 328] on p "Outbound Freight" at bounding box center [306, 325] width 93 height 16
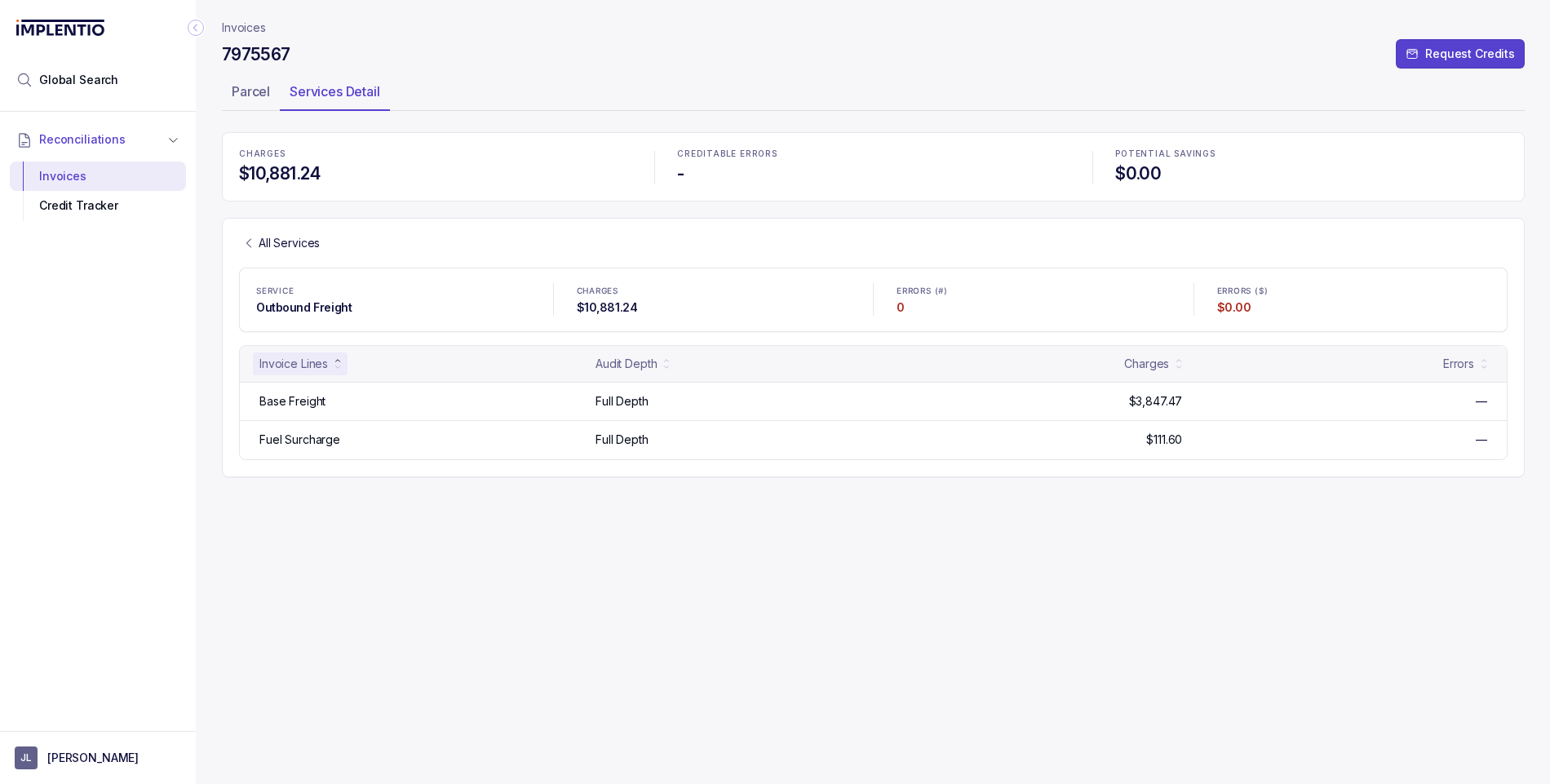
click at [249, 239] on icon "Link All Services" at bounding box center [249, 243] width 13 height 13
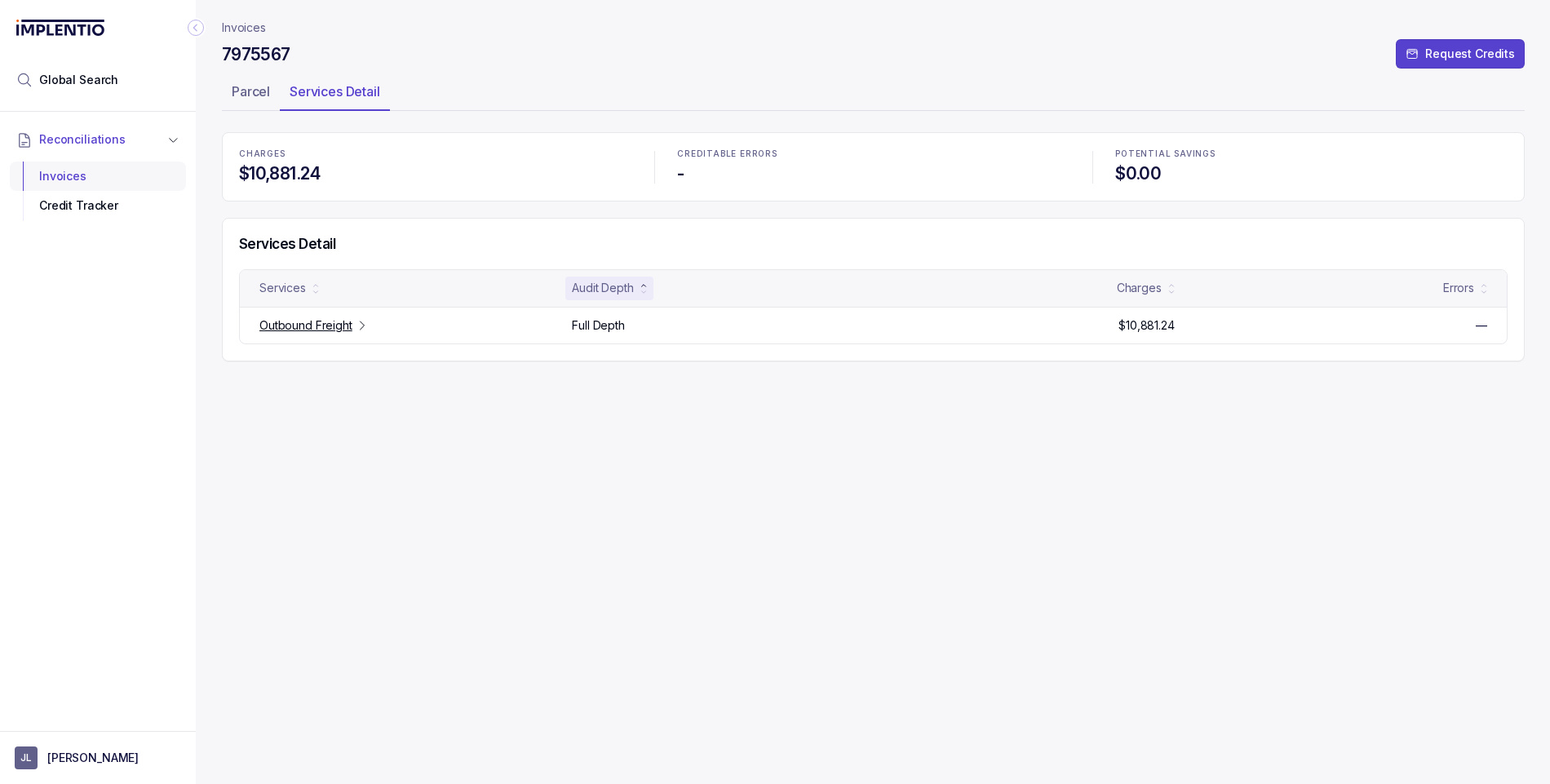
click at [64, 169] on div "Invoices" at bounding box center [98, 176] width 150 height 30
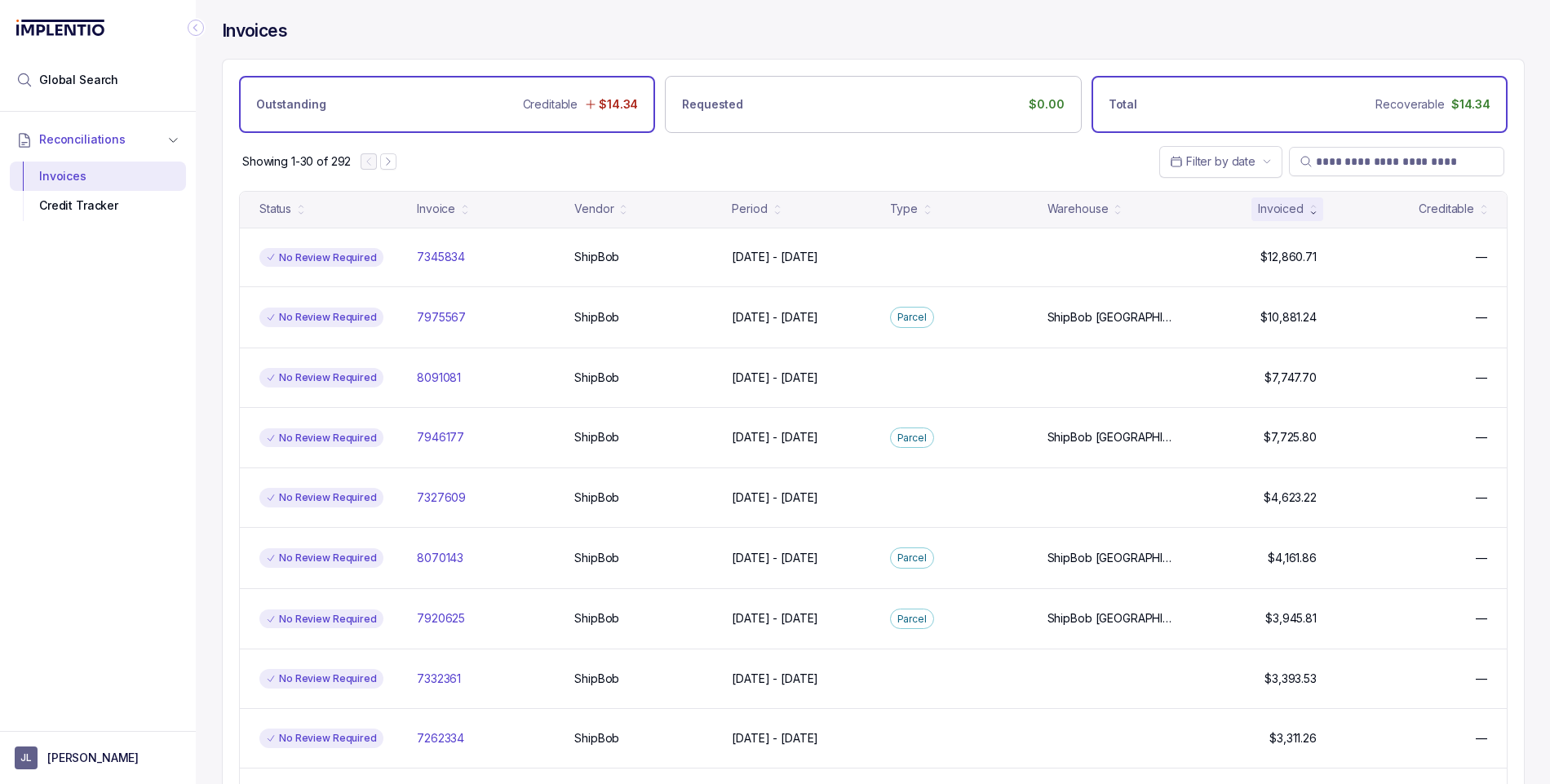
click at [422, 102] on div "Outstanding Creditable $14.34" at bounding box center [446, 104] width 416 height 57
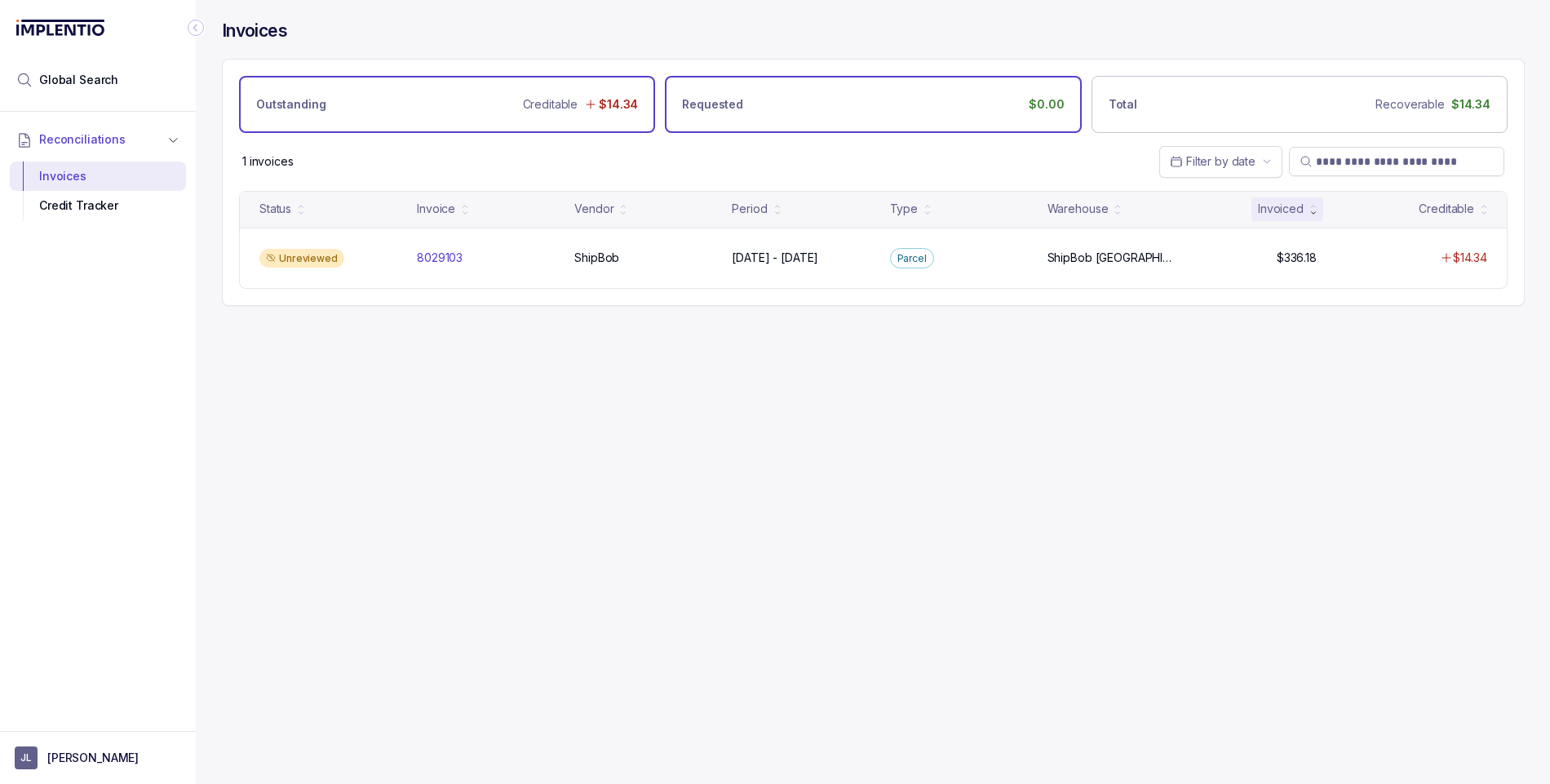
click at [826, 102] on div "Requested $0.00" at bounding box center [873, 104] width 416 height 57
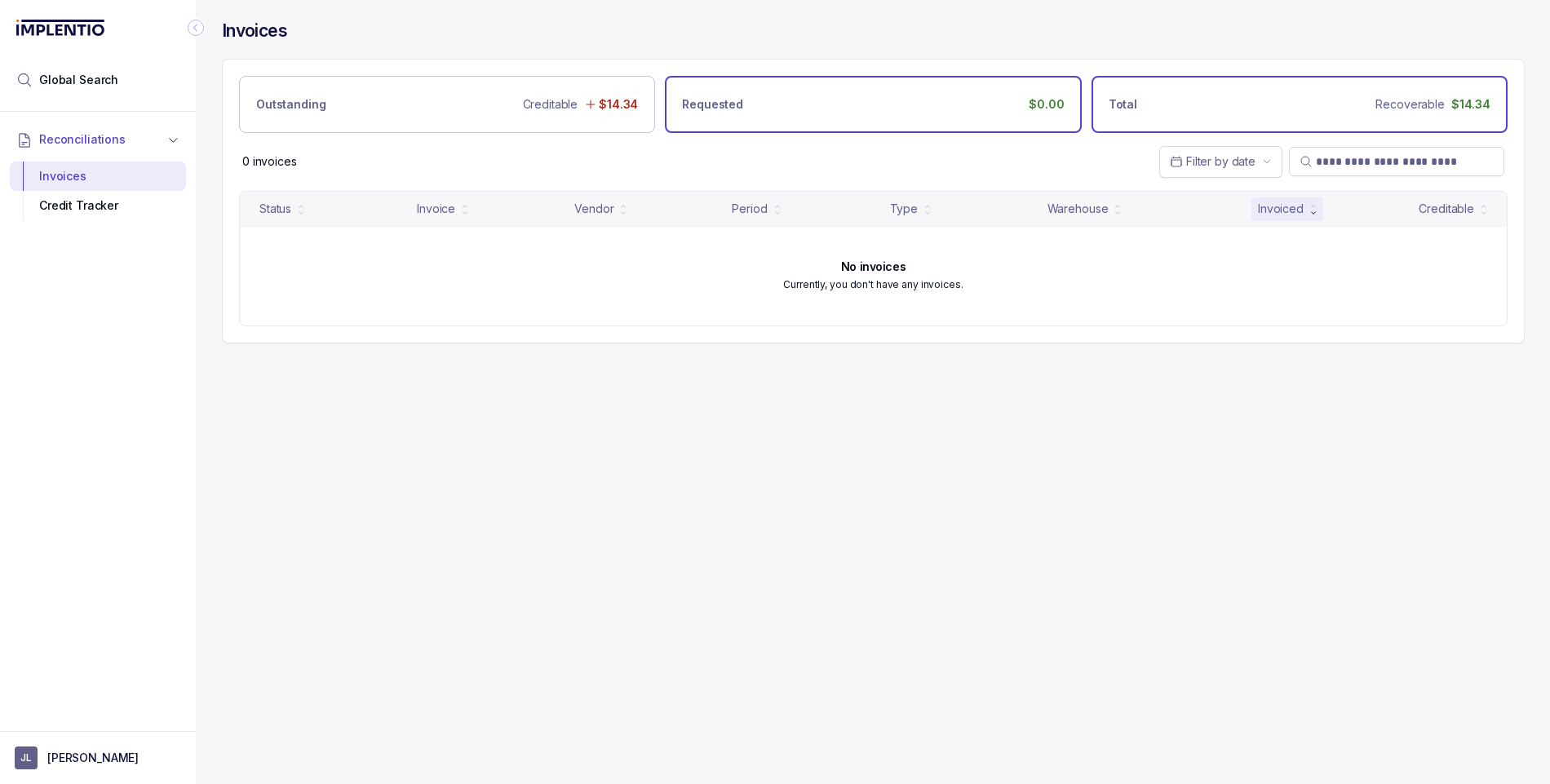
click at [1262, 114] on div "Total Recoverable $14.34" at bounding box center [1299, 104] width 416 height 57
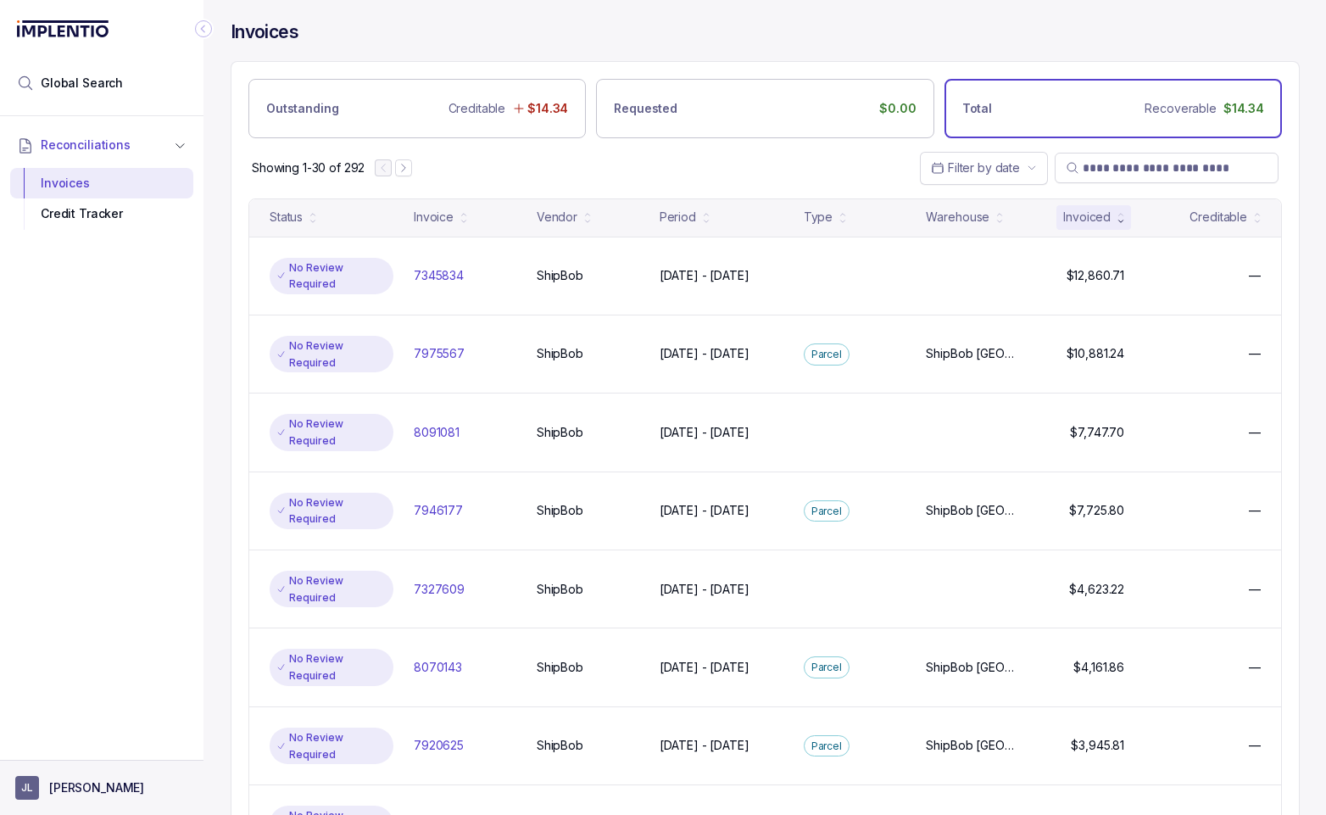
click at [66, 783] on p "[PERSON_NAME]" at bounding box center [96, 787] width 95 height 17
click at [68, 750] on p "Logout" at bounding box center [112, 751] width 141 height 17
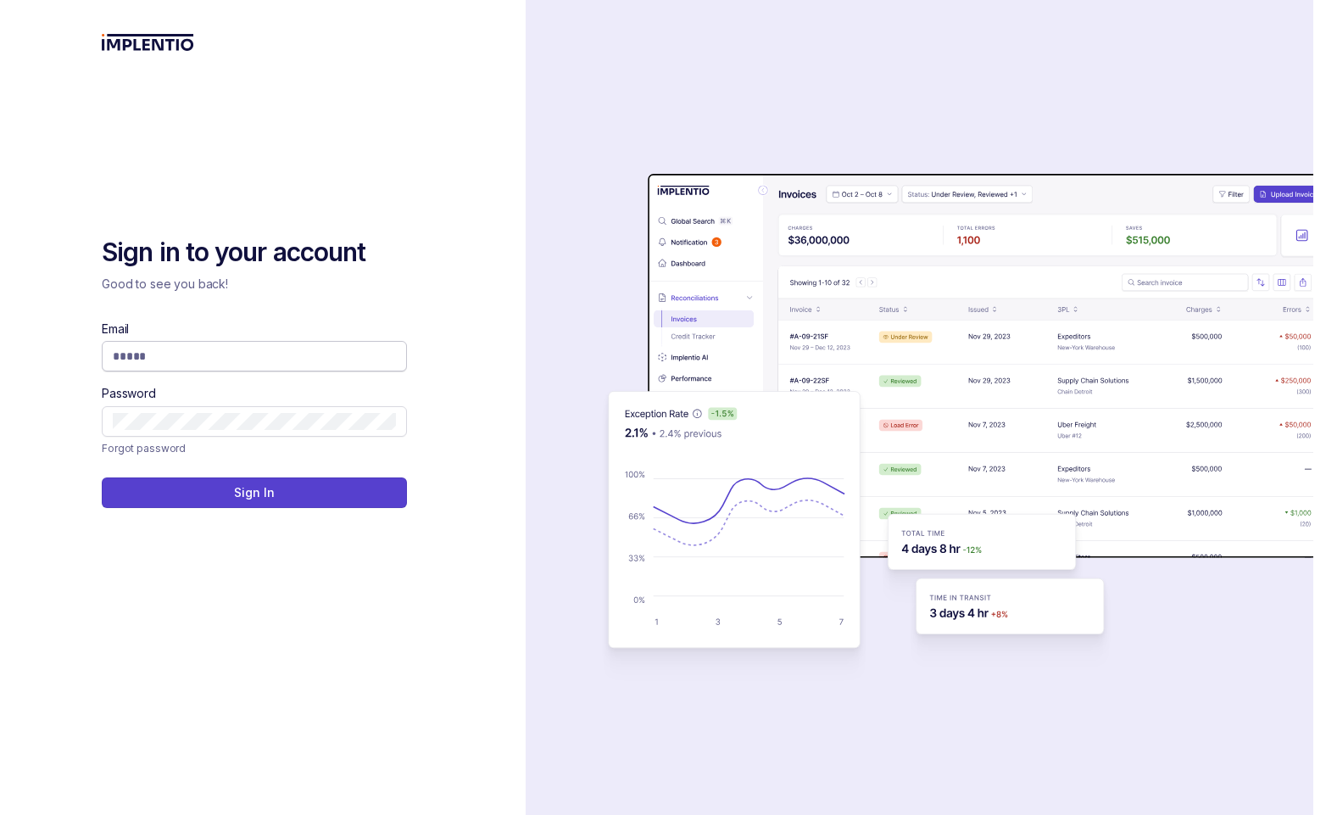
click at [206, 348] on input "Email" at bounding box center [254, 356] width 283 height 17
type input "**********"
